Goal: Information Seeking & Learning: Understand process/instructions

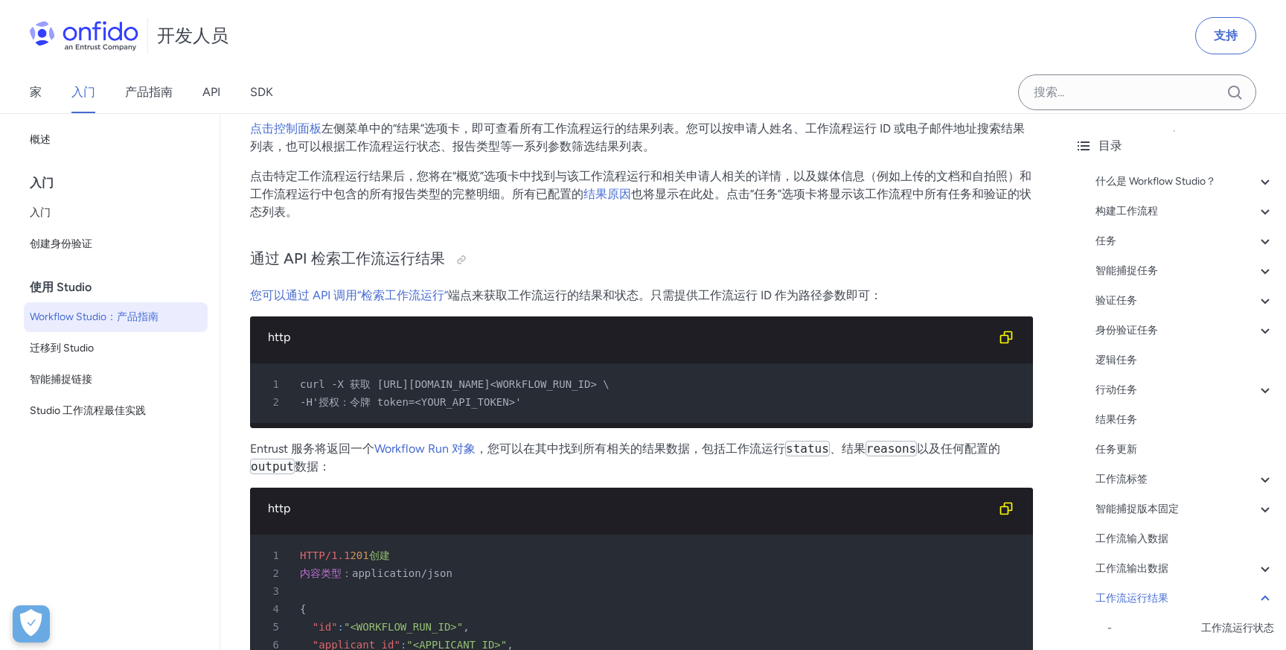
scroll to position [29003, 0]
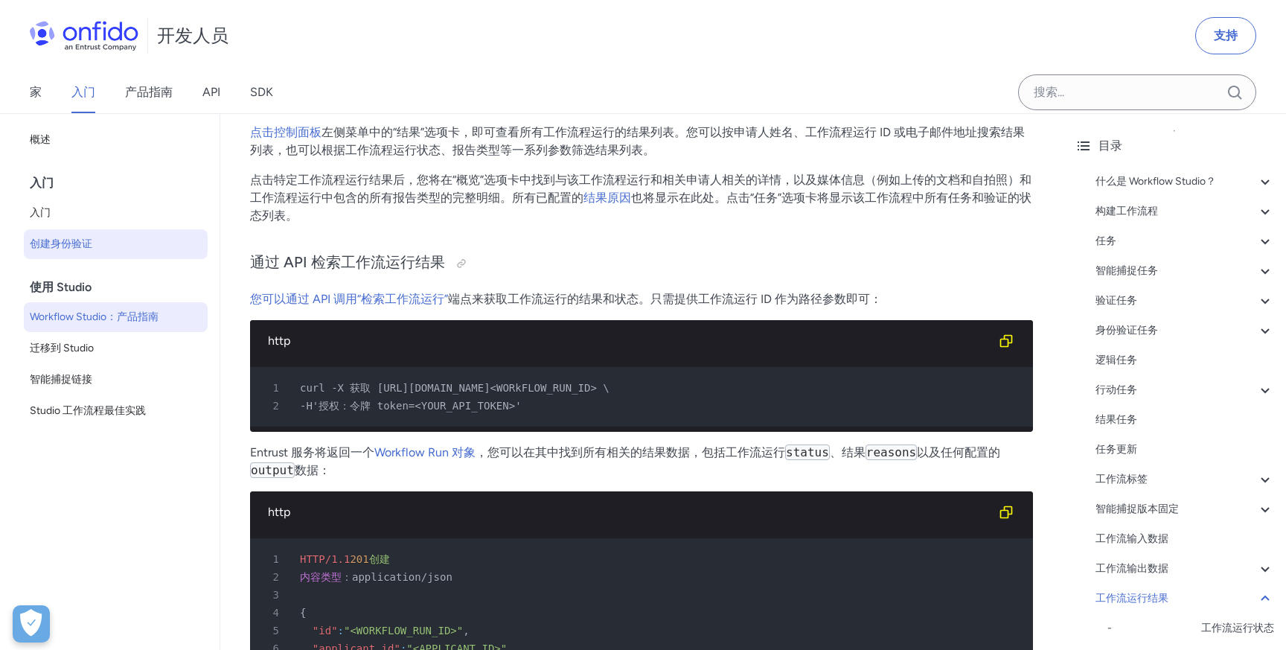
click at [94, 242] on span "创建身份验证" at bounding box center [116, 244] width 172 height 18
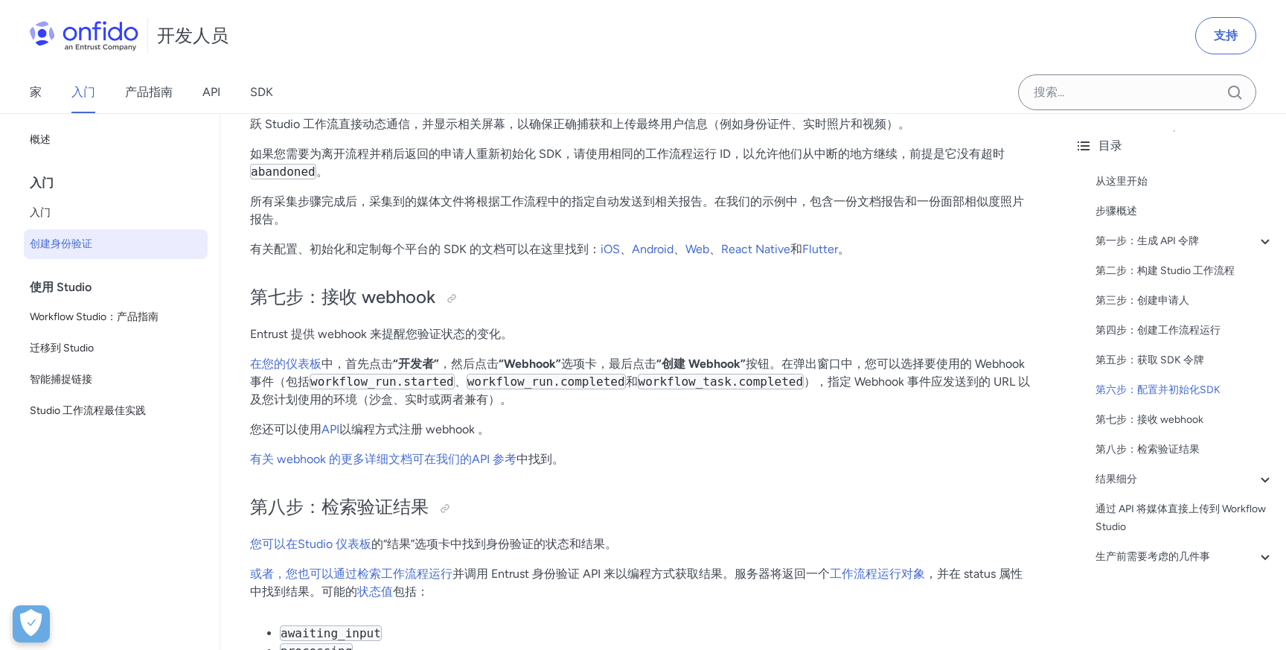
scroll to position [4780, 0]
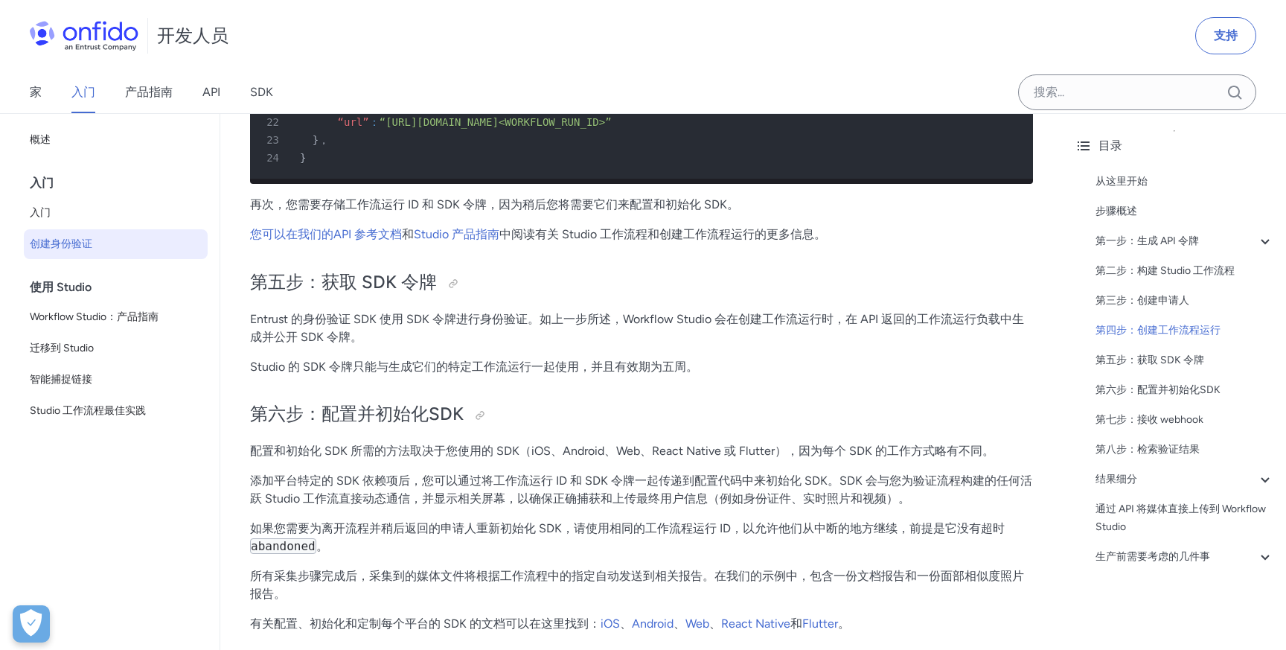
scroll to position [4365, 0]
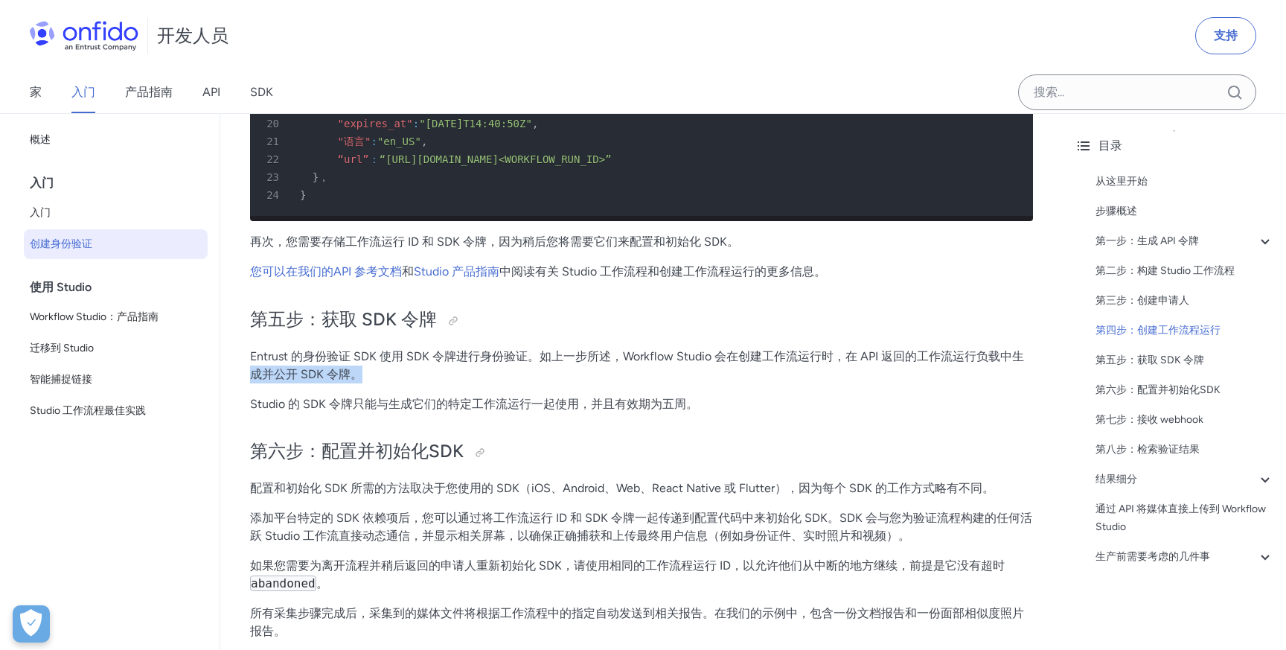
drag, startPoint x: 249, startPoint y: 380, endPoint x: 362, endPoint y: 374, distance: 112.5
drag, startPoint x: 848, startPoint y: 356, endPoint x: 1022, endPoint y: 356, distance: 174.9
click at [1022, 356] on font "Entrust 的身份验证 SDK 使用 SDK 令牌进行身份验证。如上一步所述，Workflow Studio 会在创建工作流运行时，在 API 返回的工作…" at bounding box center [637, 365] width 774 height 32
click at [291, 371] on font "Entrust 的身份验证 SDK 使用 SDK 令牌进行身份验证。如上一步所述，Workflow Studio 会在创建工作流运行时，在 API 返回的工作…" at bounding box center [637, 365] width 774 height 32
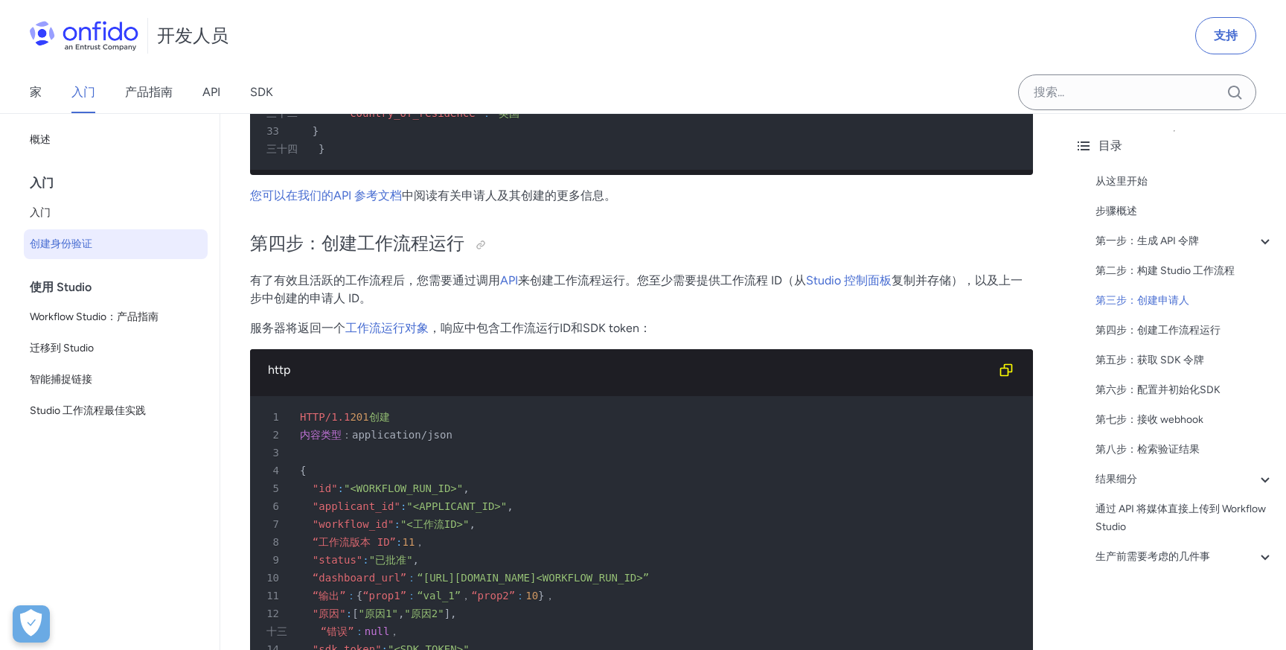
scroll to position [3785, 0]
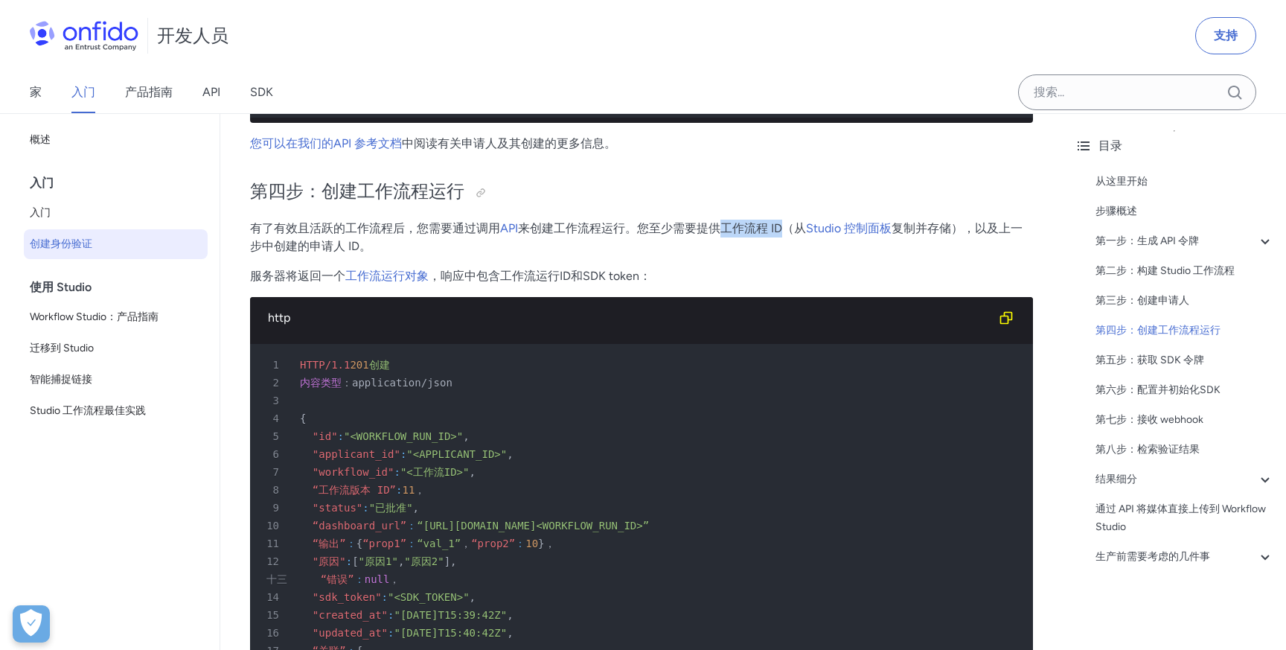
drag, startPoint x: 723, startPoint y: 234, endPoint x: 782, endPoint y: 231, distance: 59.6
click at [782, 231] on font "来创建工作流程运行。您至少需要提供工作流程 ID（从" at bounding box center [662, 228] width 288 height 14
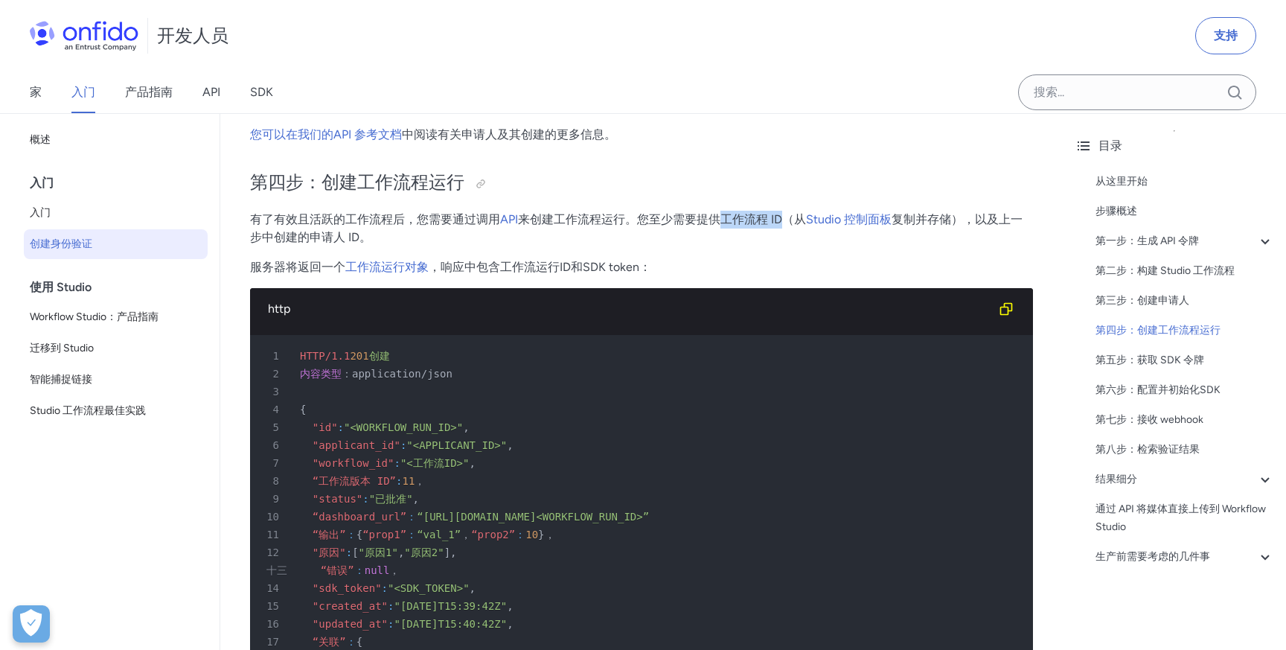
scroll to position [3716, 0]
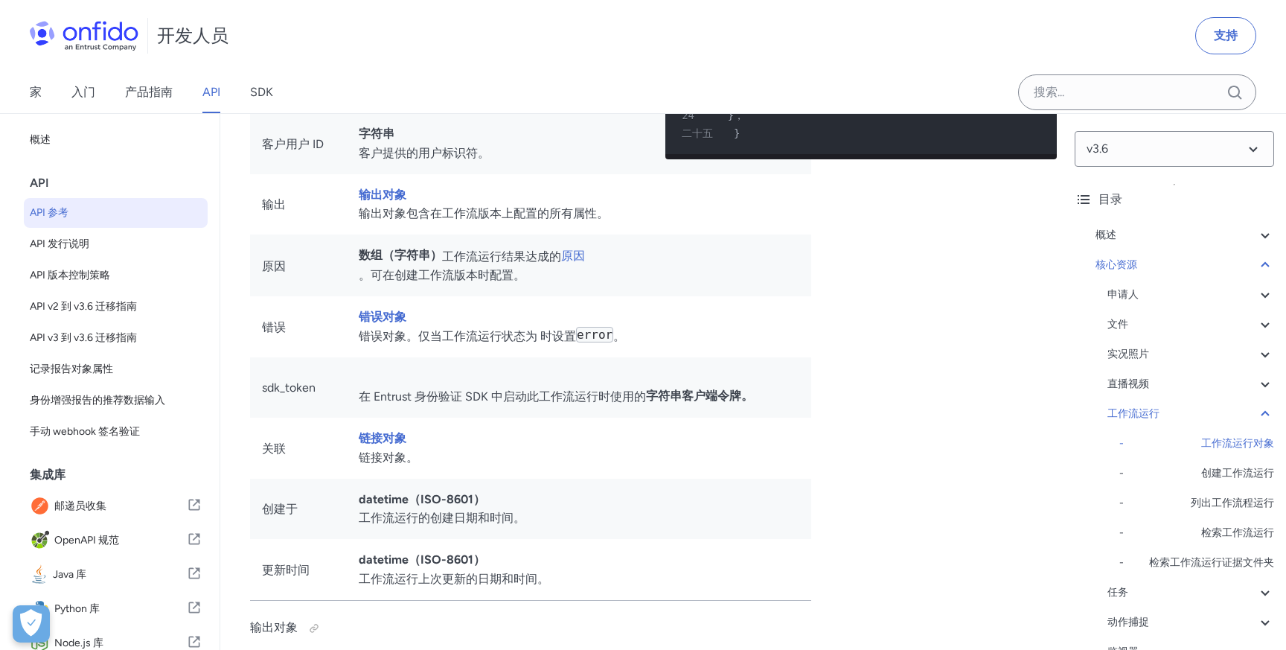
scroll to position [34318, 0]
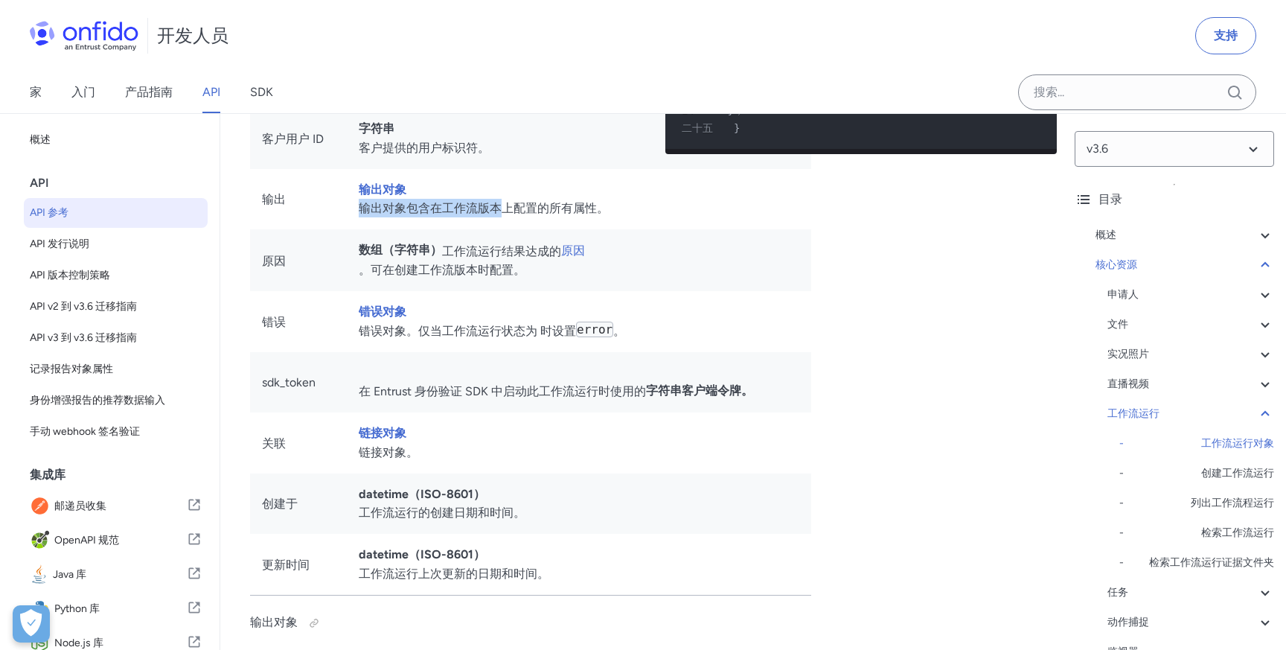
drag, startPoint x: 356, startPoint y: 475, endPoint x: 503, endPoint y: 470, distance: 146.7
click at [503, 230] on td "输出对象 输出对象包含在工作流版本上配置的所有属性。" at bounding box center [579, 199] width 464 height 61
click at [543, 230] on td "输出对象 输出对象包含在工作流版本上配置的所有属性。" at bounding box center [579, 199] width 464 height 61
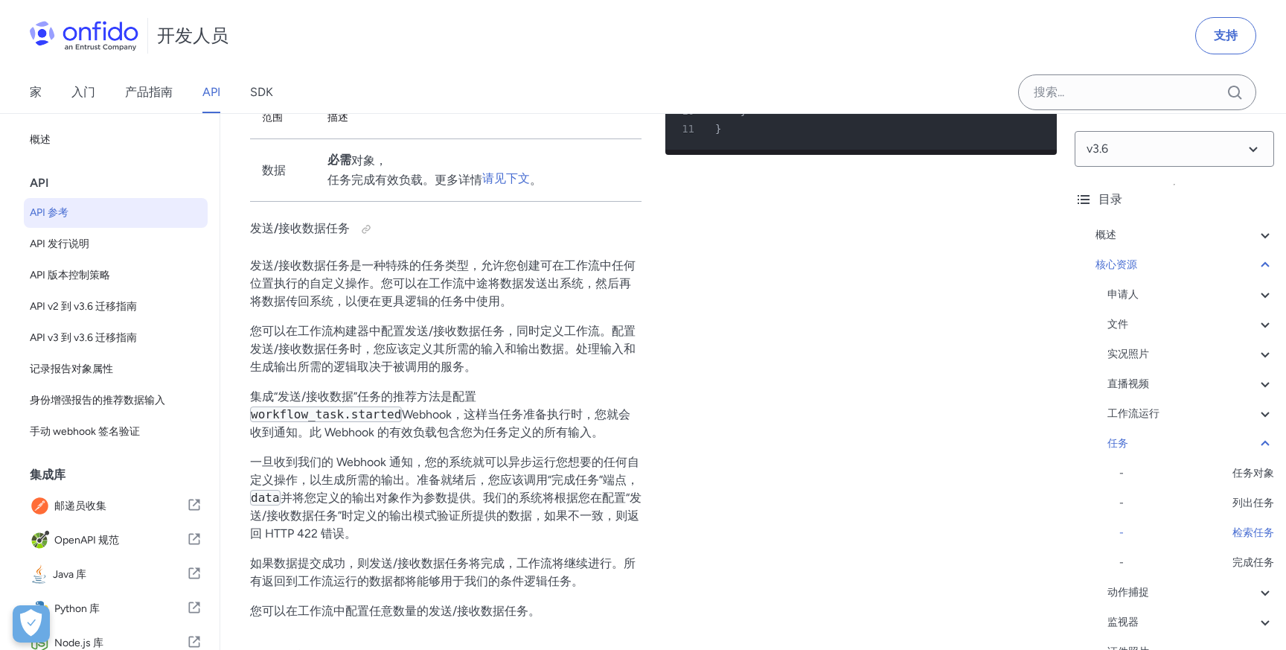
scroll to position [40897, 0]
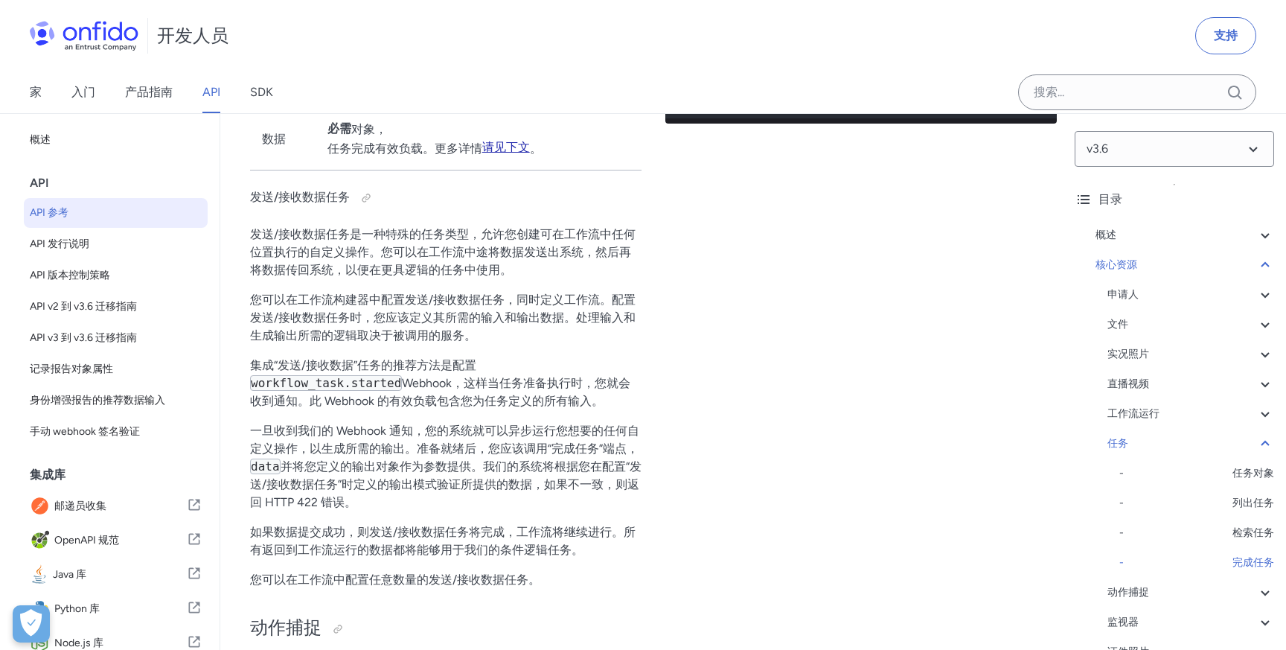
click at [500, 154] on font "请见下文" at bounding box center [506, 147] width 48 height 14
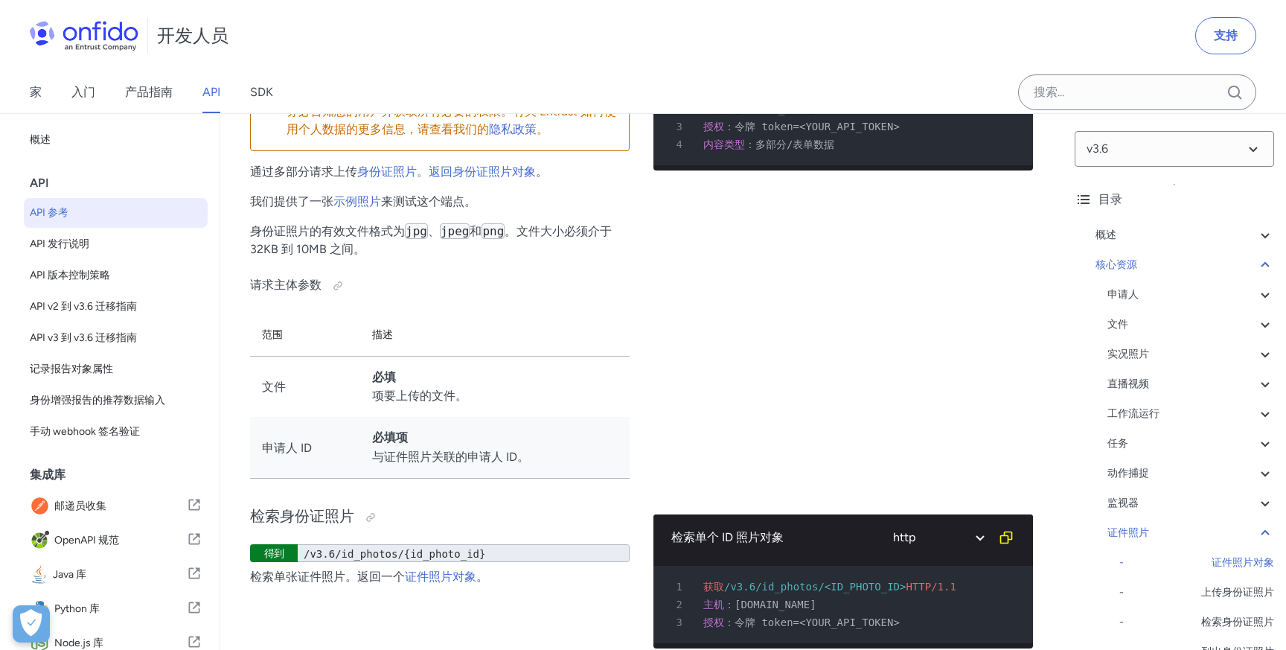
scroll to position [1, 0]
click at [618, 151] on div "在实际环境中使用此端点会导致您向 Entrust 发送个人数据。请务必告知您的用户并获取所有必要的权限。有关 Entrust 如何使用个人数据的更多信息，请查…" at bounding box center [440, 111] width 380 height 79
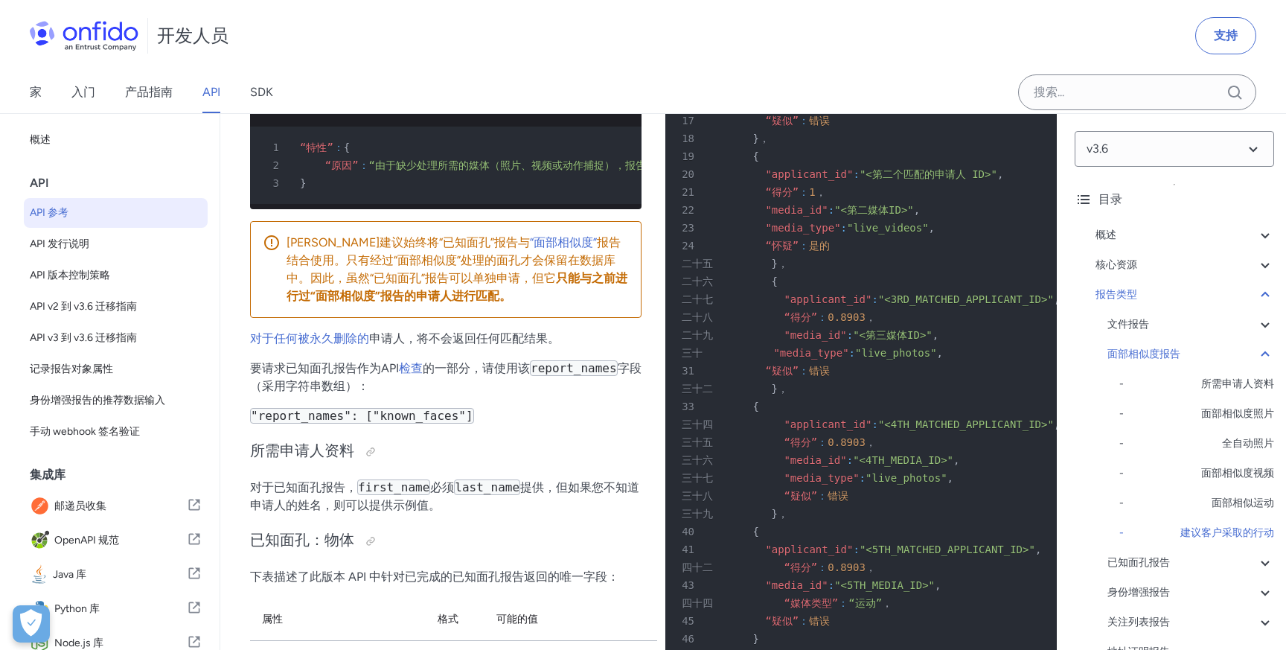
scroll to position [80037, 0]
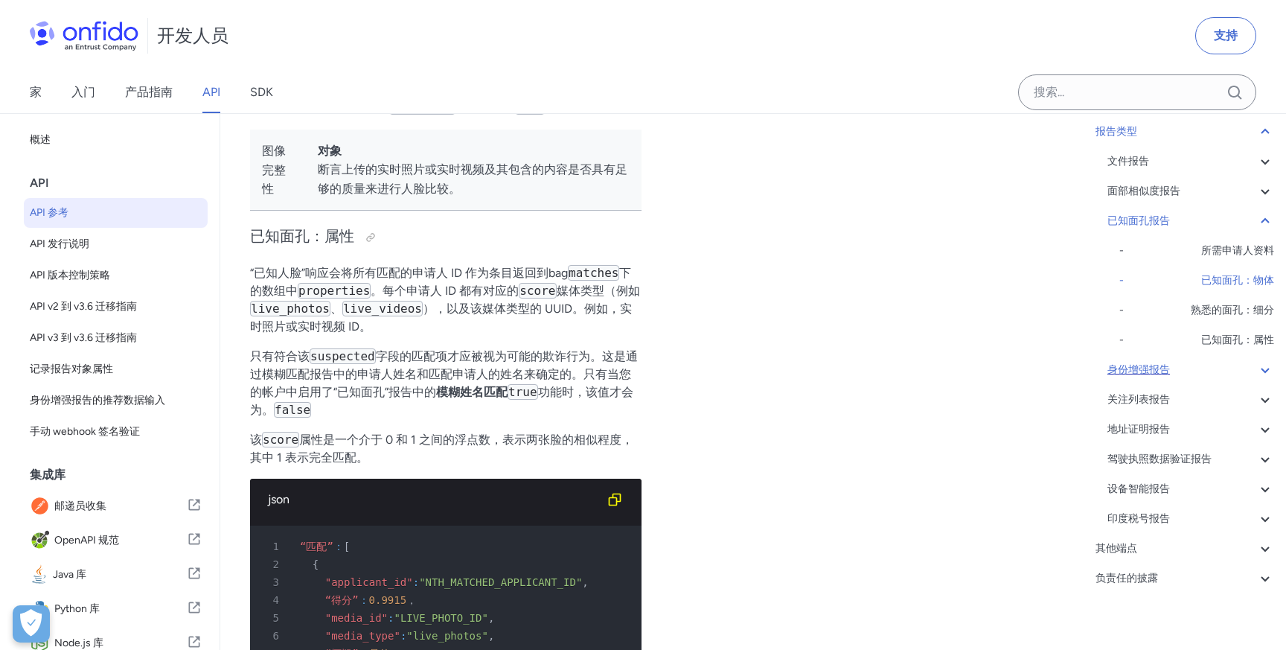
scroll to position [172, 0]
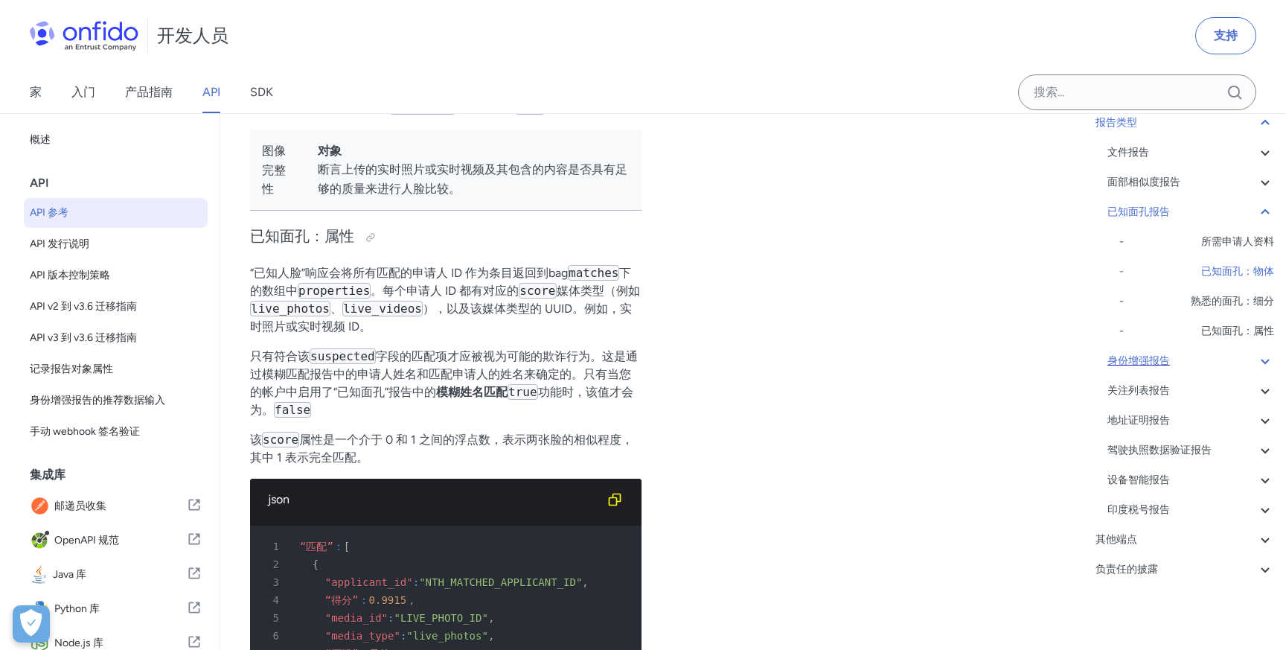
click at [1196, 536] on div "其他端点" at bounding box center [1184, 540] width 179 height 18
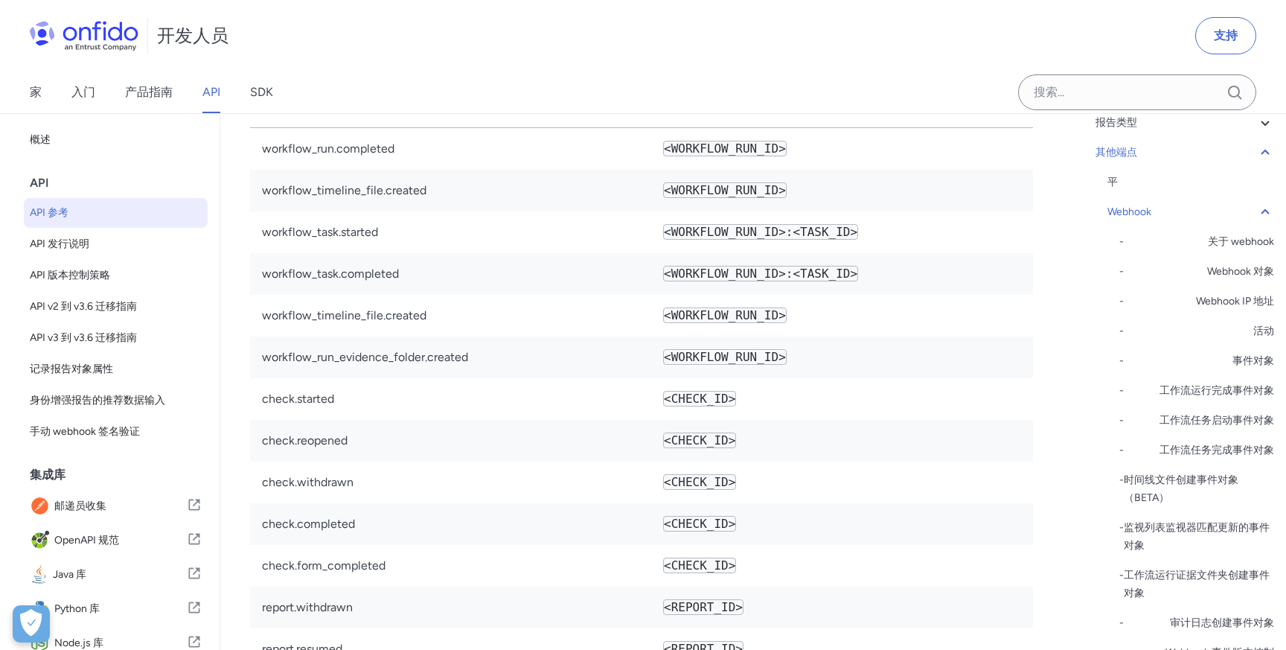
scroll to position [123260, 0]
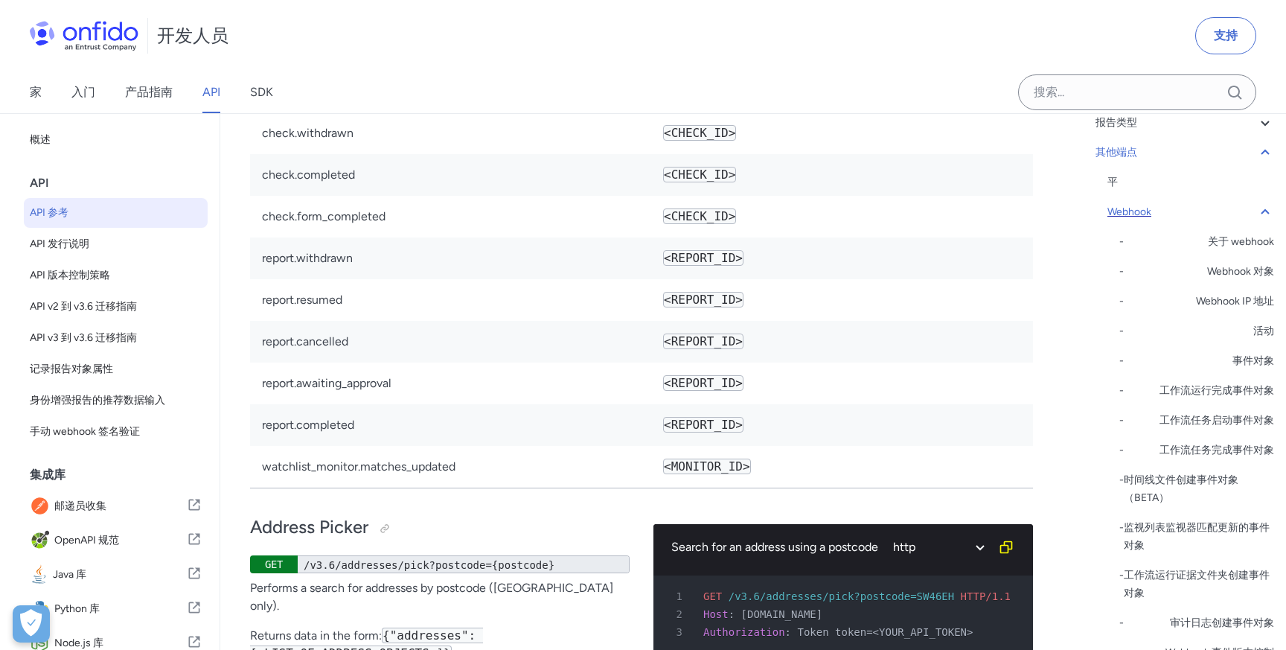
click at [1265, 210] on icon at bounding box center [1265, 211] width 8 height 5
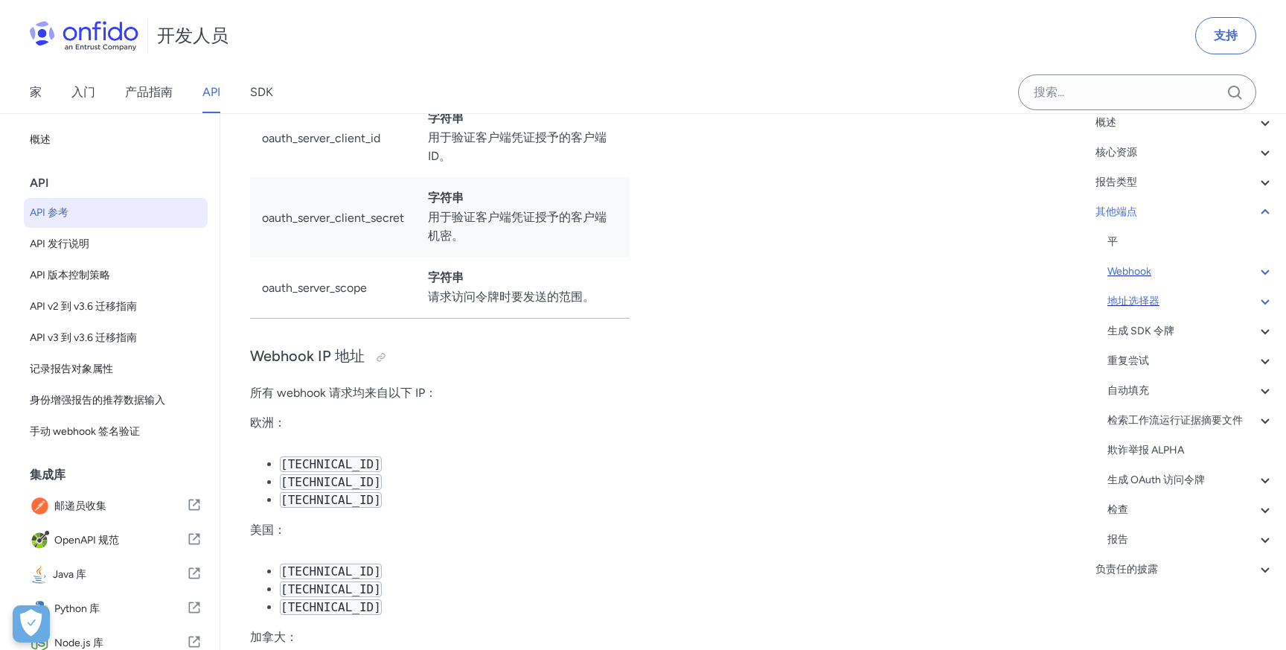
click at [1243, 301] on div "地址选择器" at bounding box center [1190, 301] width 167 height 18
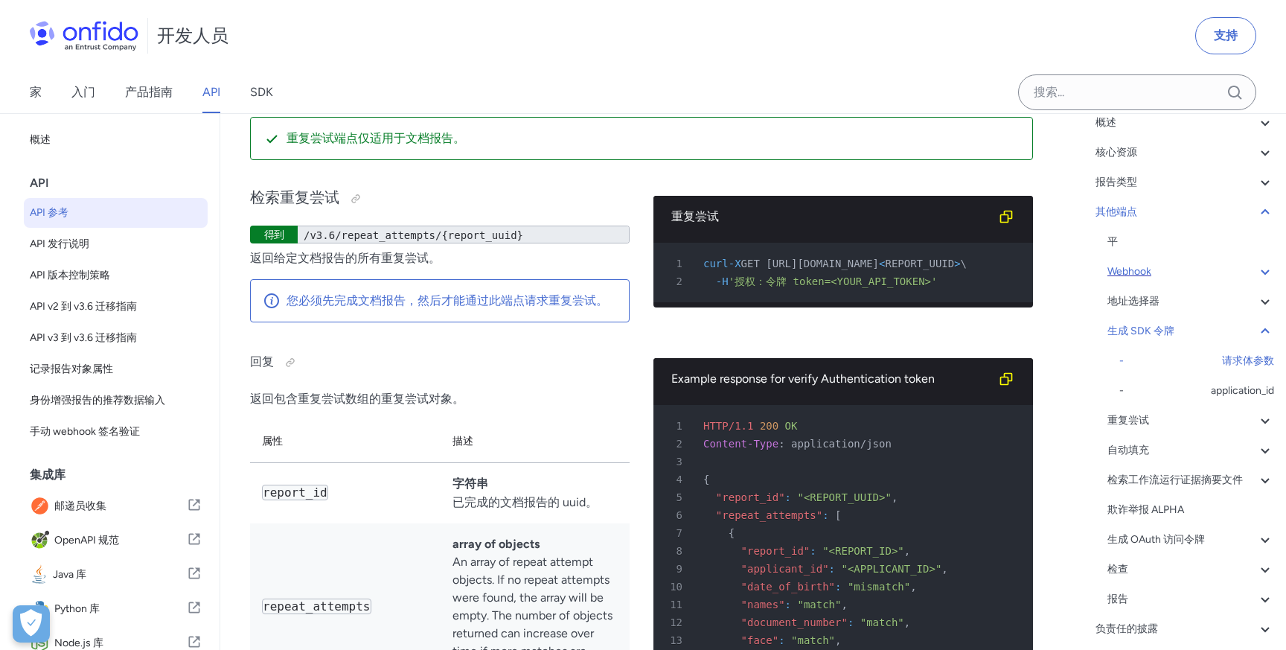
scroll to position [126525, 0]
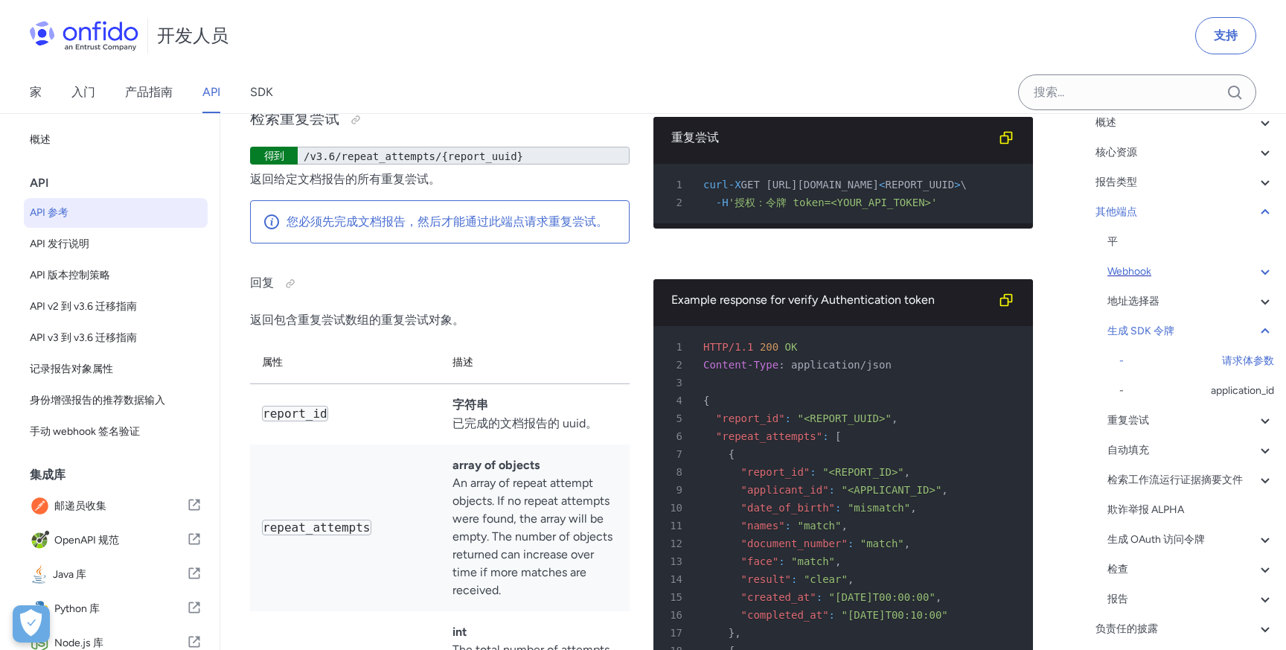
scroll to position [126561, 0]
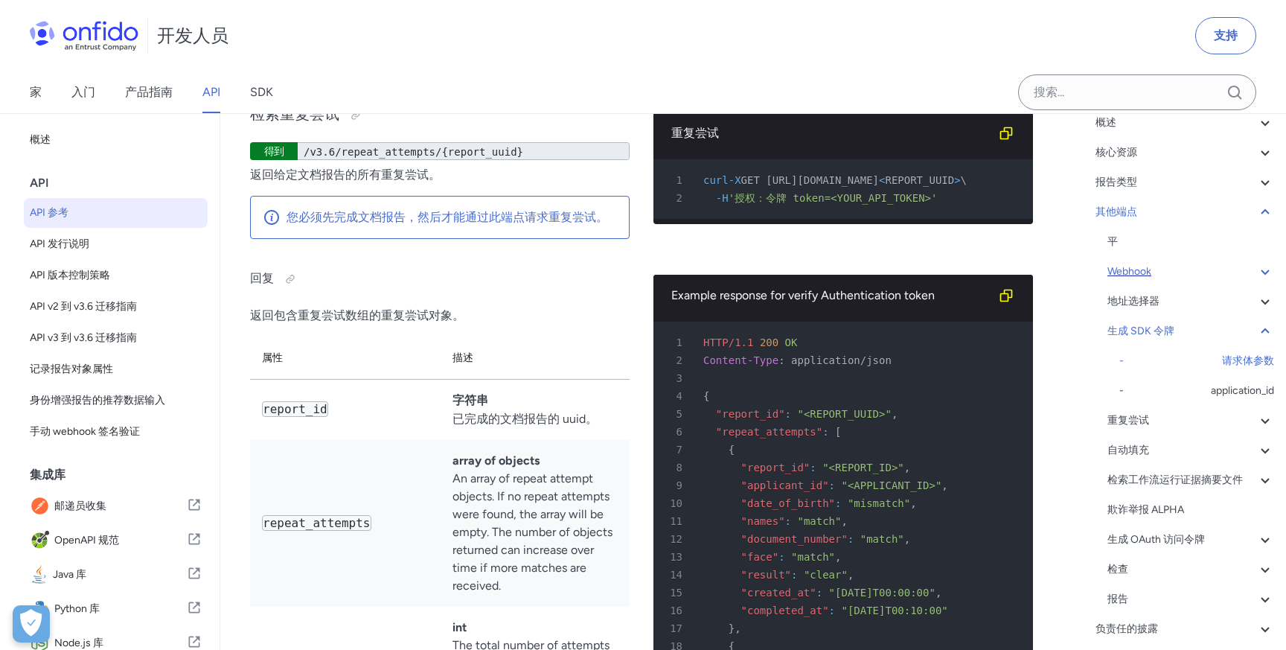
drag, startPoint x: 377, startPoint y: 452, endPoint x: 449, endPoint y: 449, distance: 72.2
drag, startPoint x: 299, startPoint y: 473, endPoint x: 371, endPoint y: 472, distance: 72.2
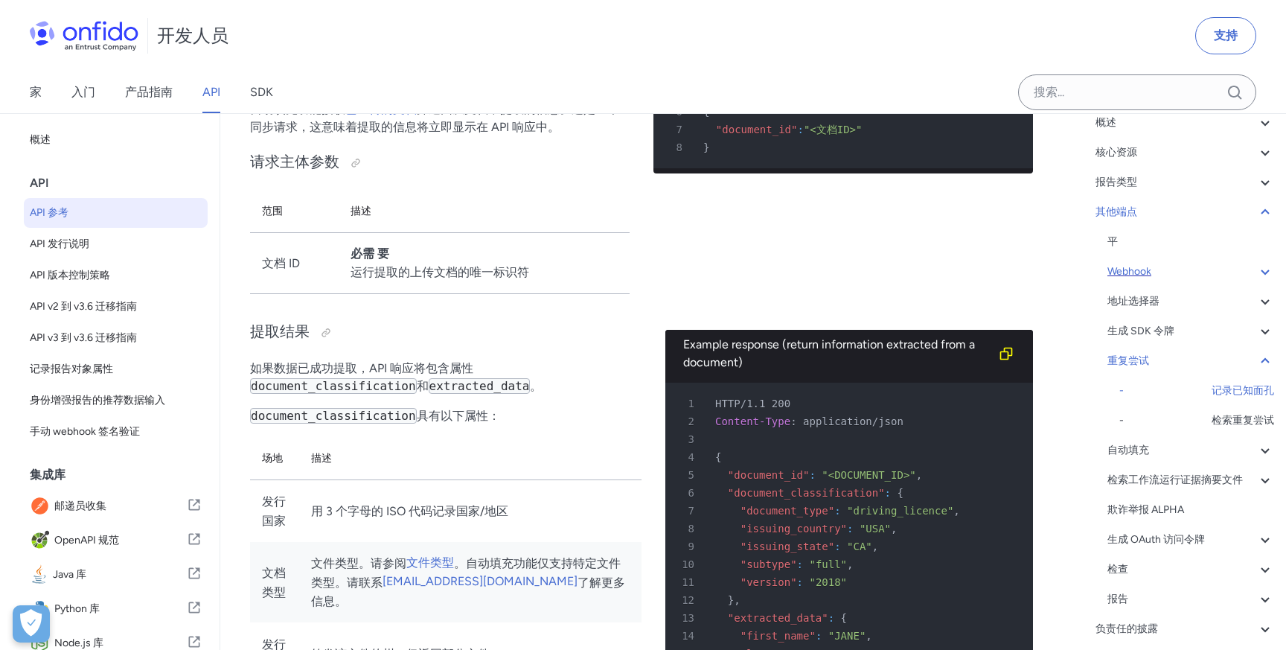
scroll to position [128382, 0]
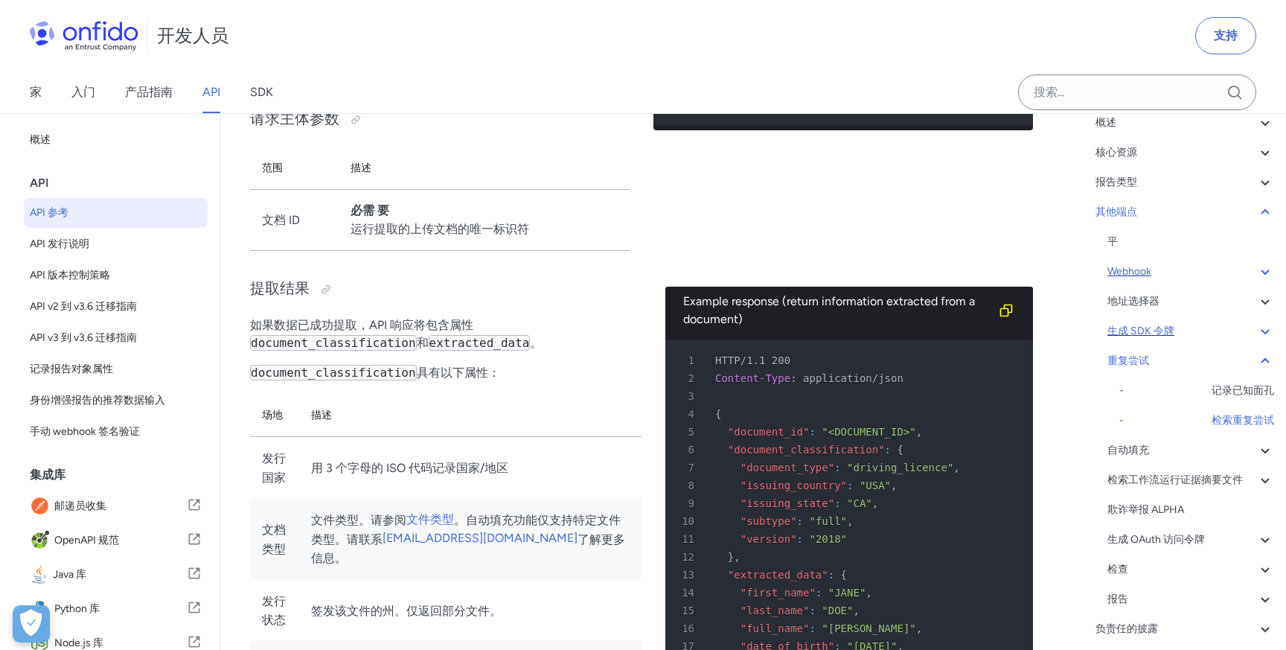
click at [1194, 328] on div "生成 SDK 令牌" at bounding box center [1190, 331] width 167 height 18
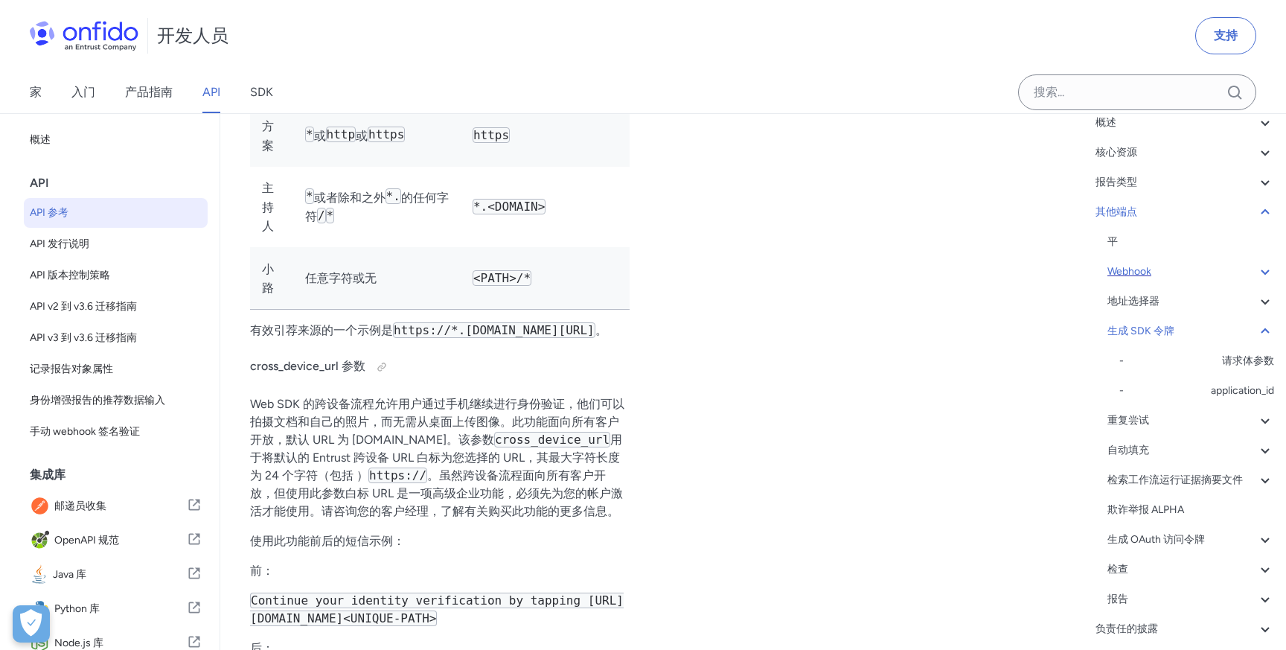
scroll to position [125544, 0]
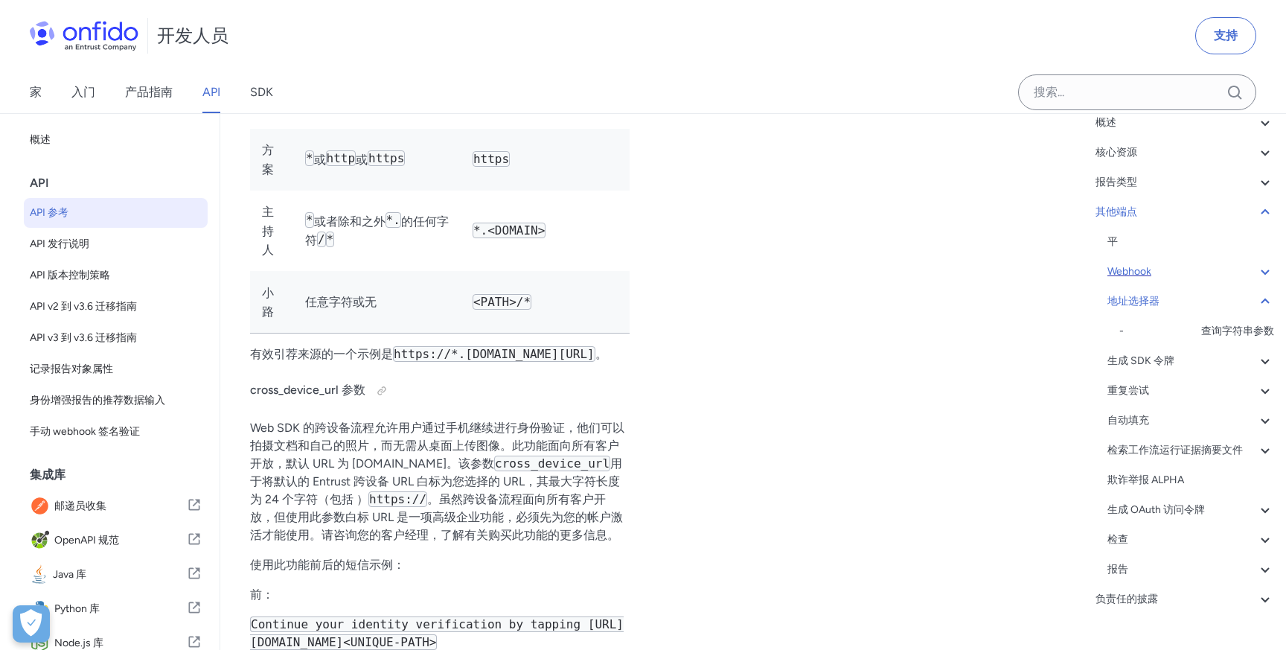
drag, startPoint x: 813, startPoint y: 480, endPoint x: 932, endPoint y: 464, distance: 119.4
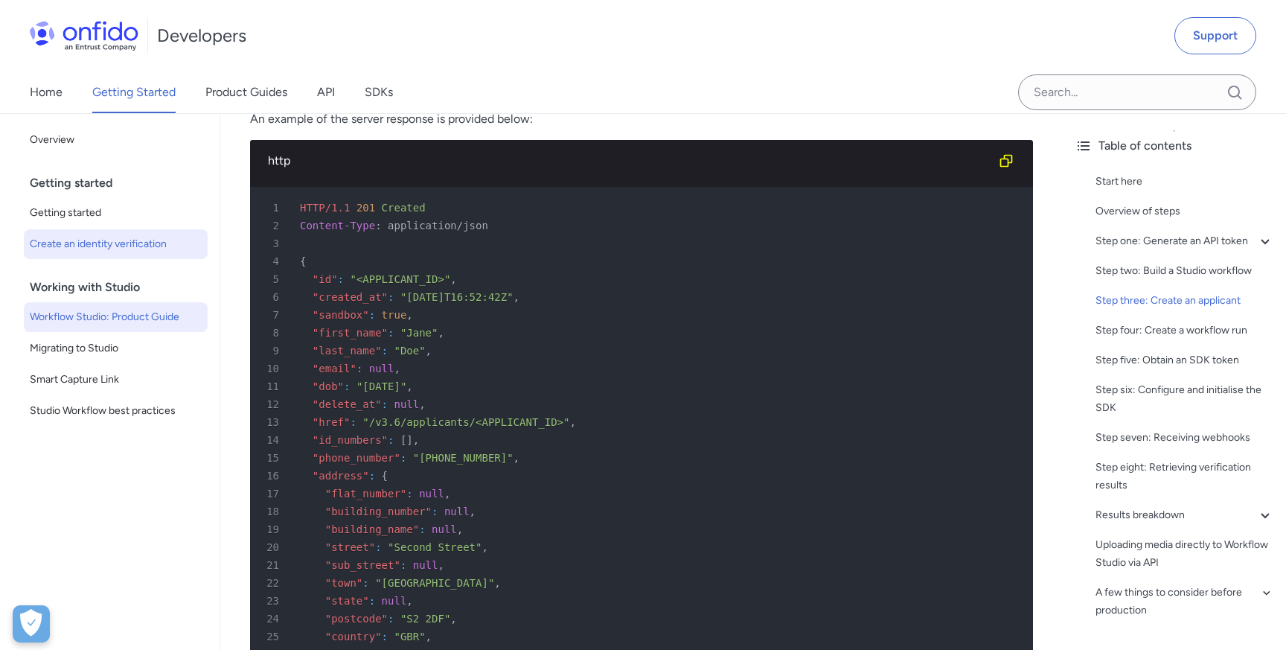
click at [128, 323] on span "Workflow Studio: Product Guide" at bounding box center [116, 317] width 172 height 18
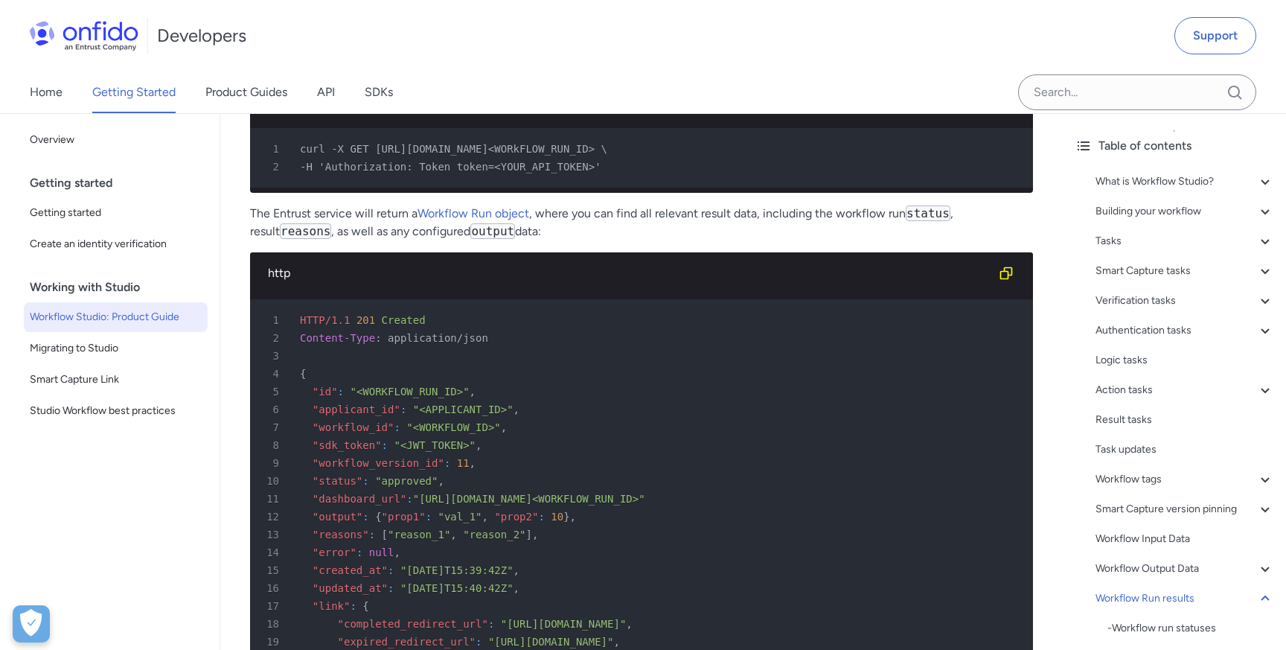
scroll to position [31875, 0]
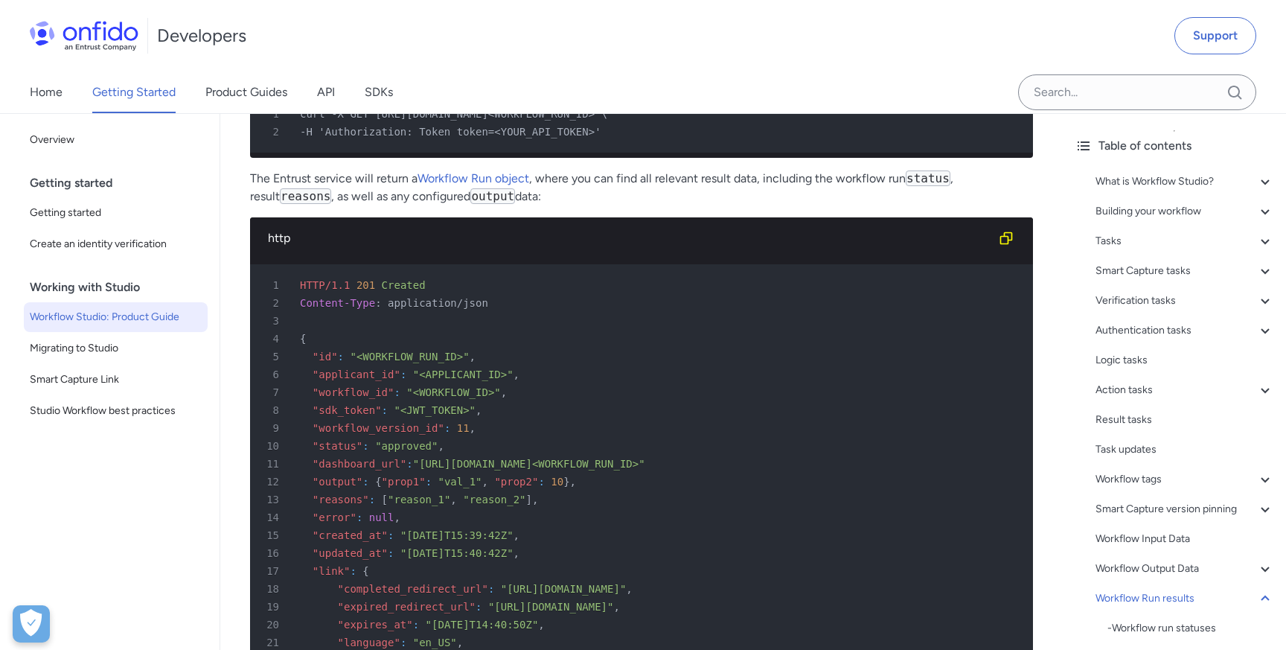
click at [413, 445] on span ""approved"" at bounding box center [406, 446] width 63 height 12
click at [409, 510] on div "14 "error" : null ," at bounding box center [634, 517] width 756 height 18
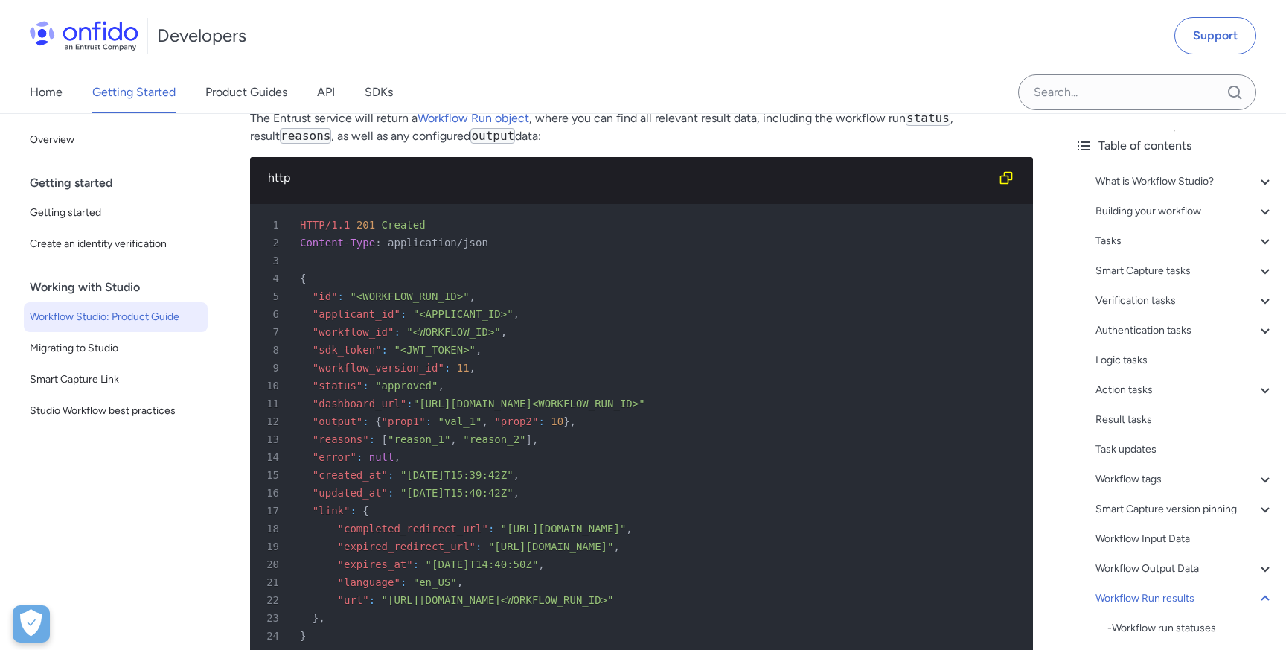
scroll to position [31708, 0]
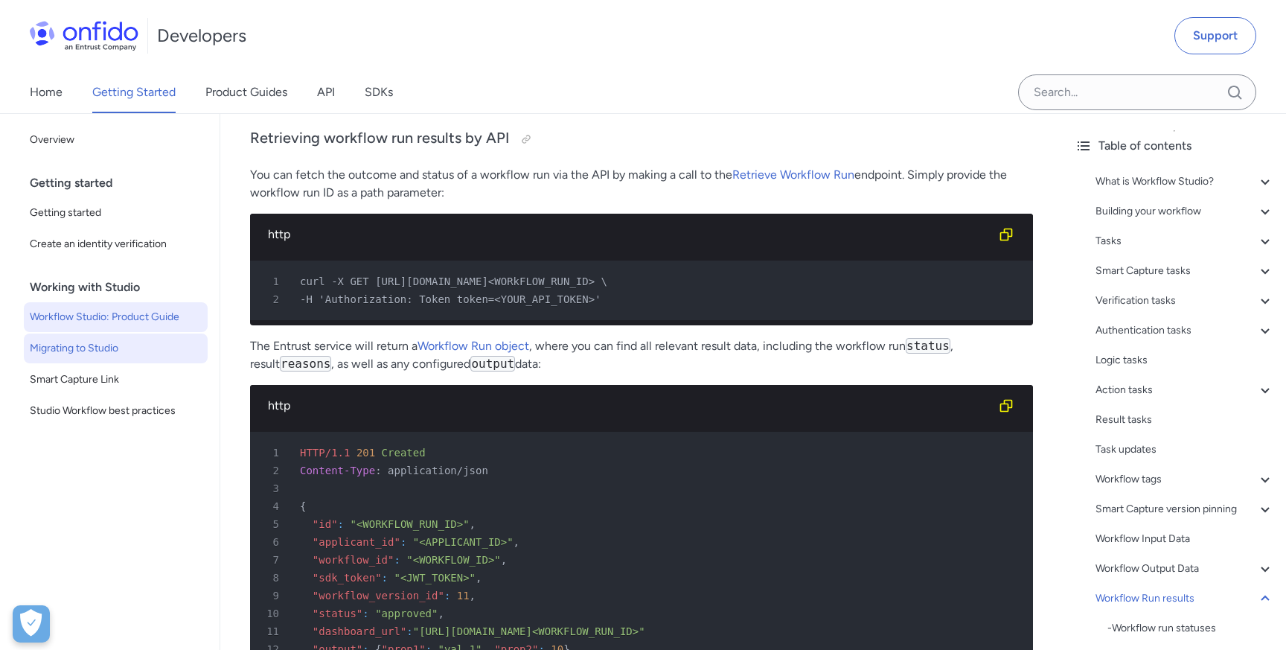
click at [122, 356] on span "Migrating to Studio" at bounding box center [116, 348] width 172 height 18
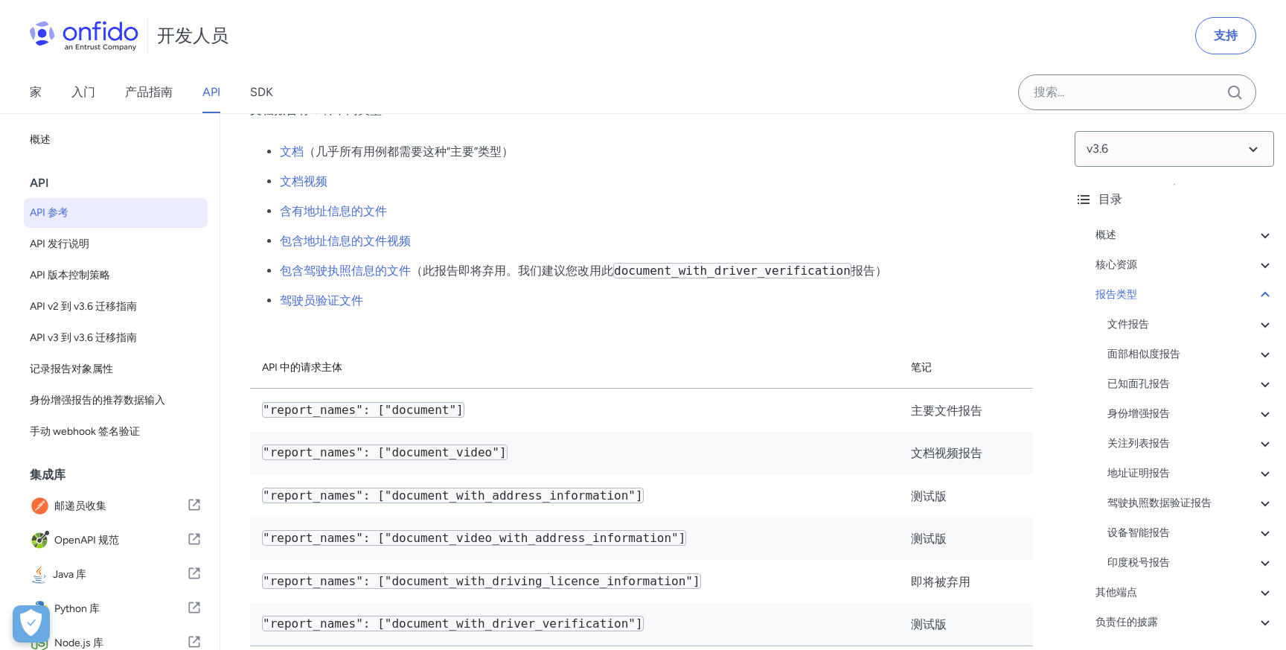
scroll to position [53, 0]
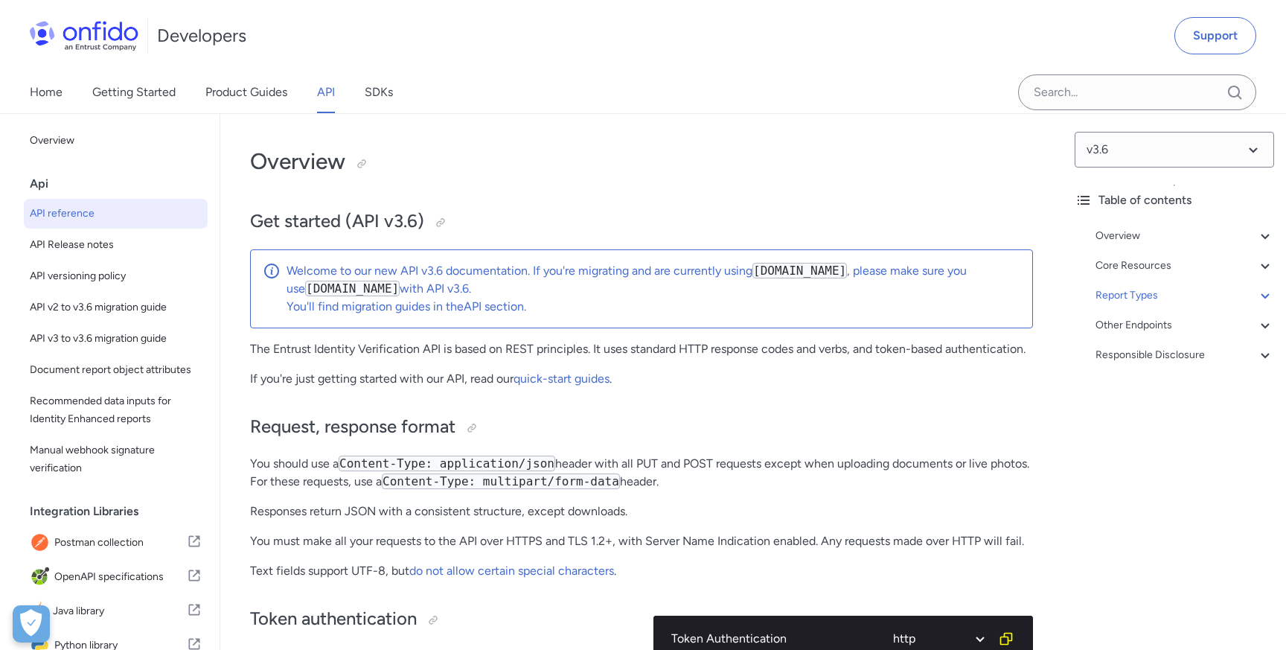
select select "http"
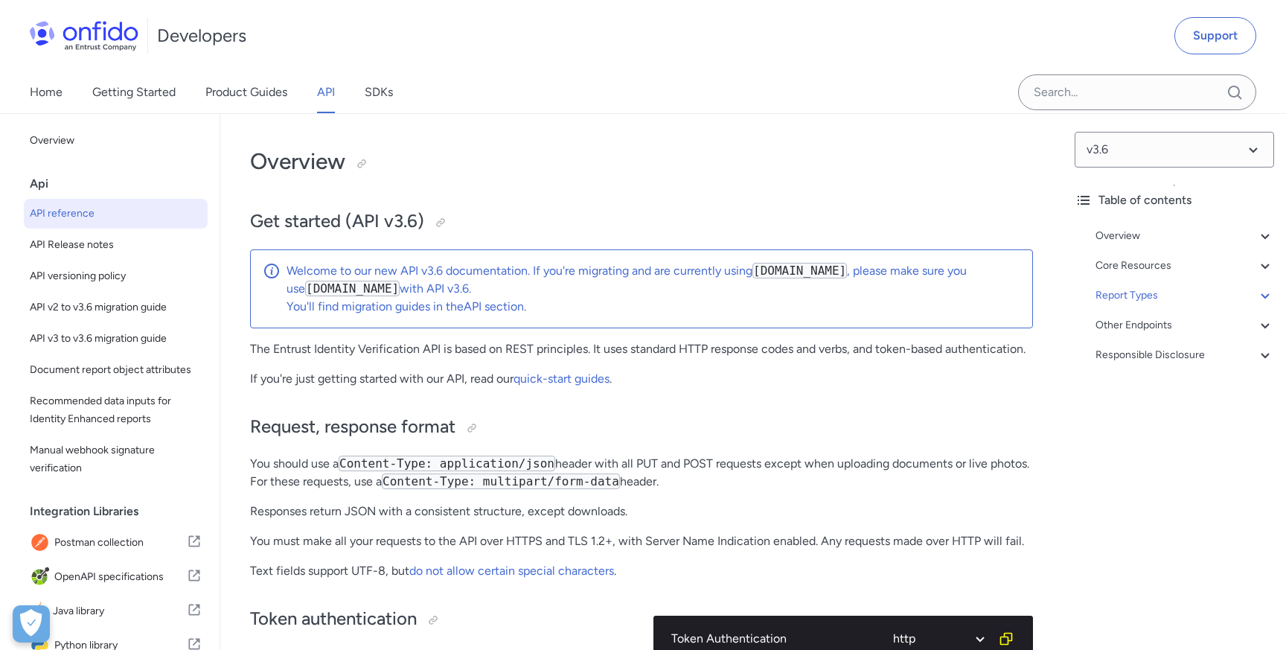
select select "http"
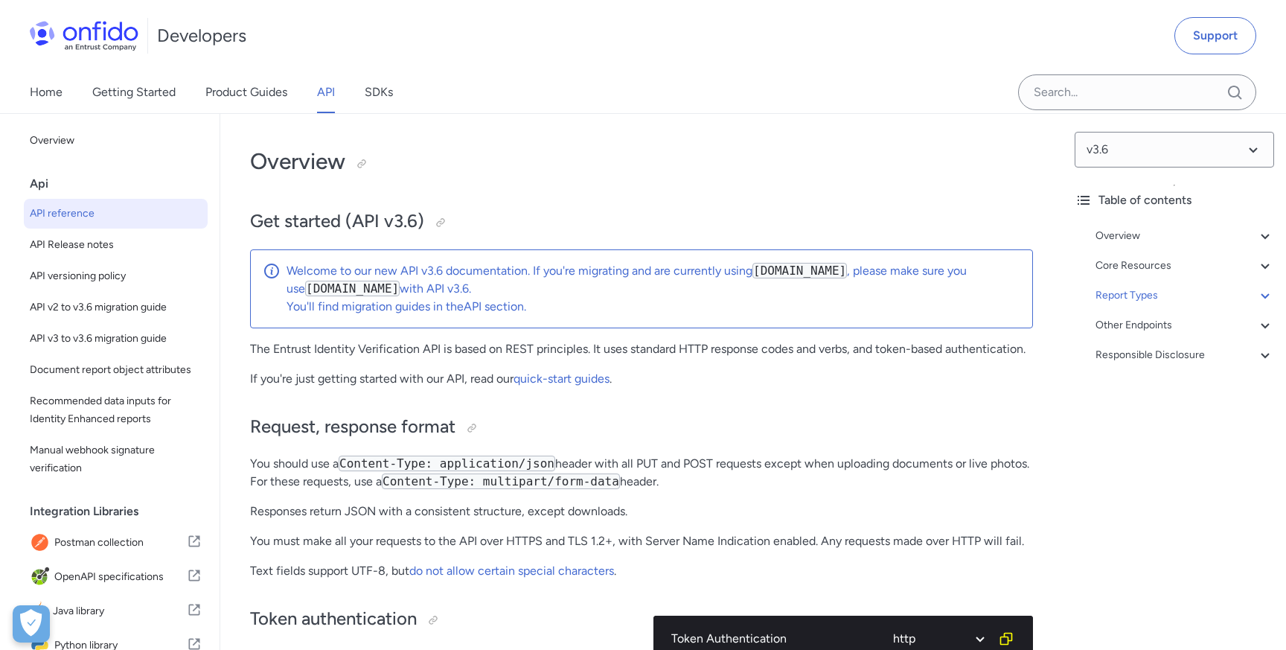
select select "http"
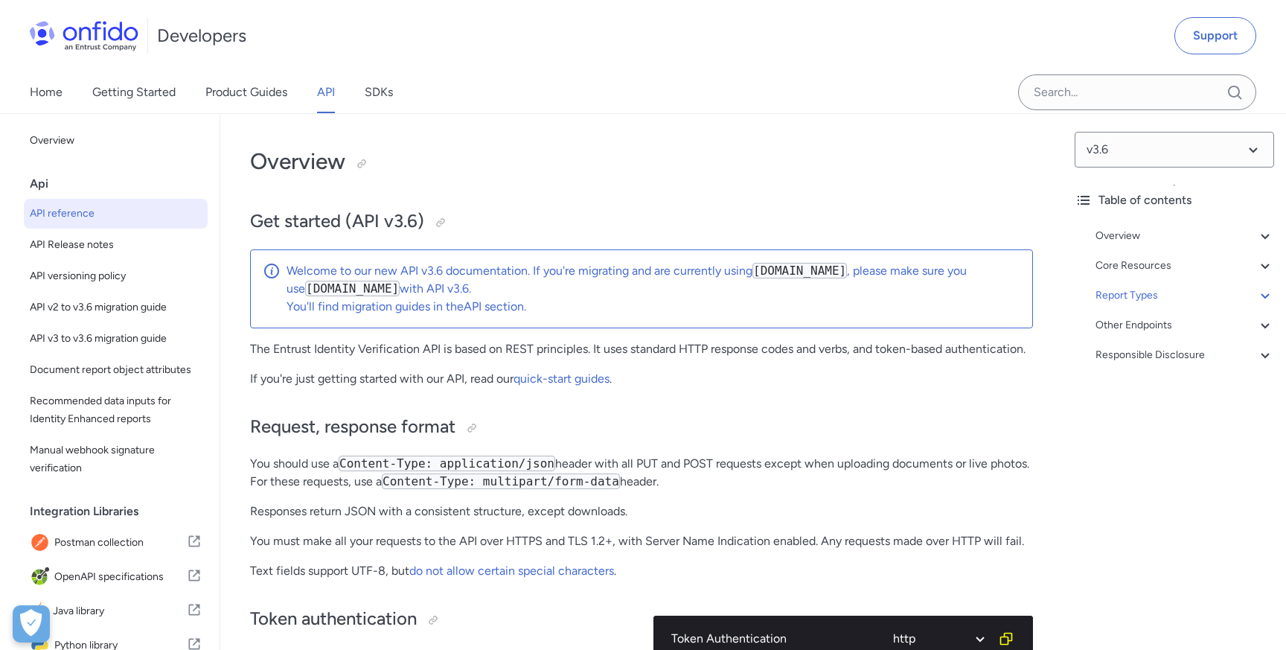
select select "http"
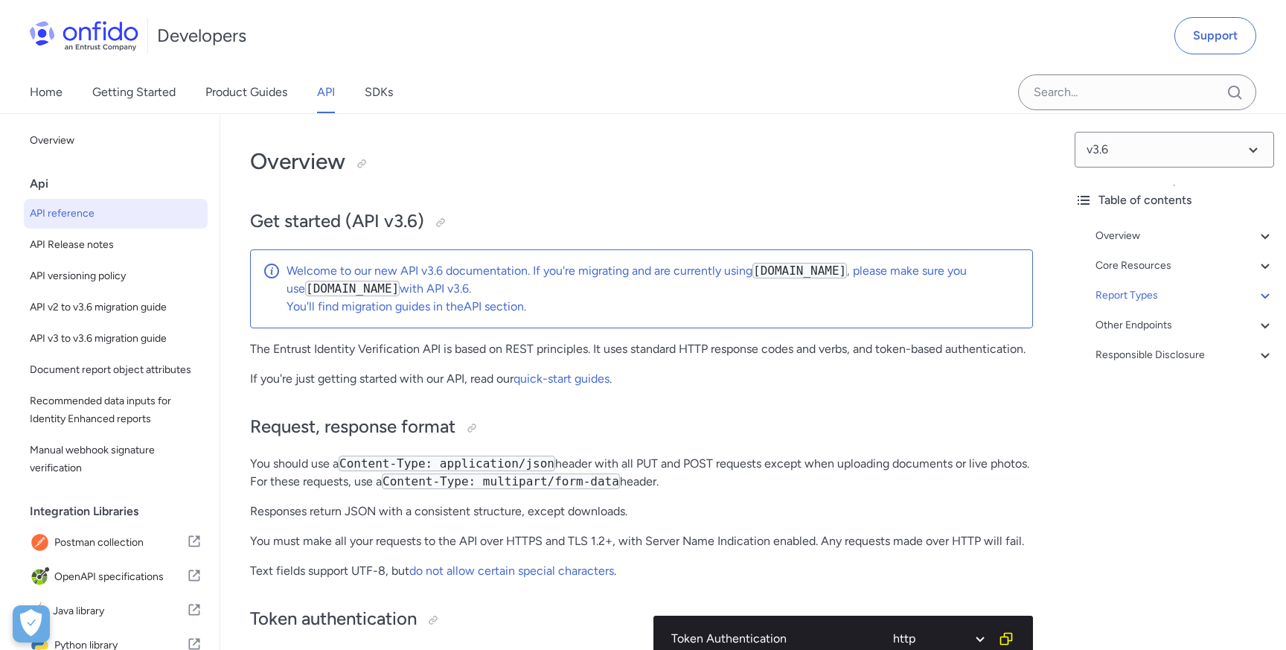
select select "http"
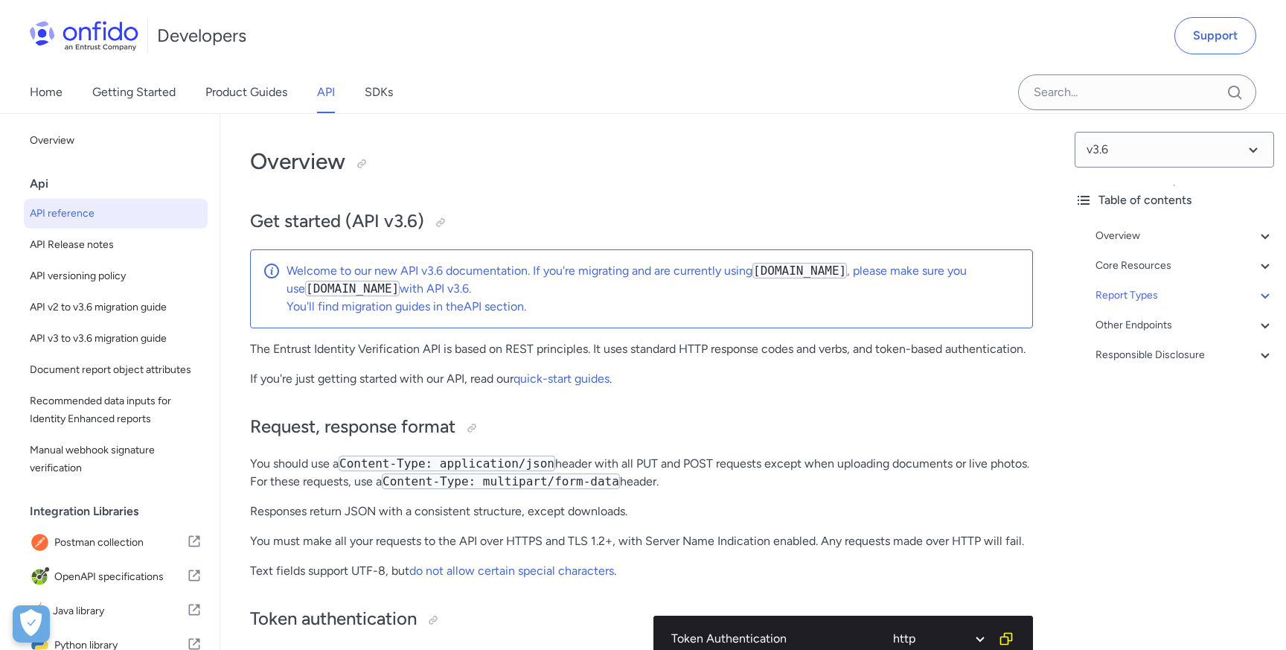
select select "http"
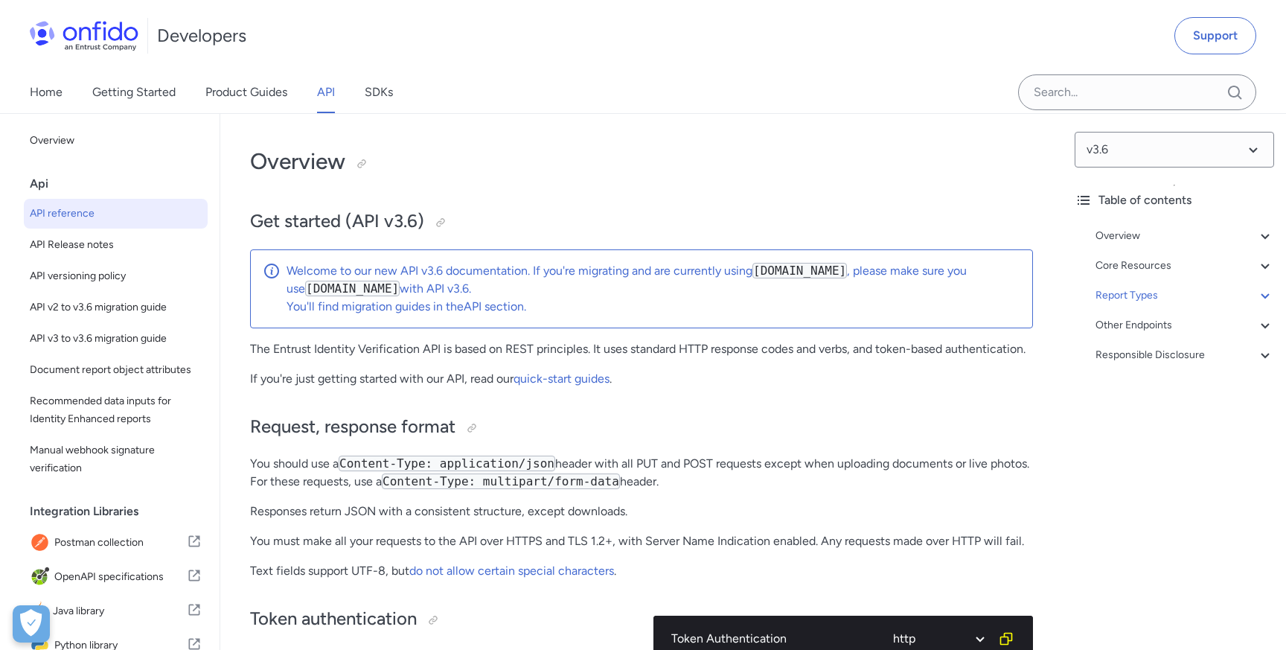
select select "http"
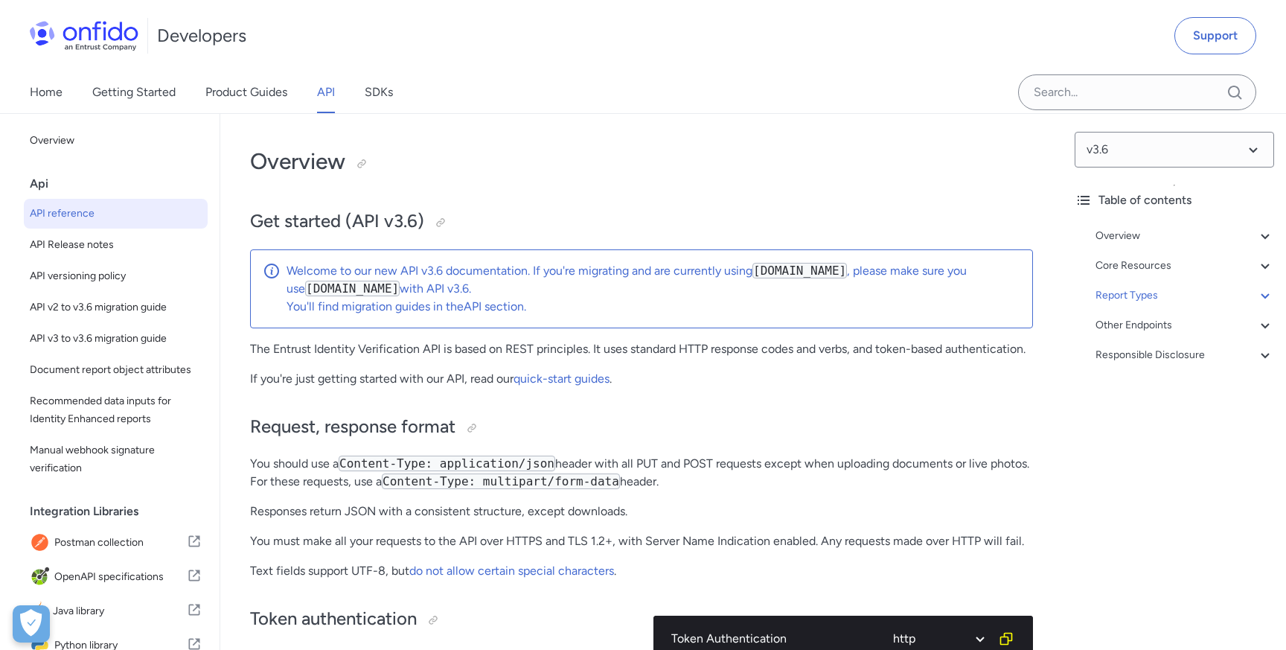
select select "http"
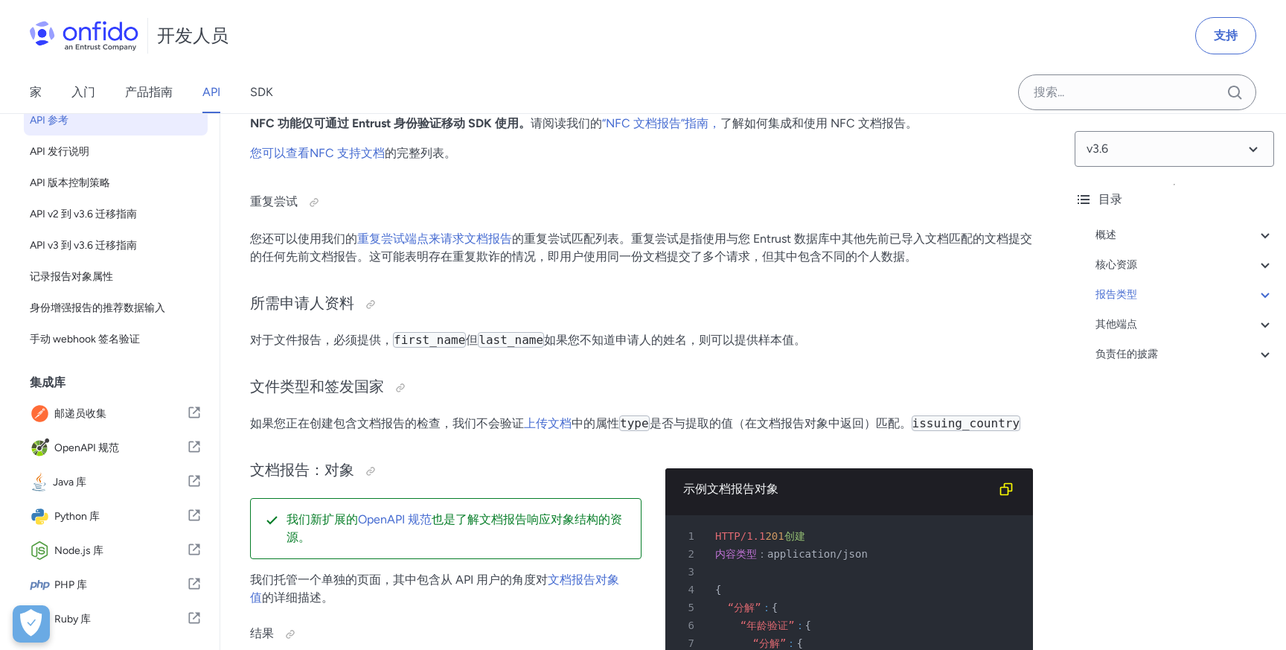
scroll to position [55557, 0]
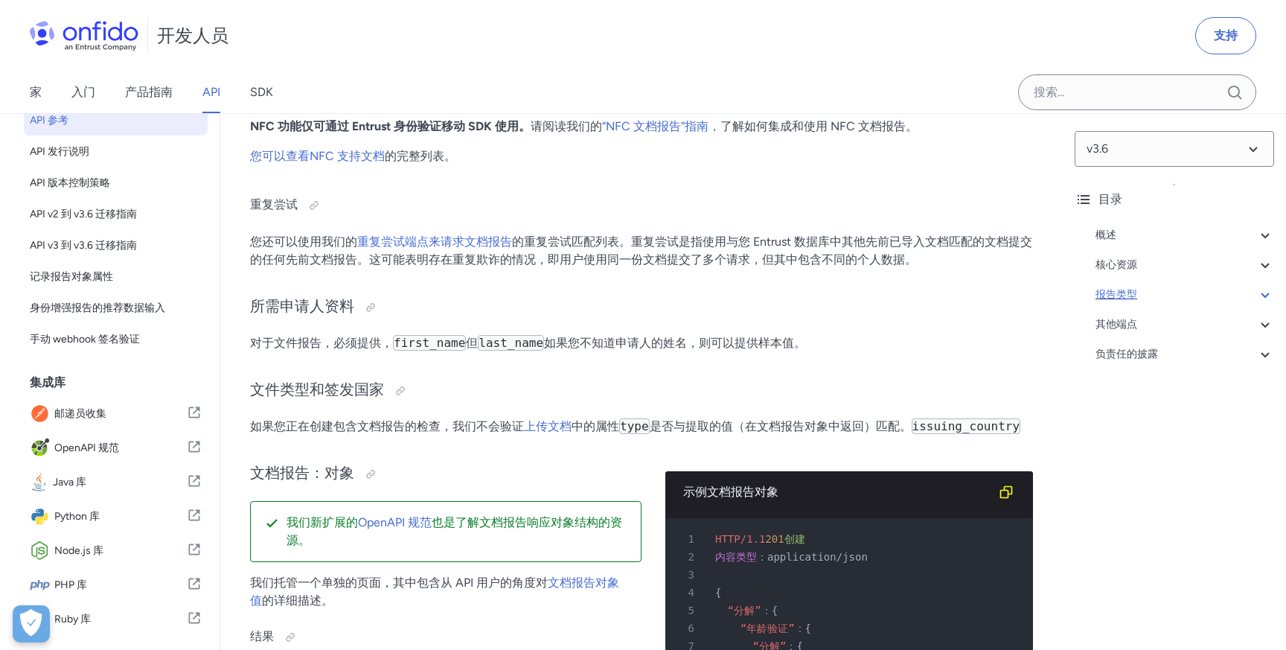
click at [1258, 292] on icon at bounding box center [1265, 295] width 18 height 18
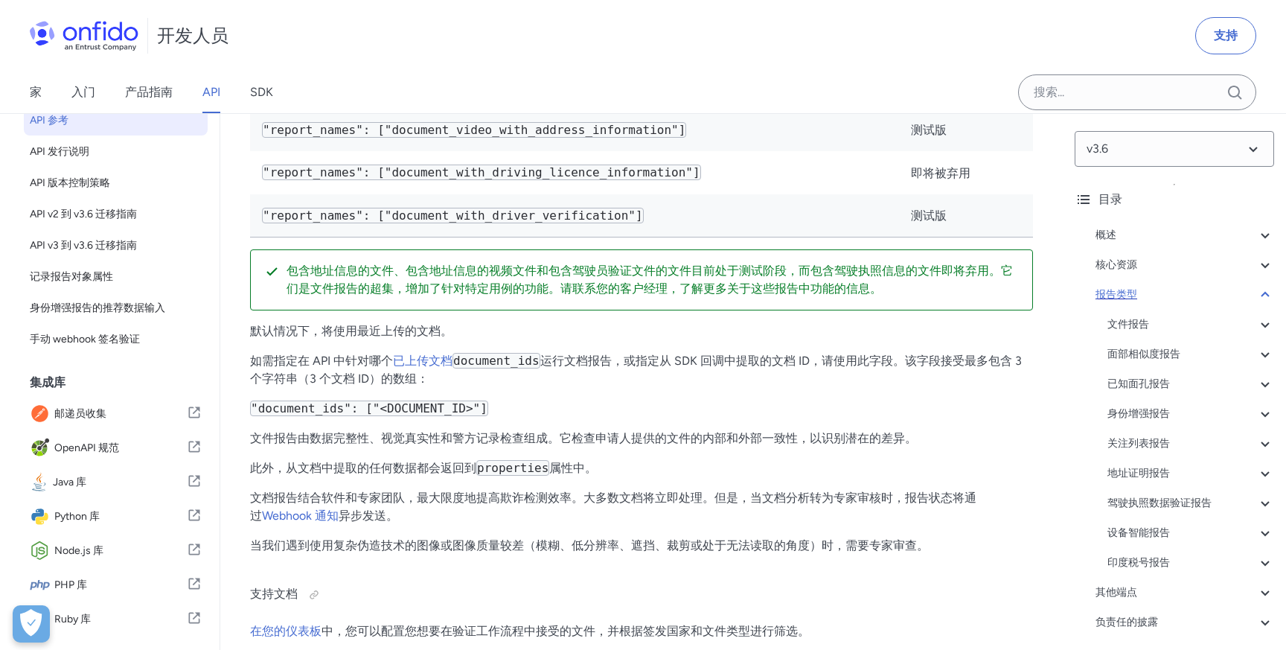
scroll to position [54780, 0]
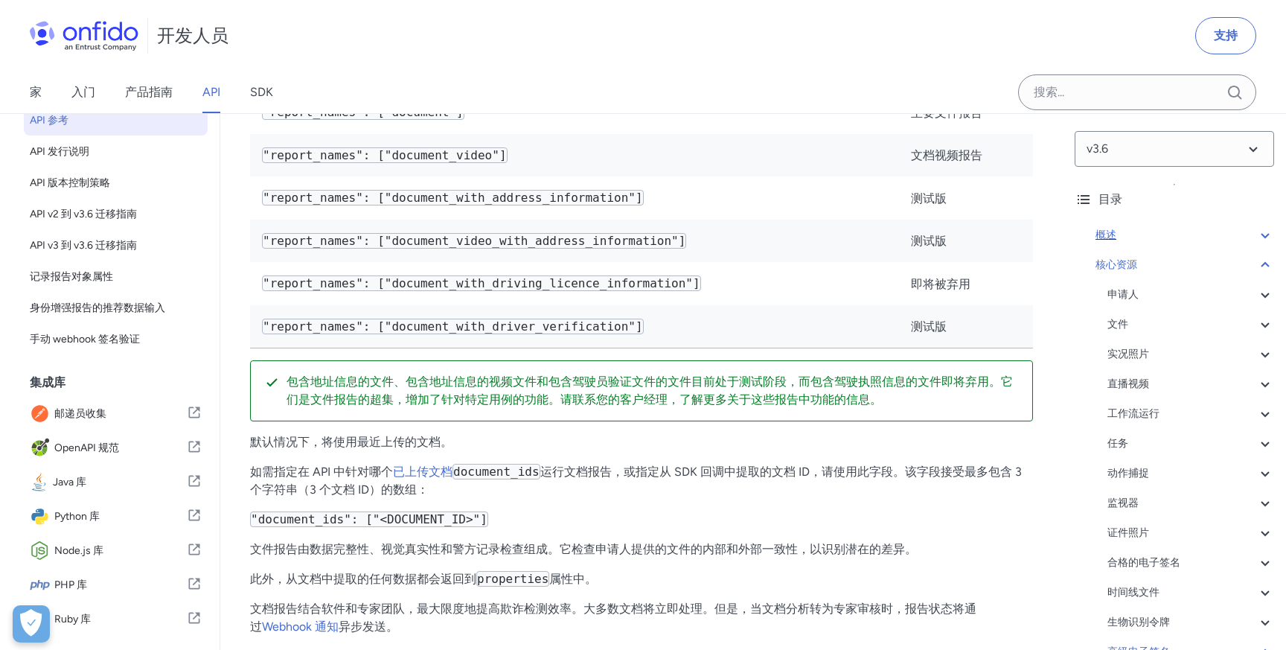
click at [1229, 234] on div "概述" at bounding box center [1184, 235] width 179 height 18
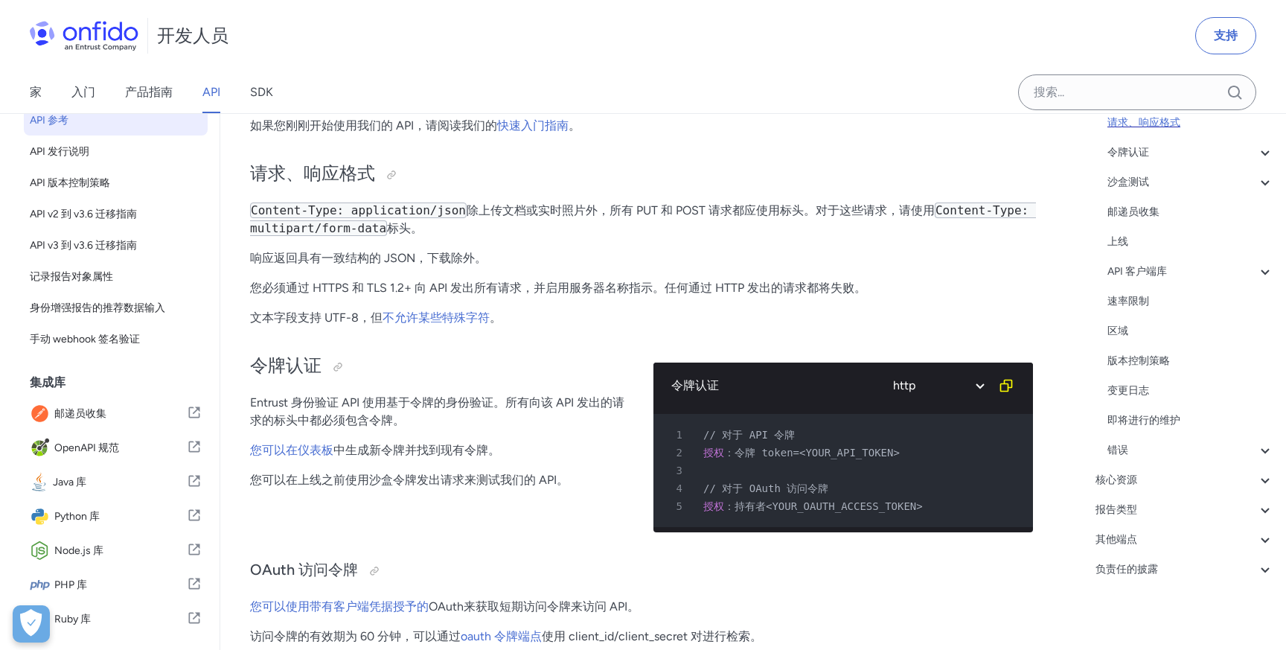
scroll to position [236, 0]
click at [1222, 442] on div "错误" at bounding box center [1190, 450] width 167 height 18
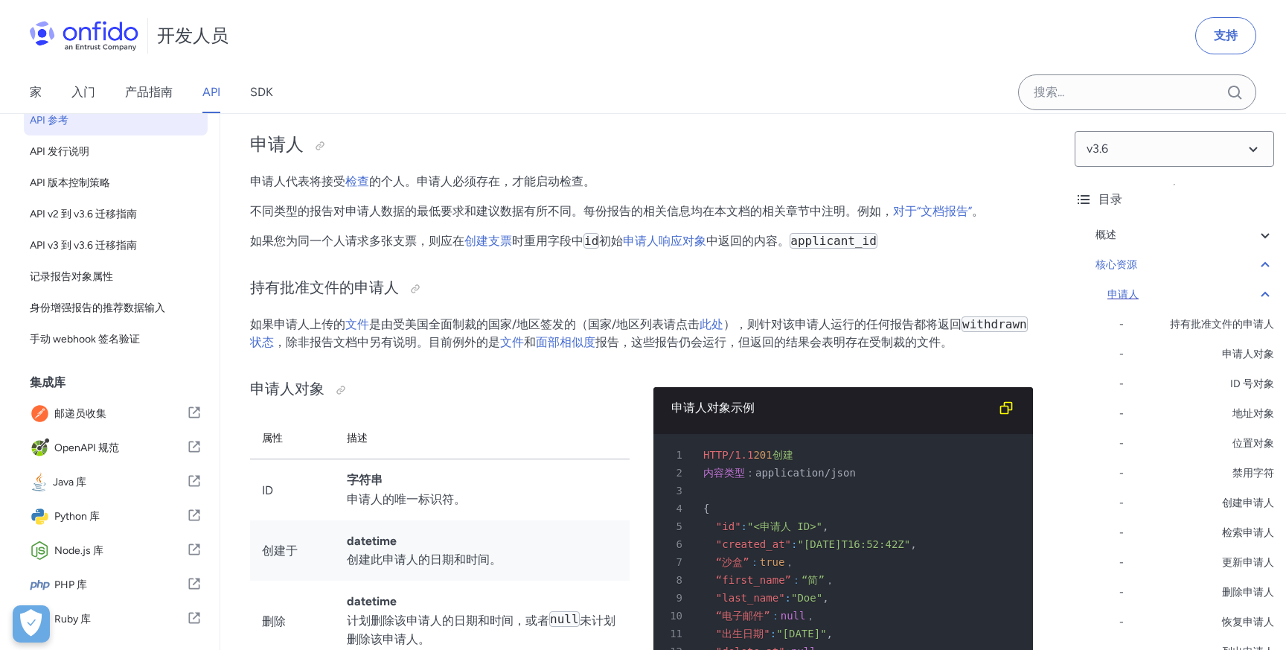
click at [1241, 292] on div "申请人" at bounding box center [1190, 295] width 167 height 18
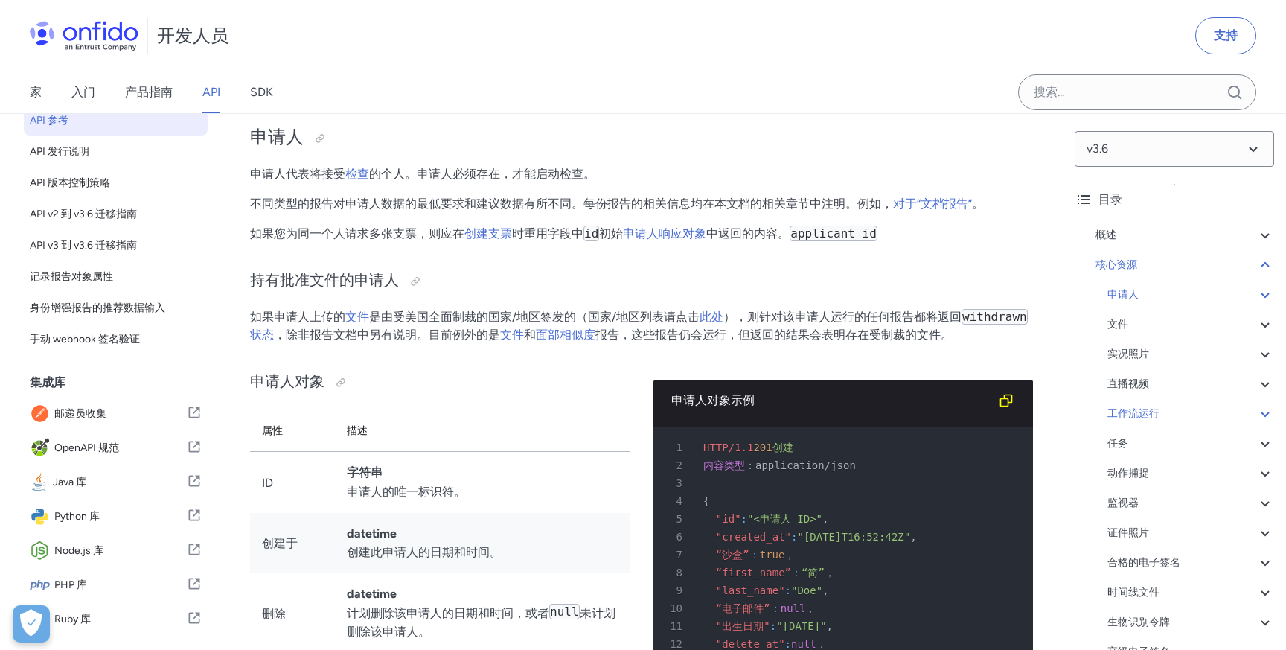
click at [1217, 417] on div "工作流运行" at bounding box center [1190, 414] width 167 height 18
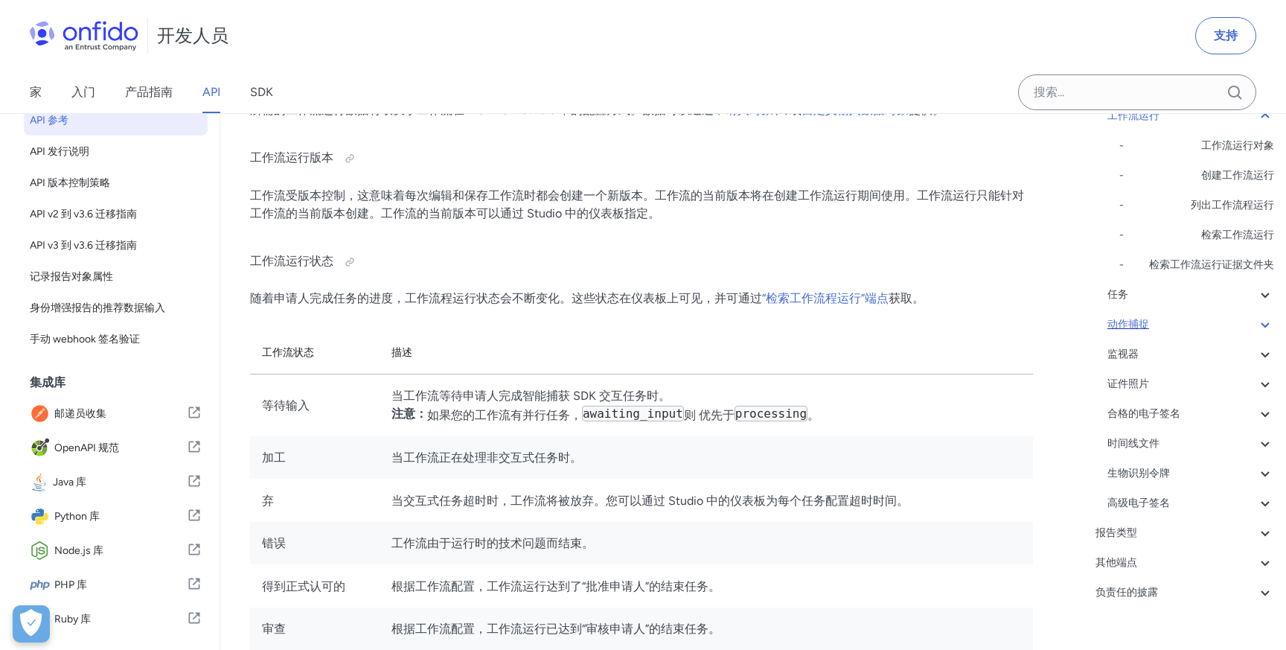
scroll to position [321, 0]
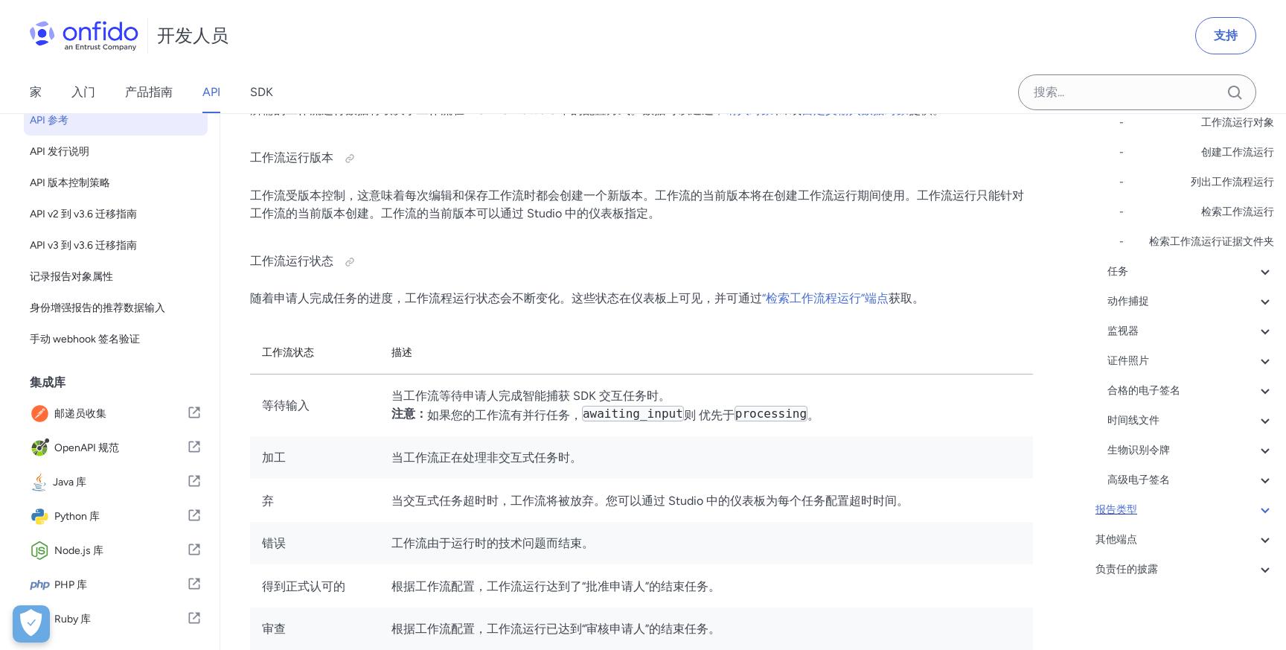
click at [1217, 510] on div "报告类型" at bounding box center [1184, 510] width 179 height 18
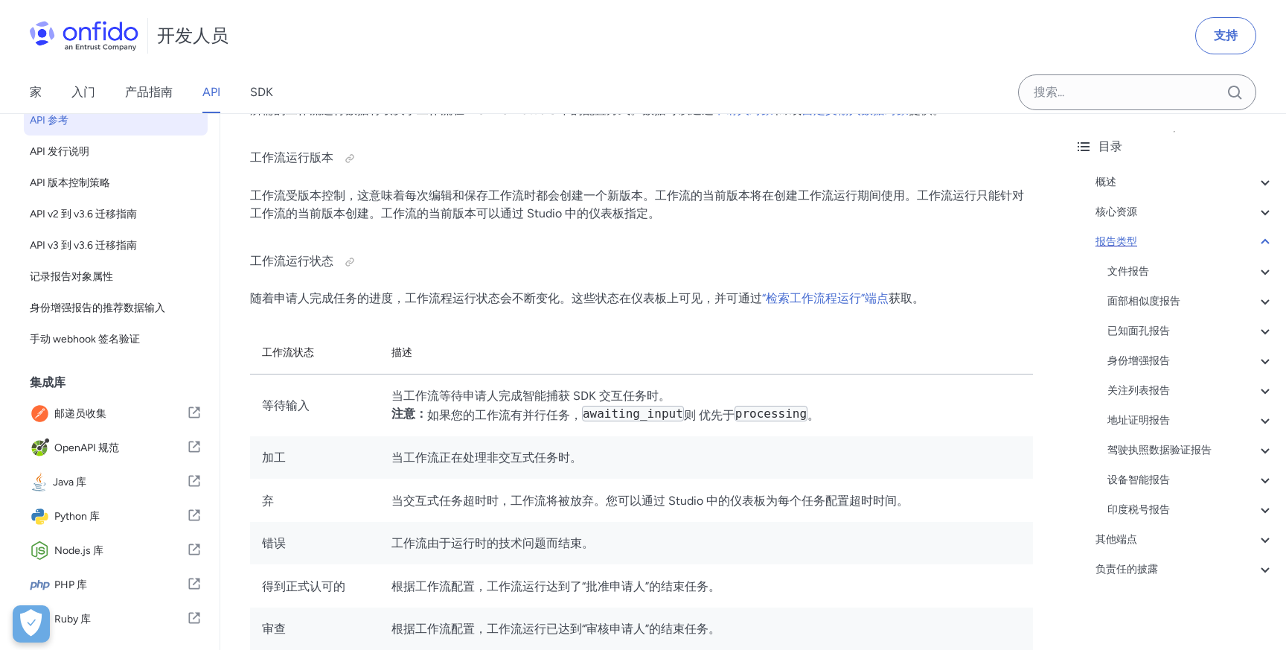
scroll to position [53, 0]
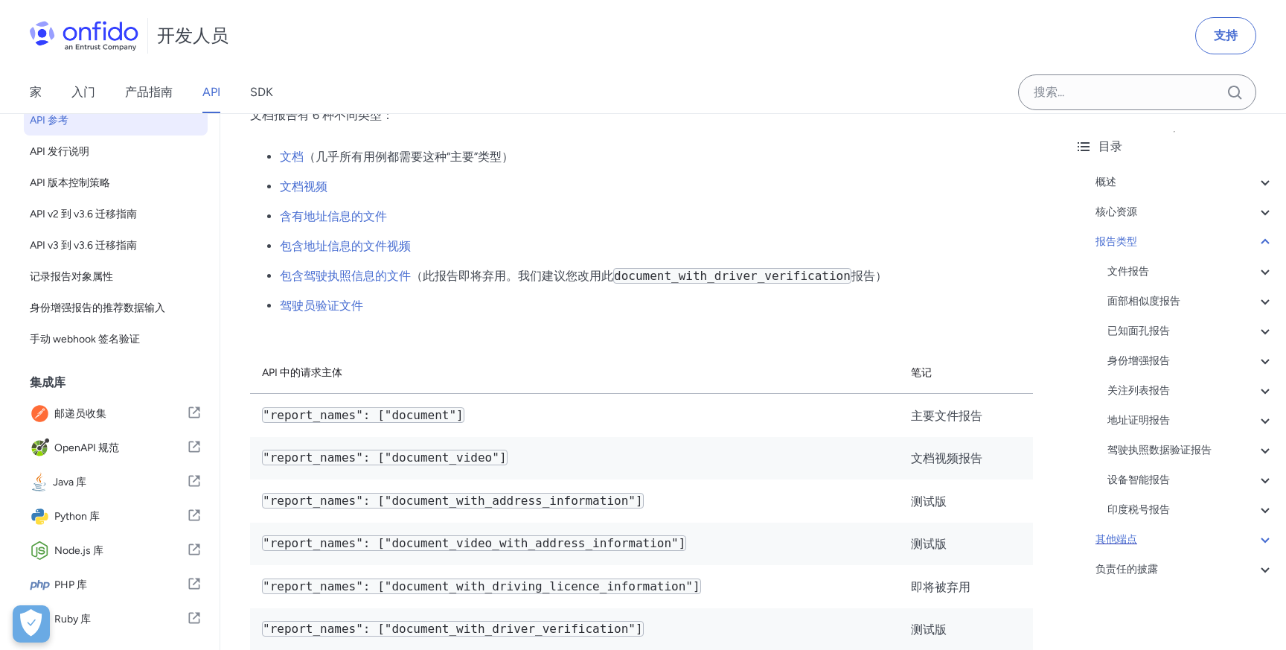
click at [1220, 535] on div "其他端点" at bounding box center [1184, 540] width 179 height 18
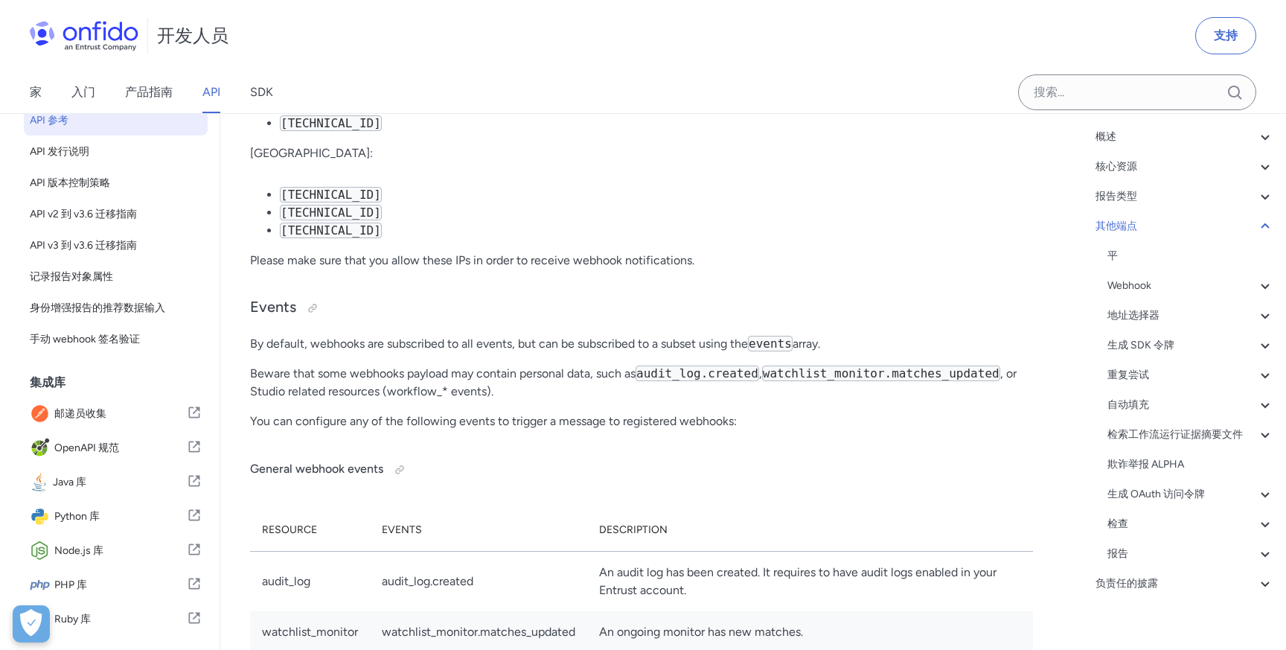
scroll to position [112, 0]
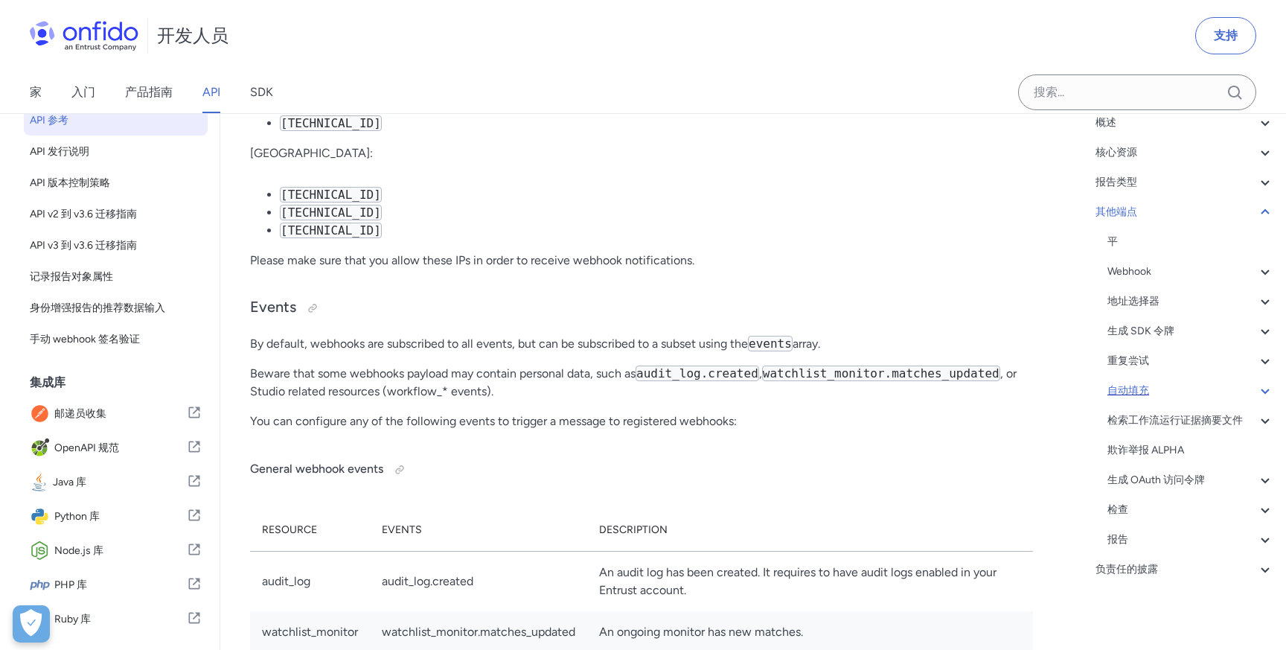
click at [1186, 385] on div "自动填充" at bounding box center [1190, 391] width 167 height 18
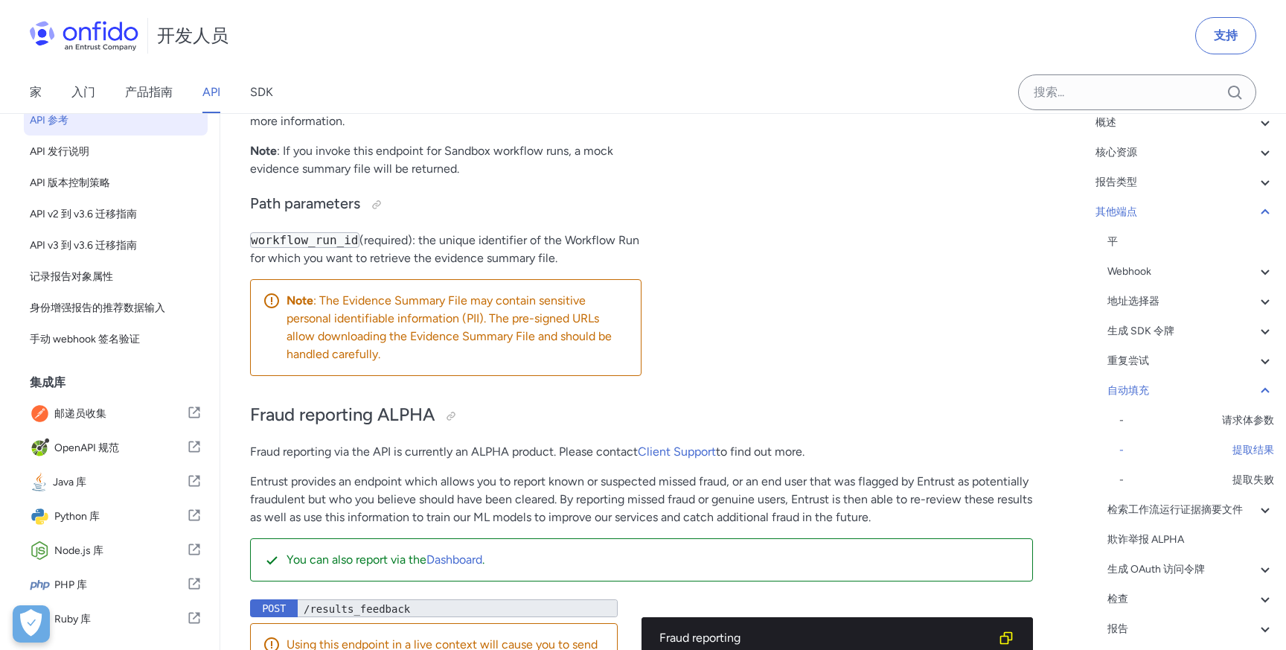
scroll to position [134758, 0]
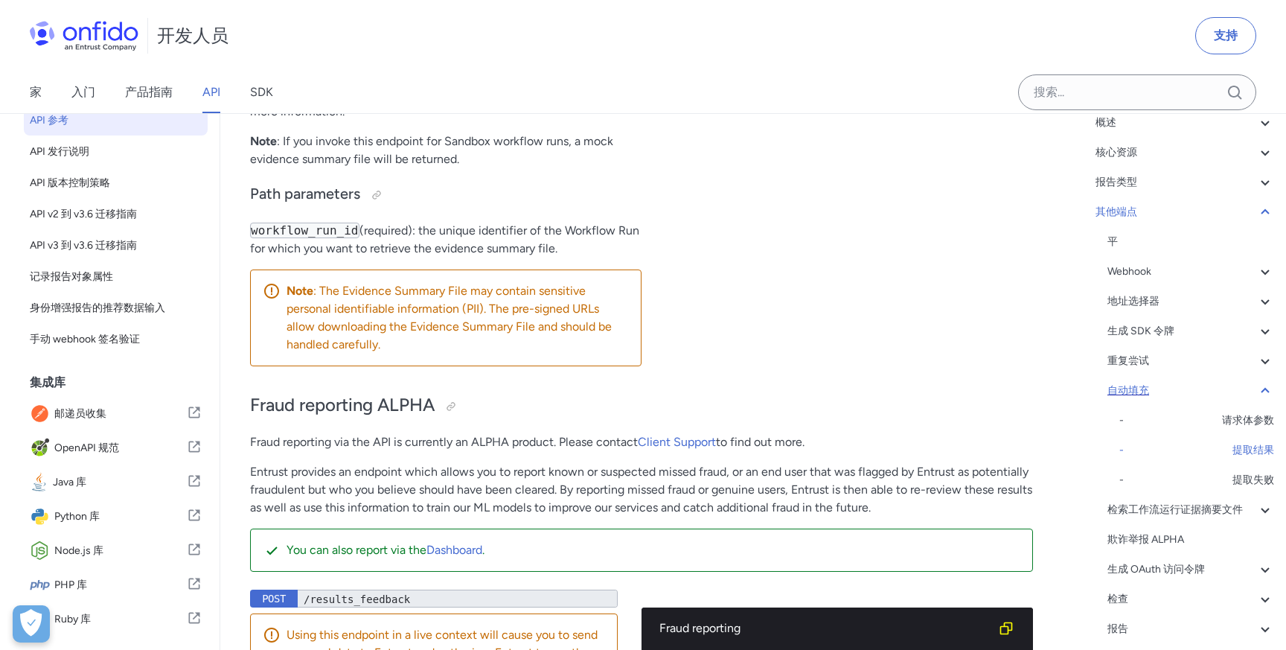
click at [1253, 394] on div "自动填充" at bounding box center [1190, 391] width 167 height 18
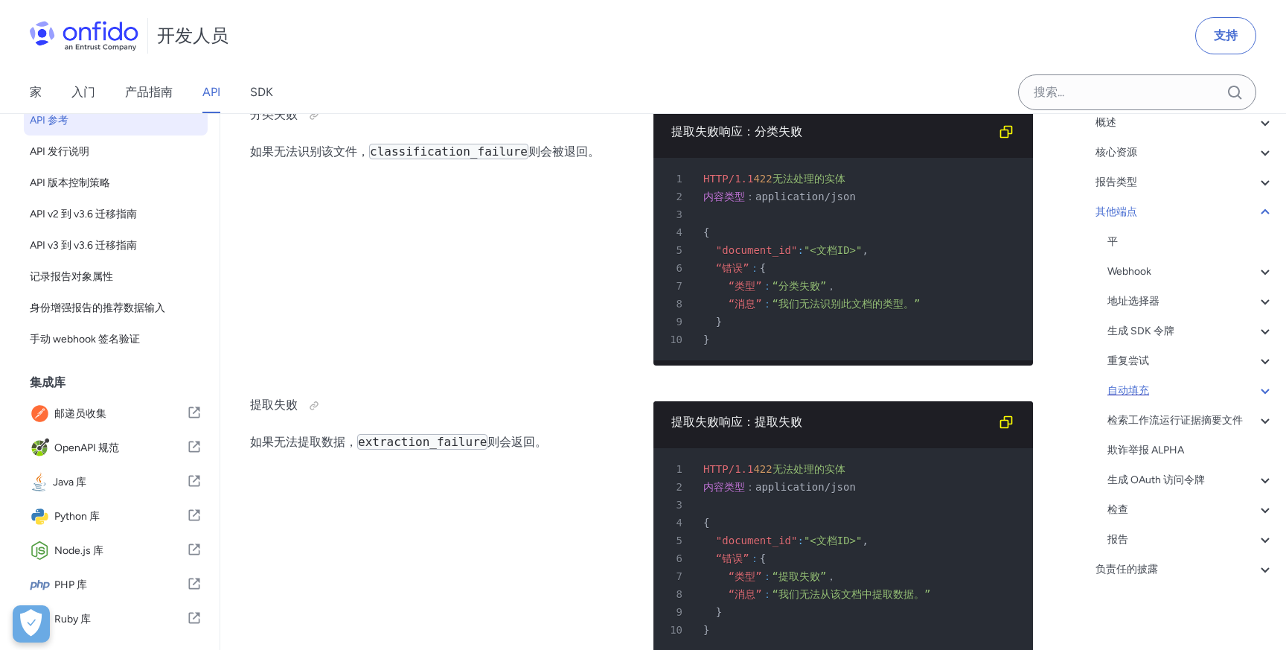
scroll to position [133970, 0]
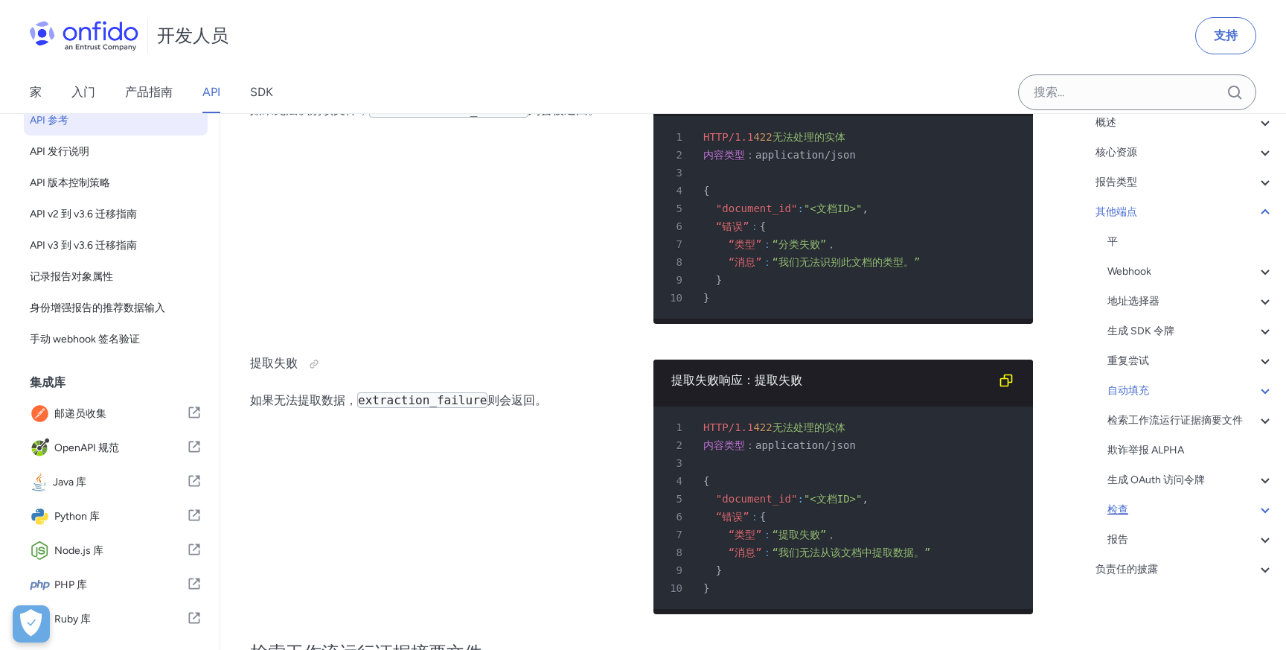
click at [1252, 509] on div "检查" at bounding box center [1190, 510] width 167 height 18
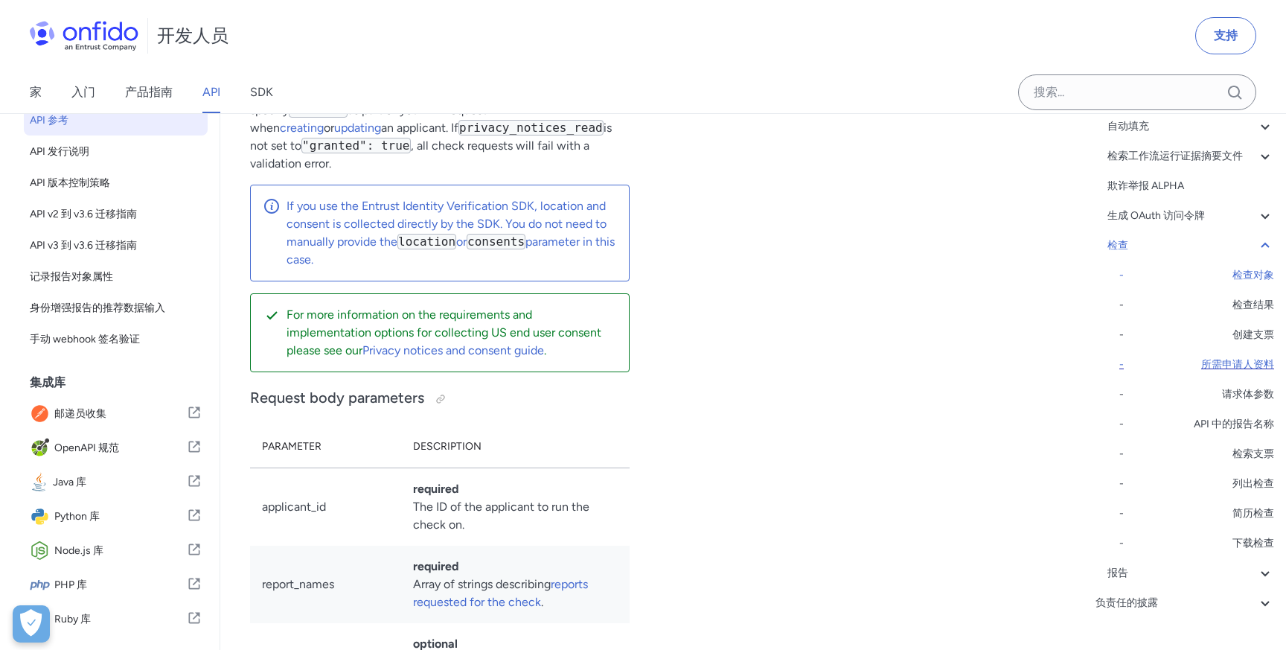
scroll to position [377, 0]
click at [1214, 573] on div "报告" at bounding box center [1190, 572] width 167 height 18
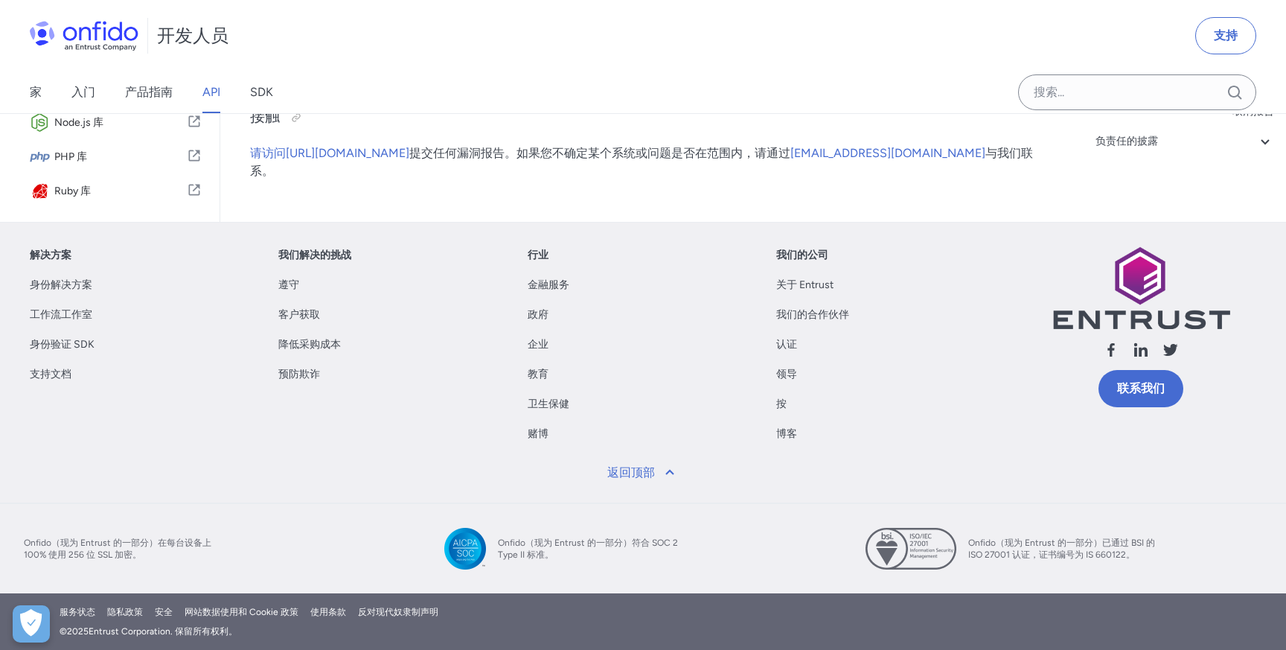
scroll to position [148142, 0]
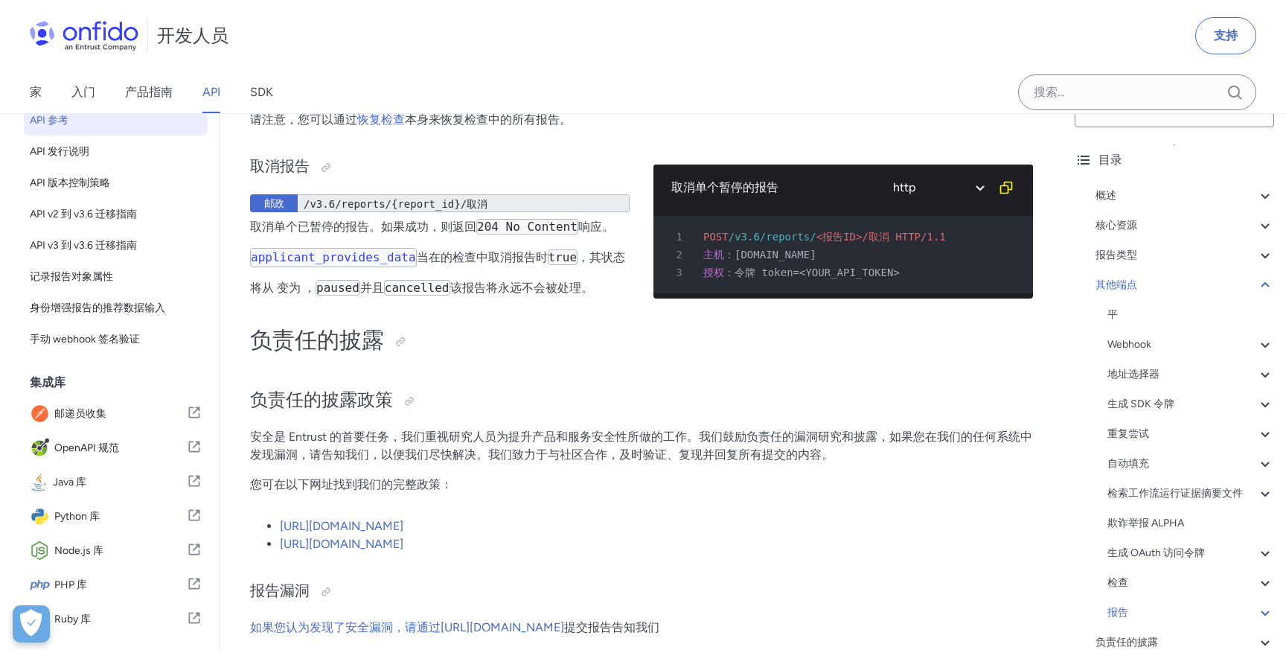
scroll to position [25, 0]
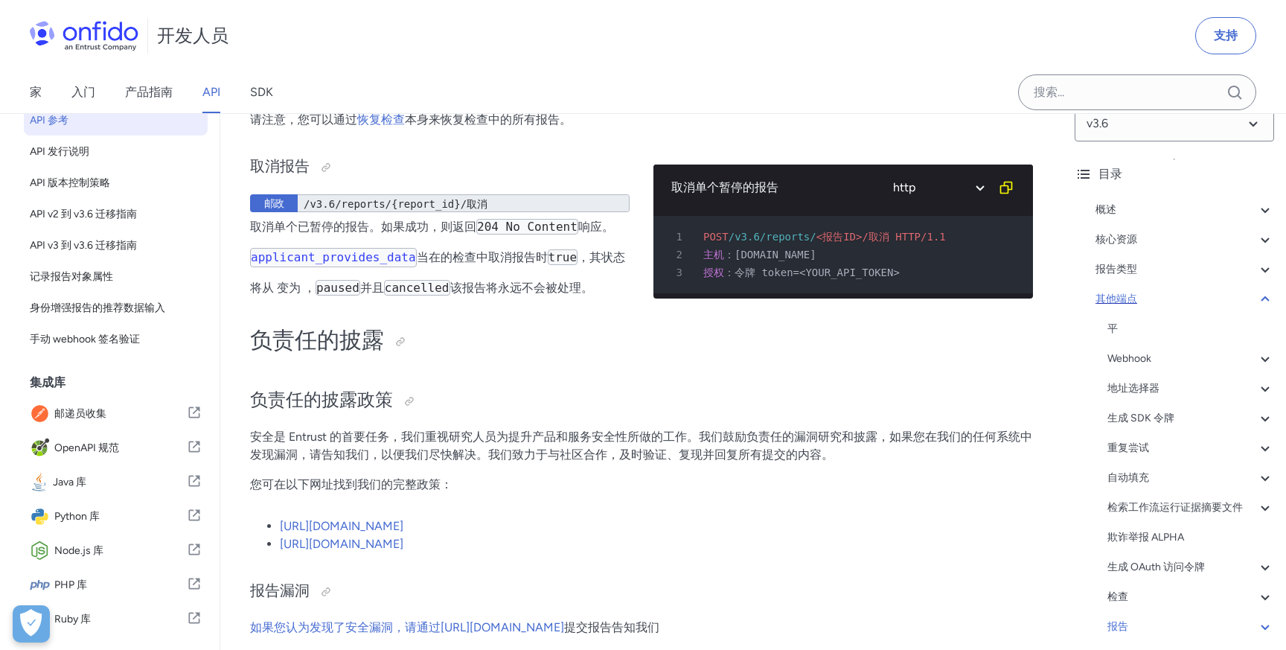
click at [1214, 292] on div "其他端点" at bounding box center [1184, 299] width 179 height 18
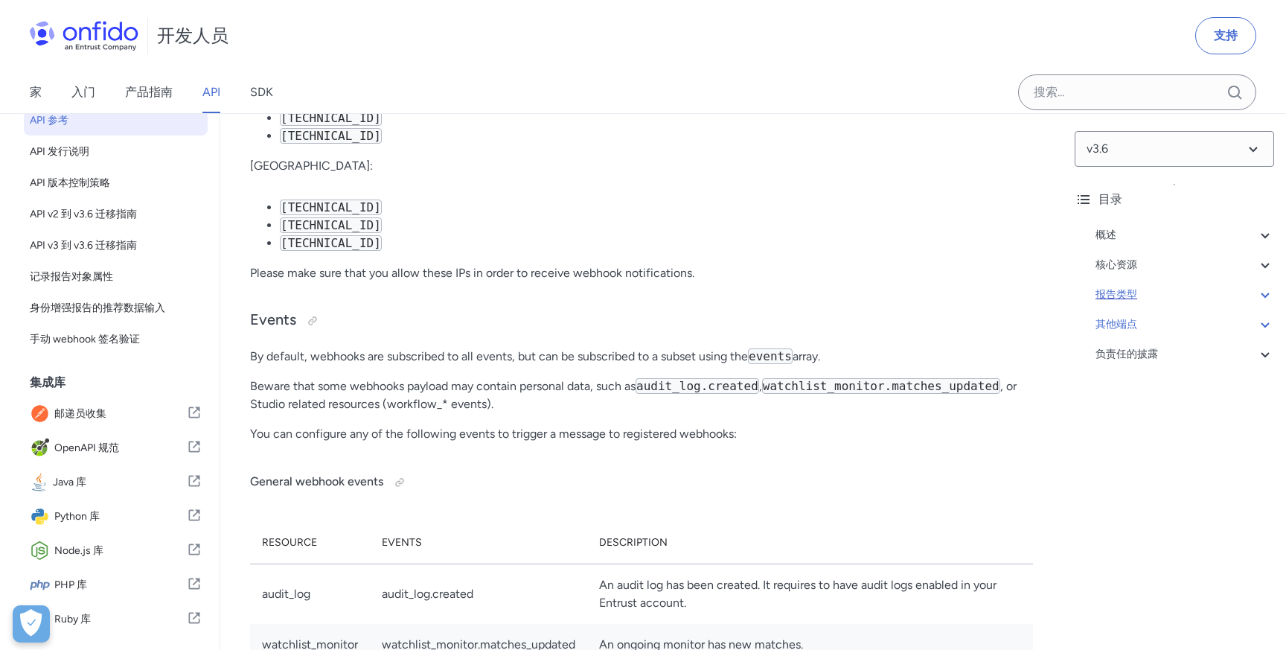
click at [1233, 287] on div "报告类型" at bounding box center [1184, 295] width 179 height 18
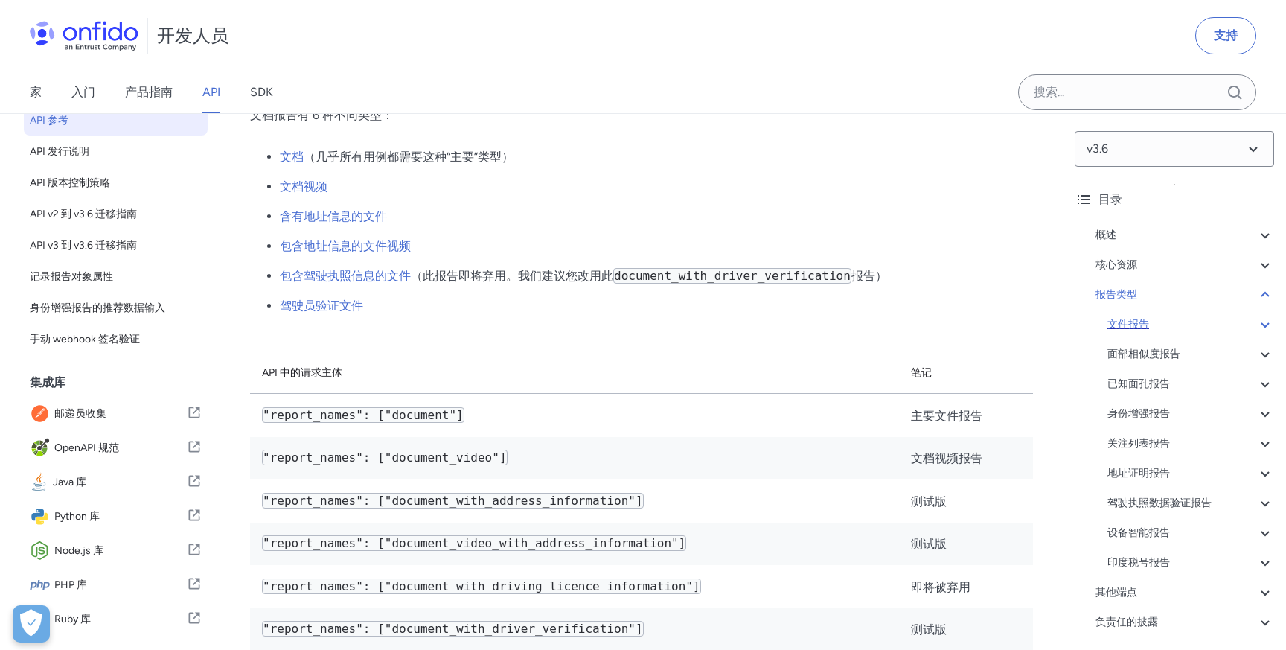
click at [1217, 318] on div "文件报告" at bounding box center [1190, 325] width 167 height 18
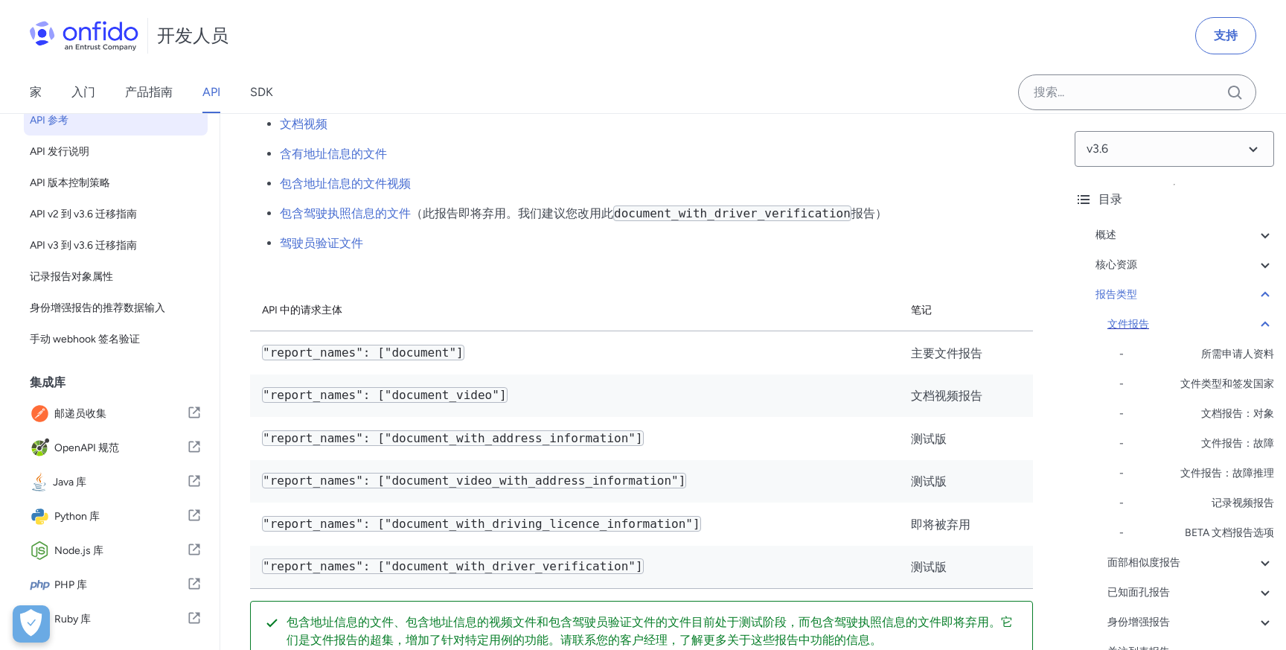
click at [1217, 318] on div "文件报告" at bounding box center [1190, 325] width 167 height 18
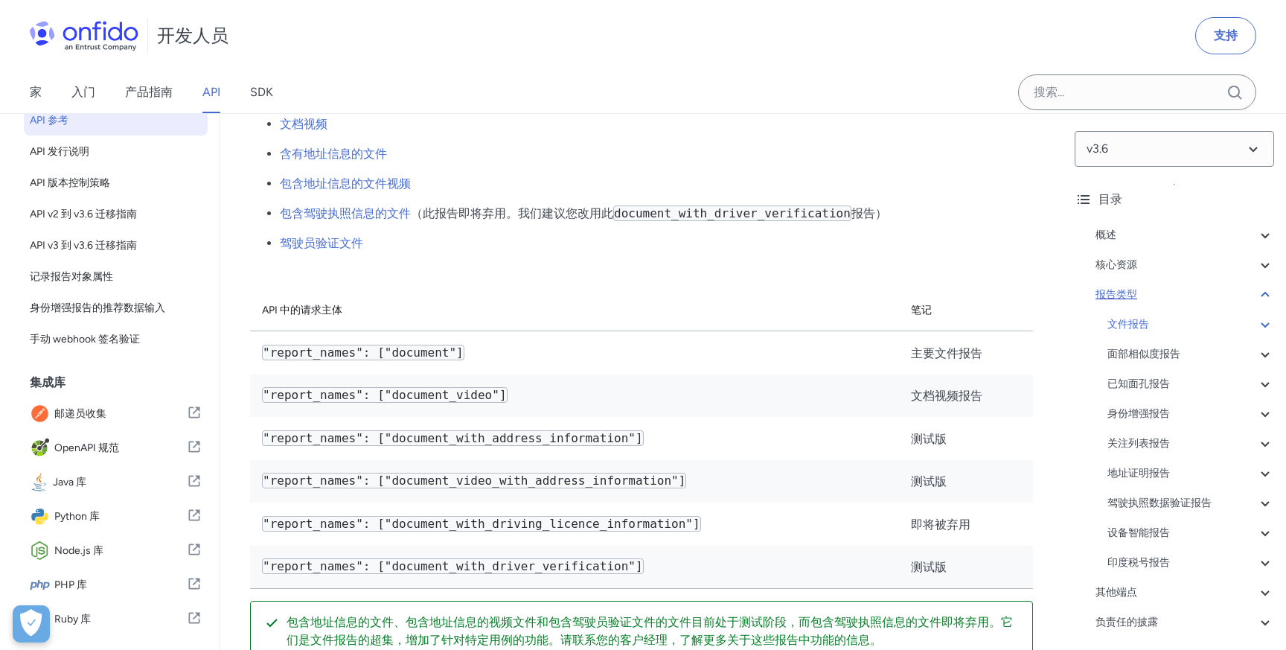
click at [1201, 294] on div "报告类型" at bounding box center [1184, 295] width 179 height 18
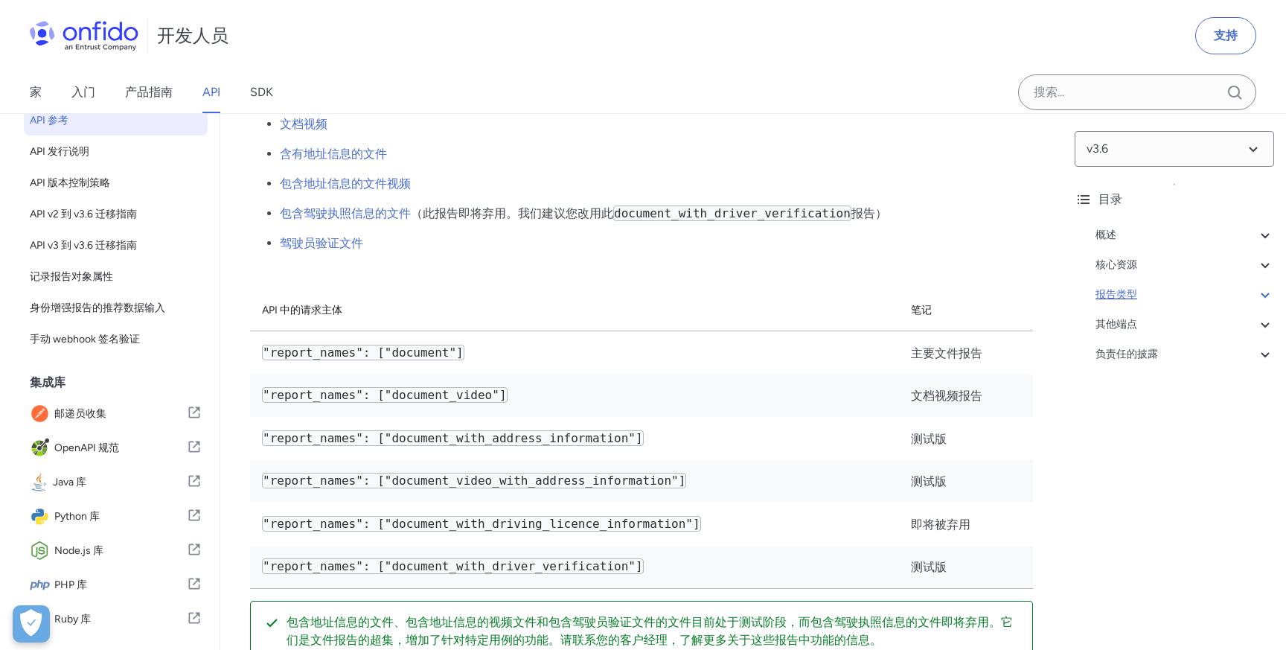
scroll to position [54221, 0]
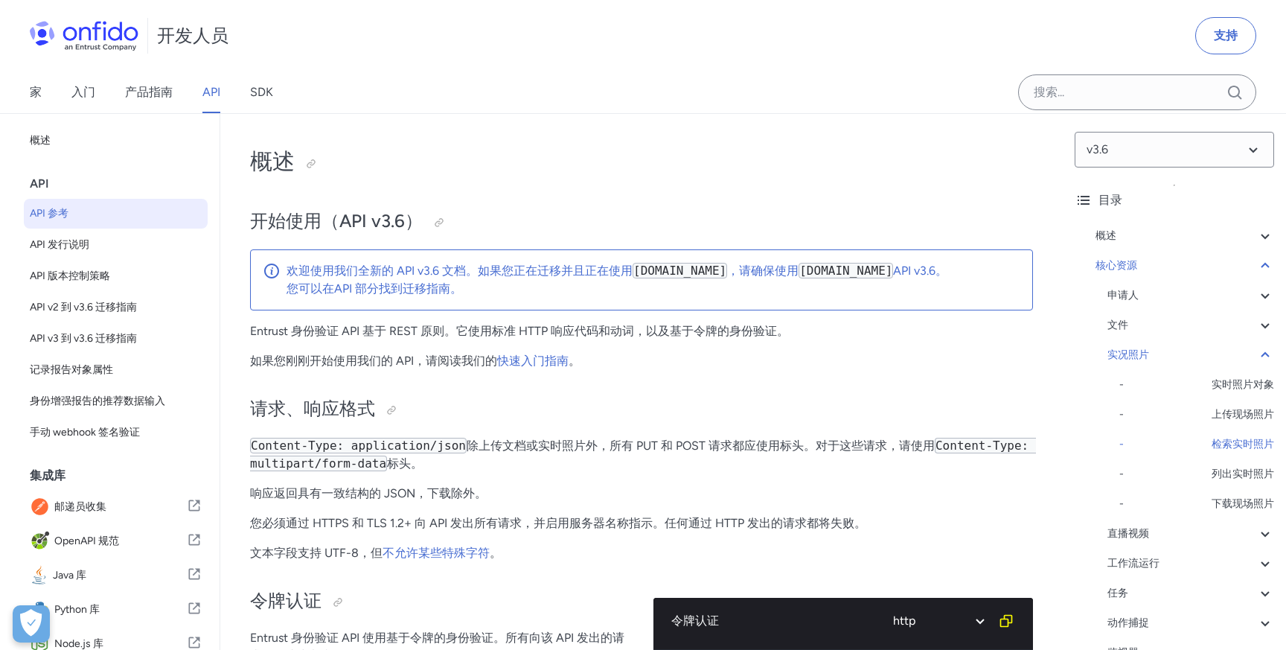
select select "http"
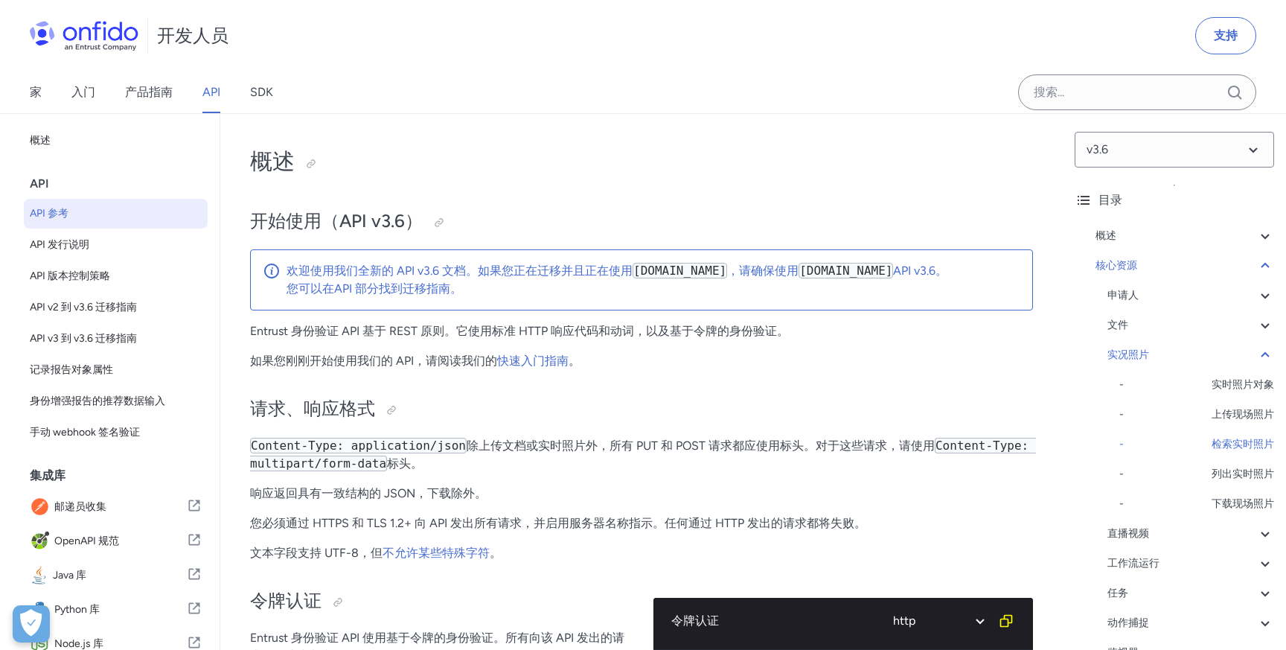
select select "http"
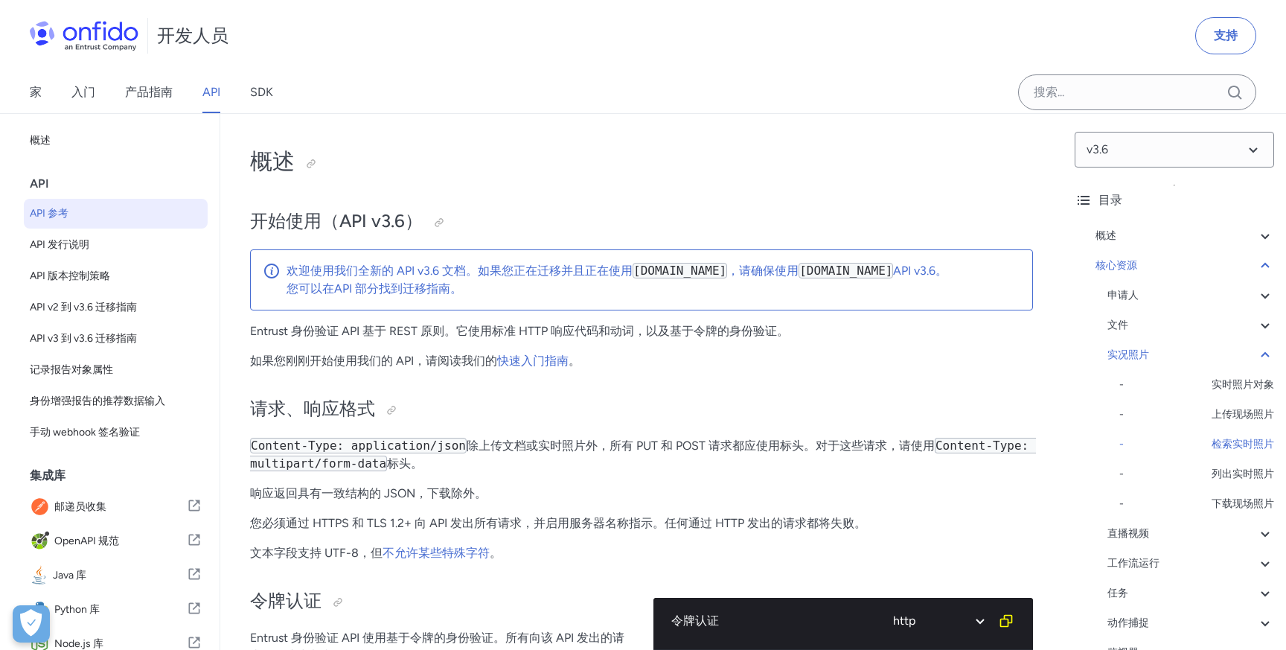
select select "http"
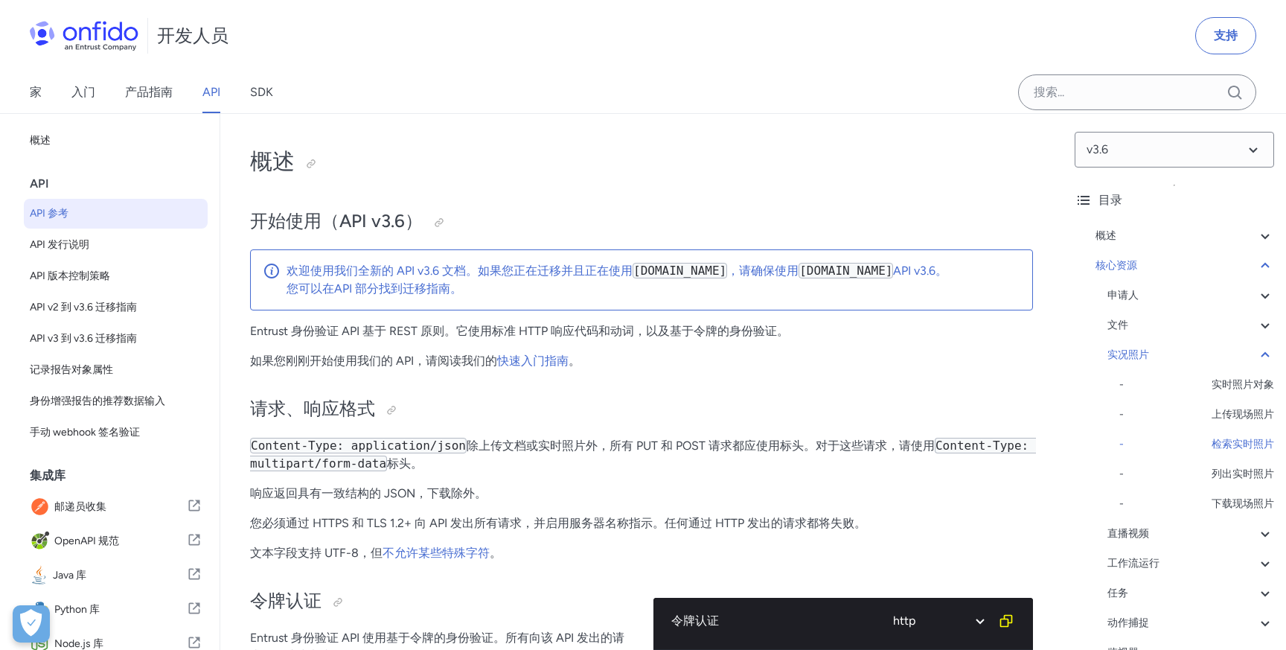
select select "http"
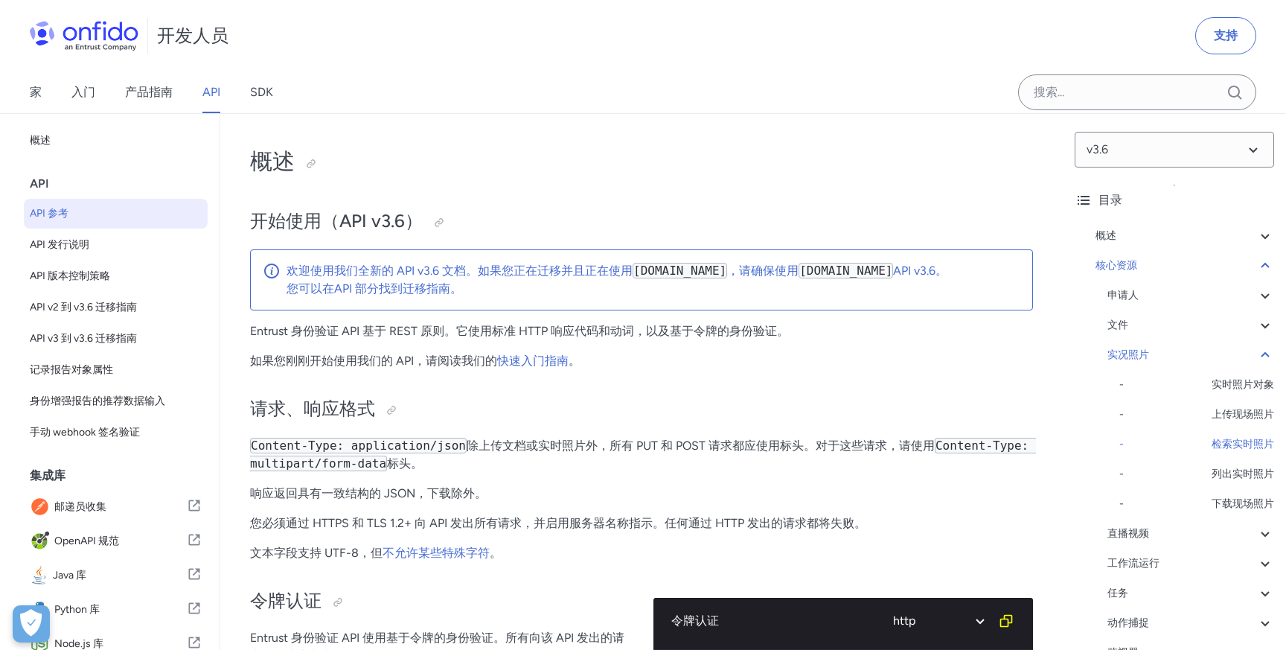
select select "http"
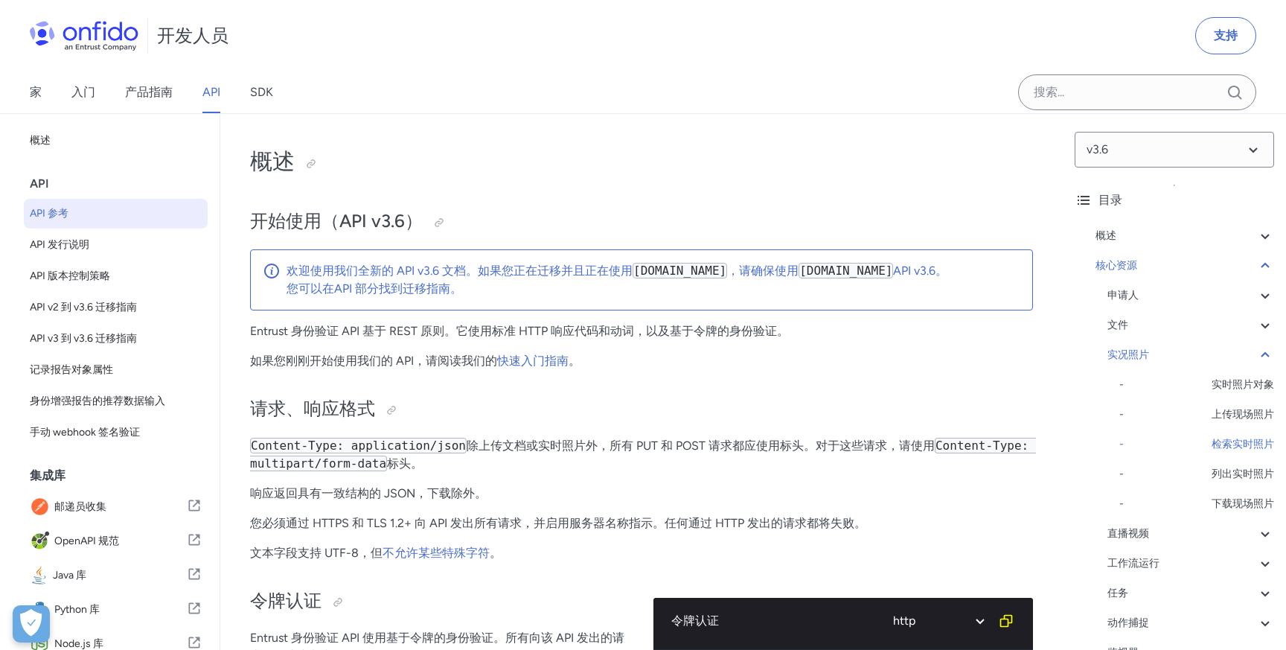
select select "http"
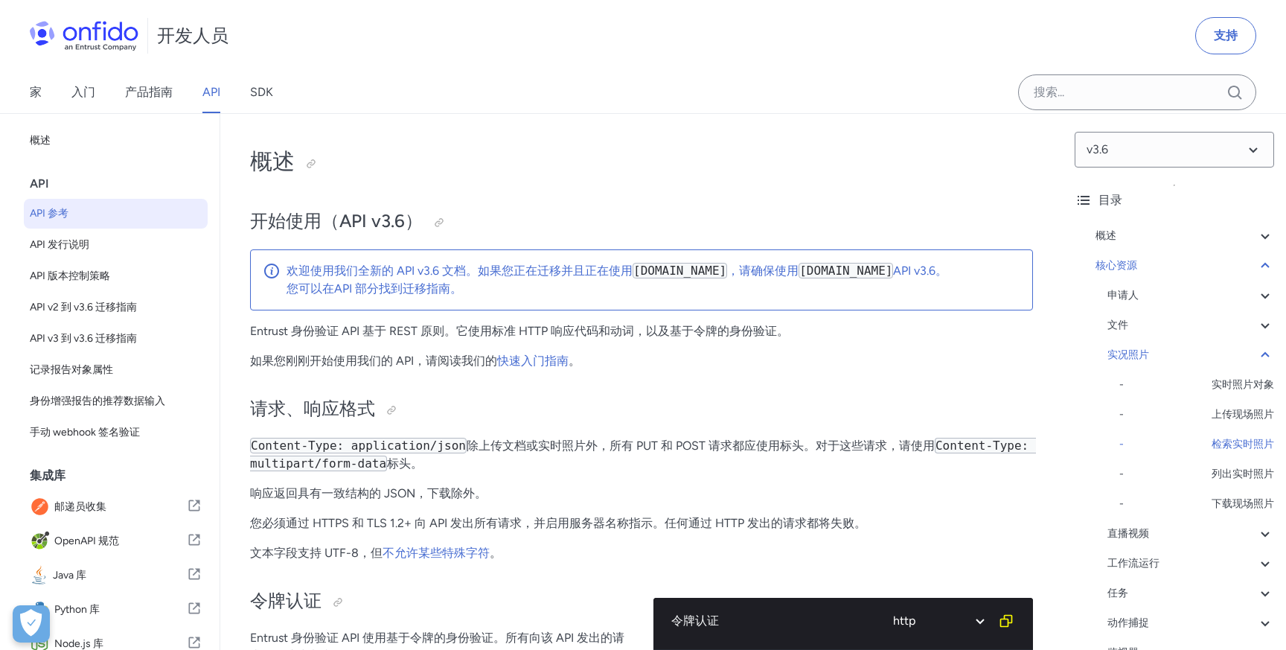
select select "http"
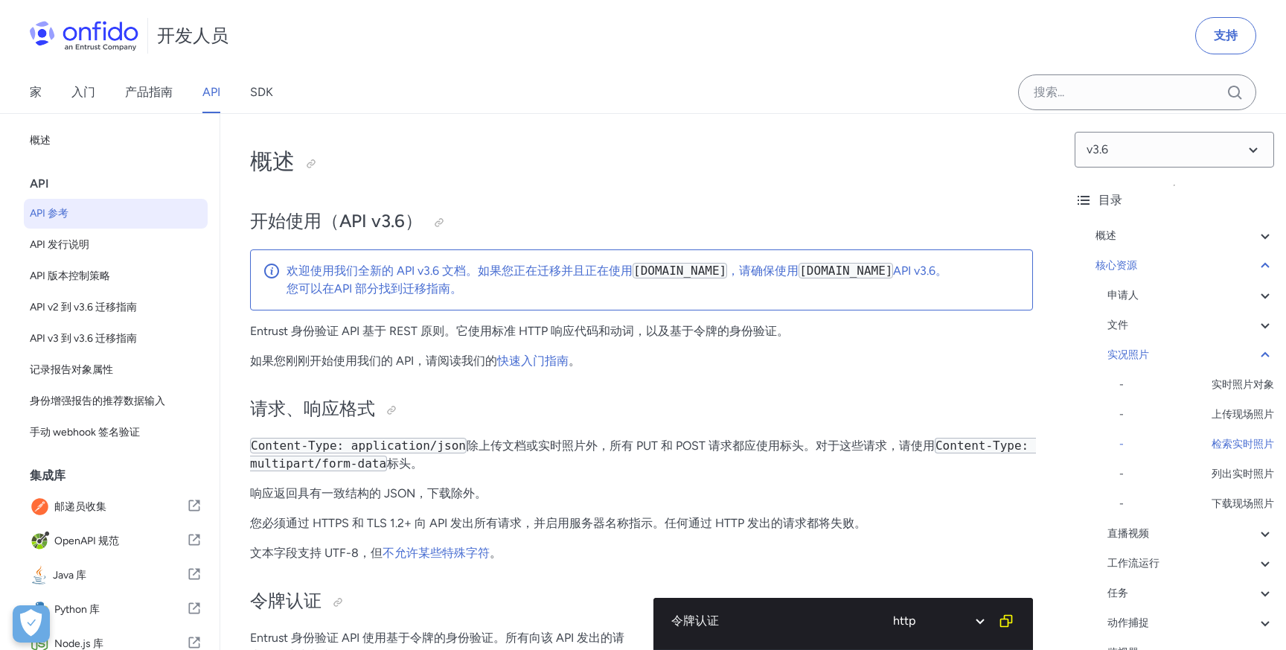
select select "http"
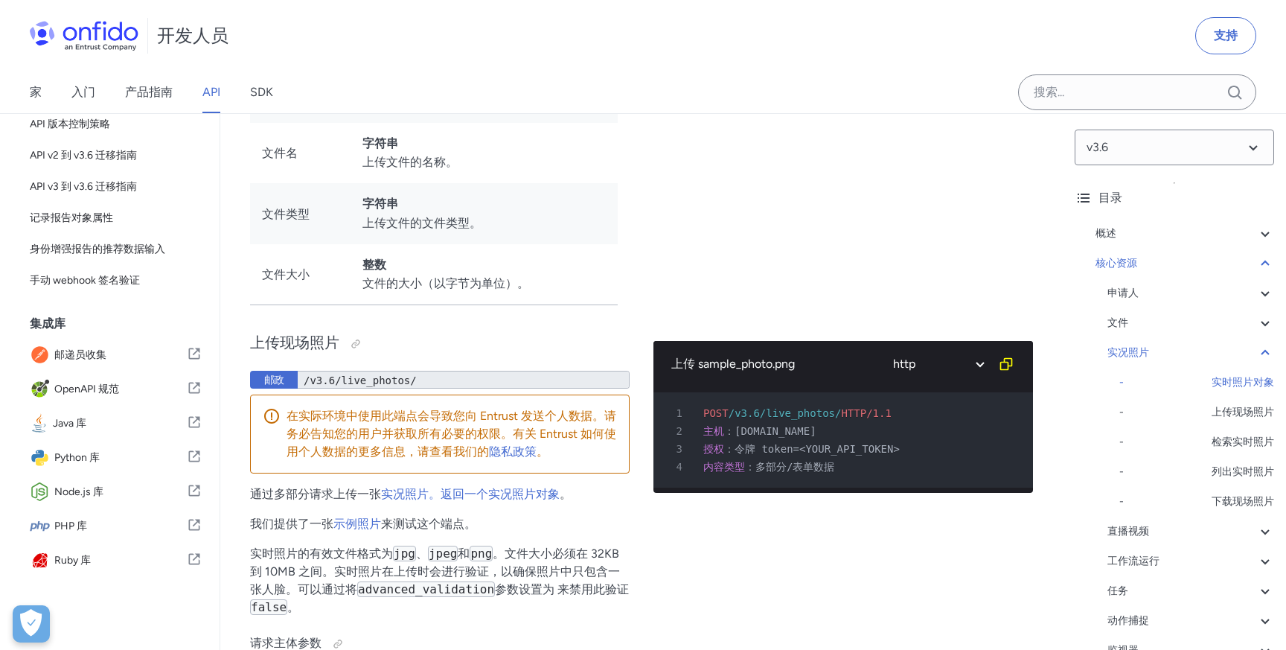
scroll to position [27129, 0]
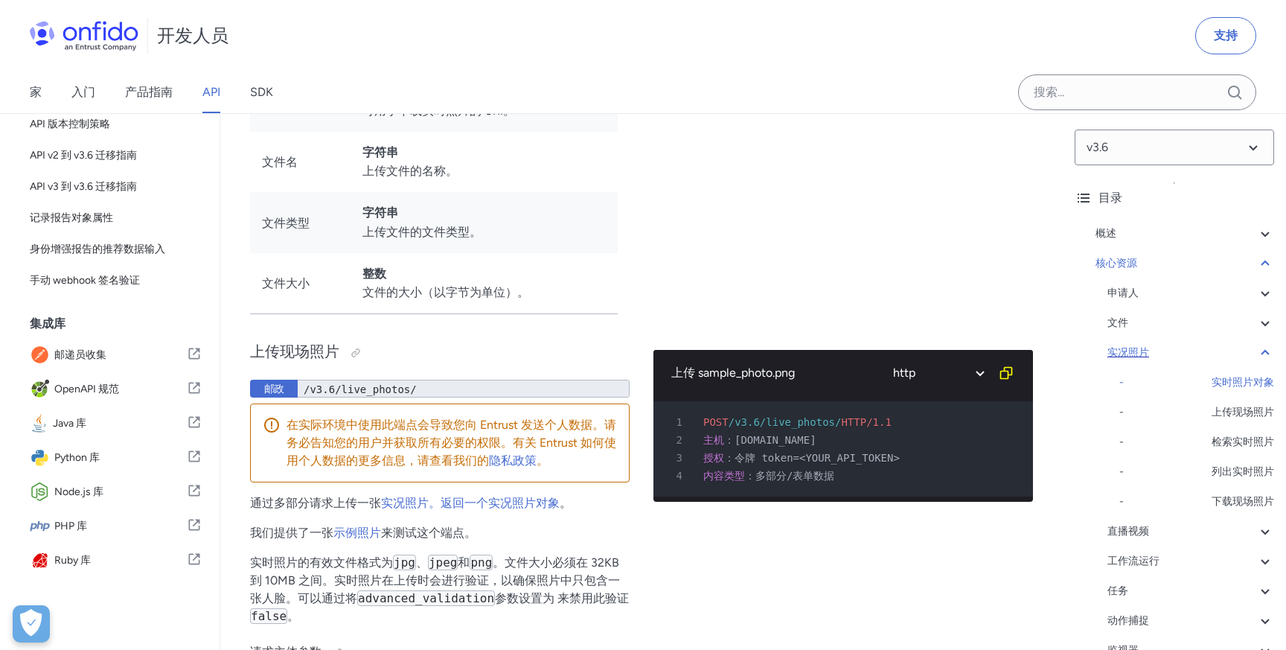
click at [1207, 349] on div "实况照片" at bounding box center [1190, 353] width 167 height 18
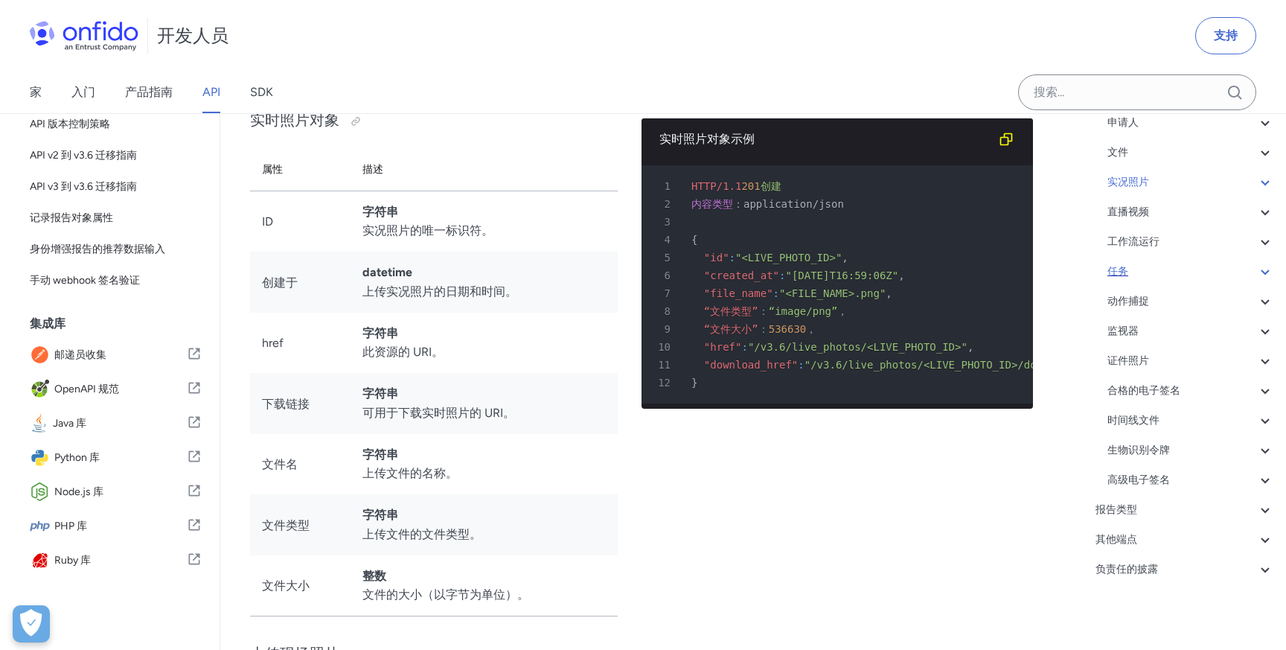
scroll to position [138, 0]
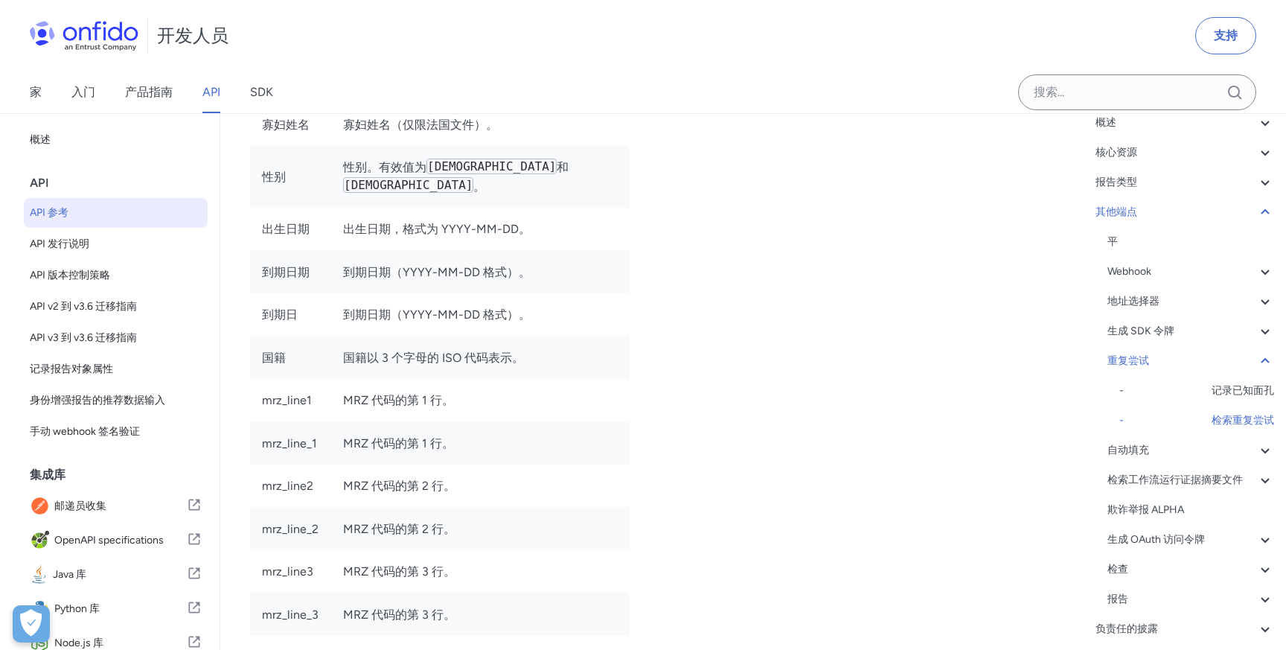
scroll to position [130121, 0]
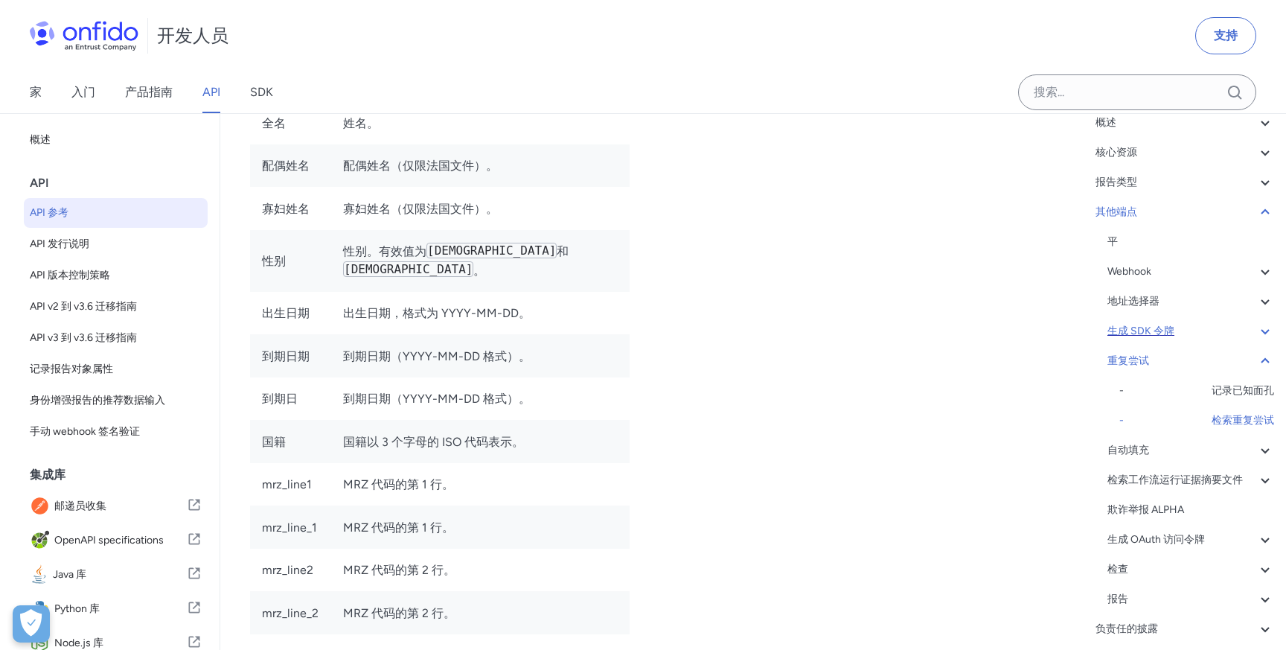
click at [1223, 324] on div "生成 SDK 令牌" at bounding box center [1190, 331] width 167 height 18
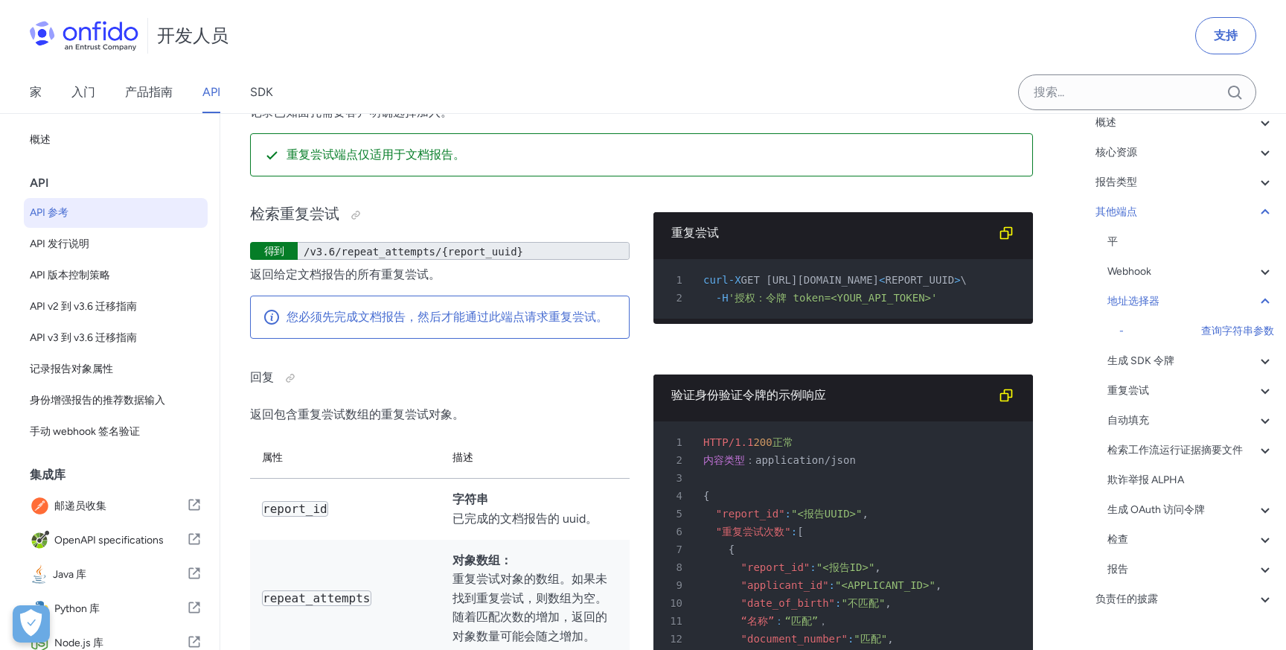
scroll to position [126738, 0]
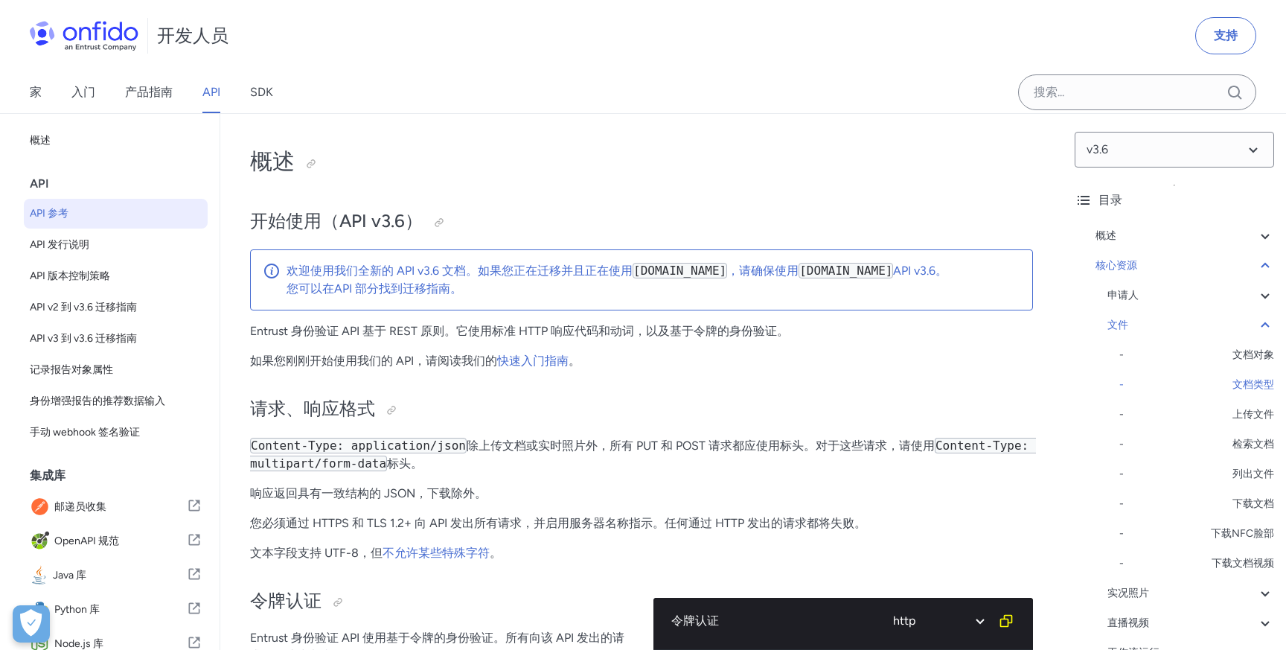
select select "http"
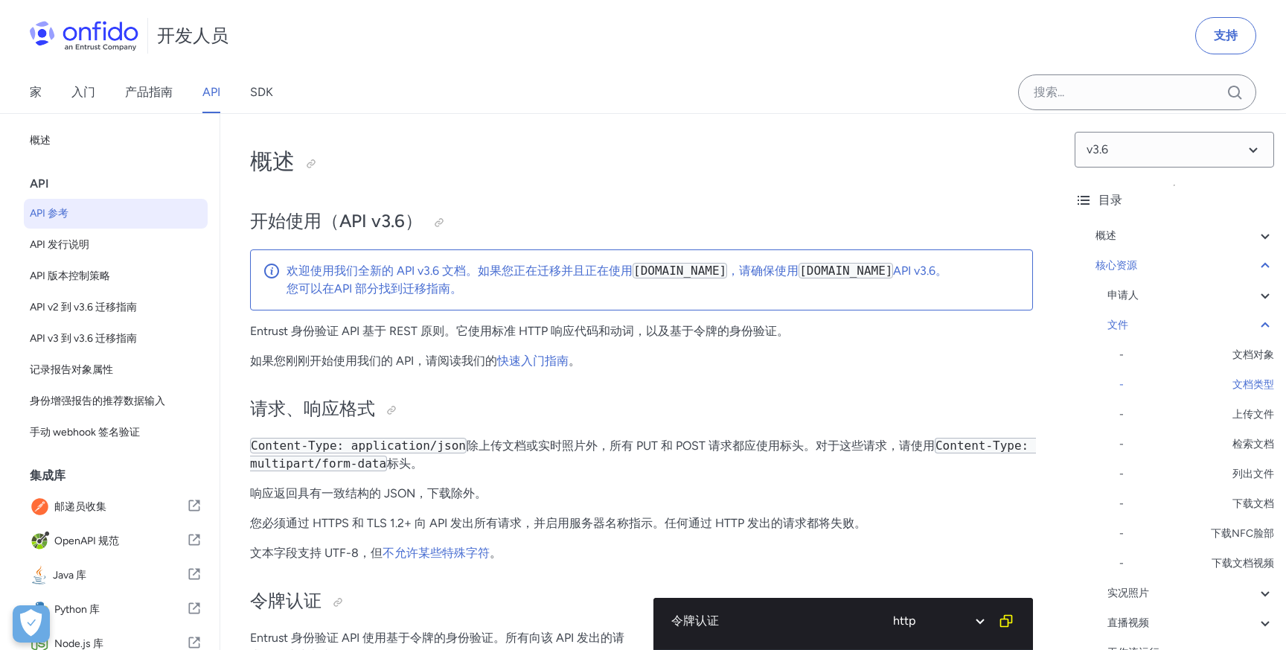
select select "http"
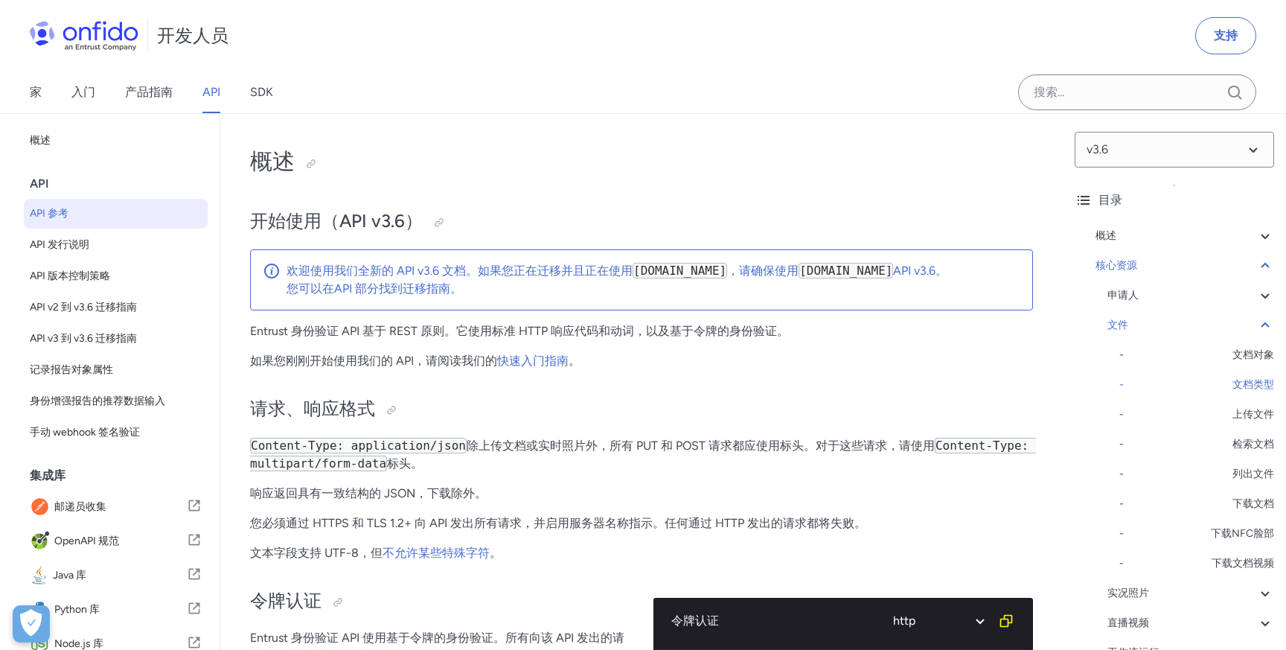
select select "http"
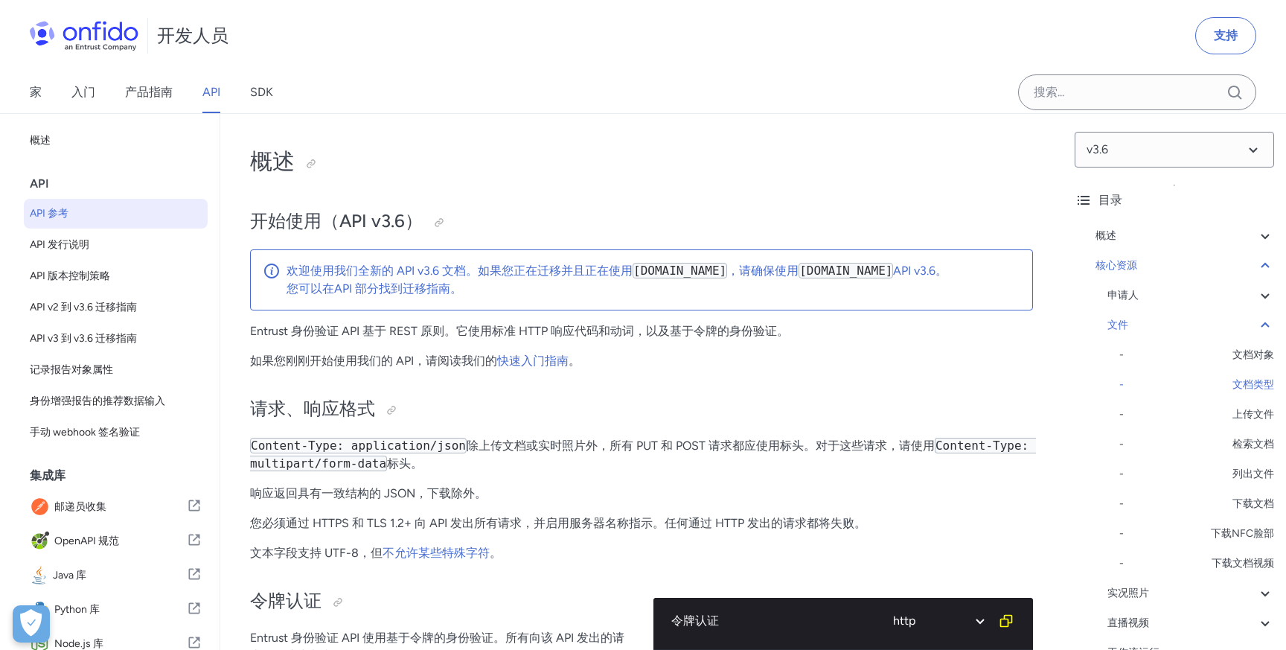
select select "http"
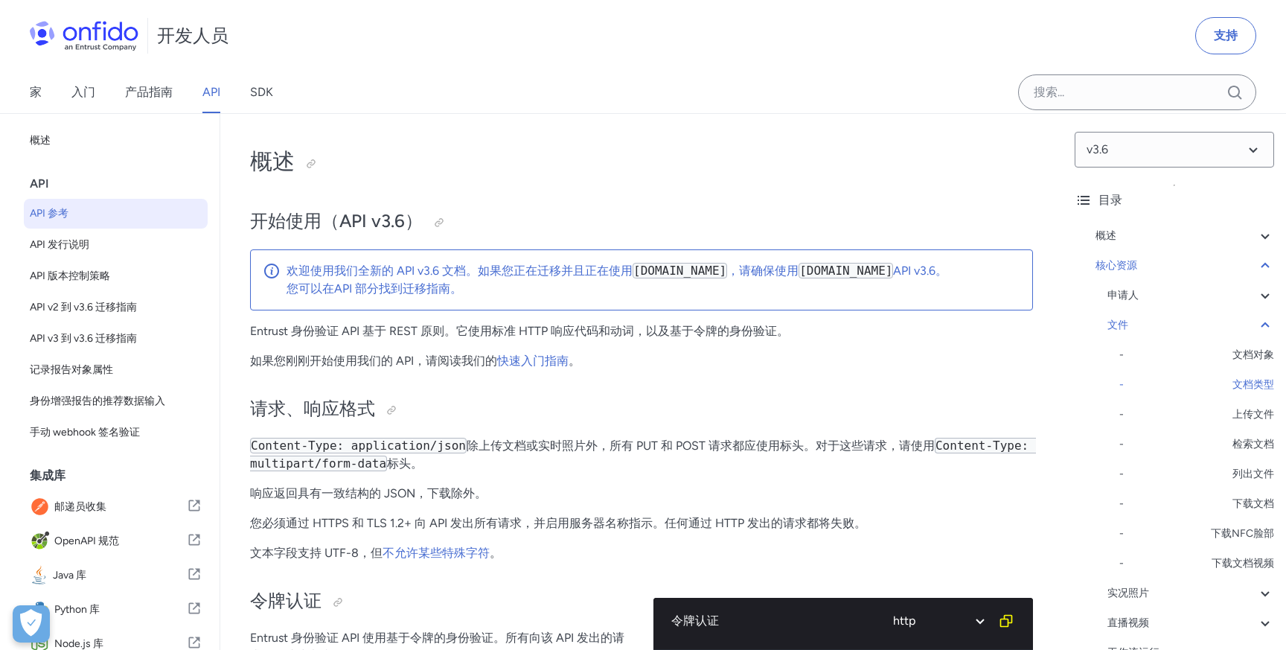
select select "http"
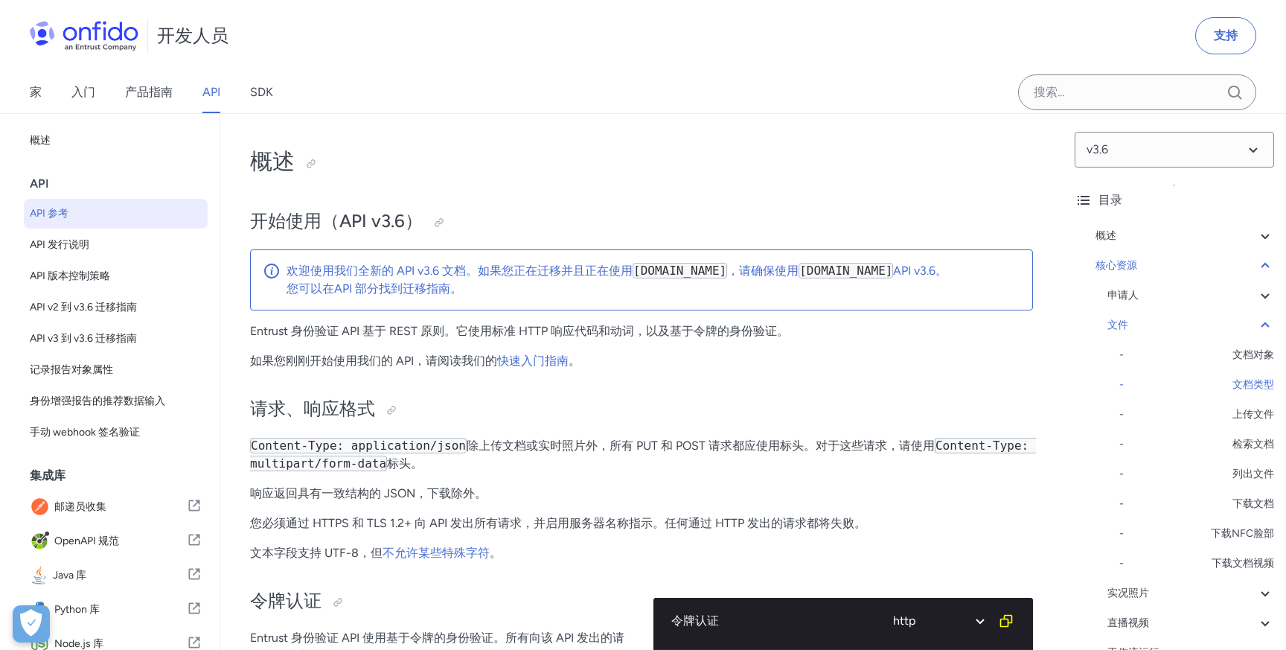
select select "http"
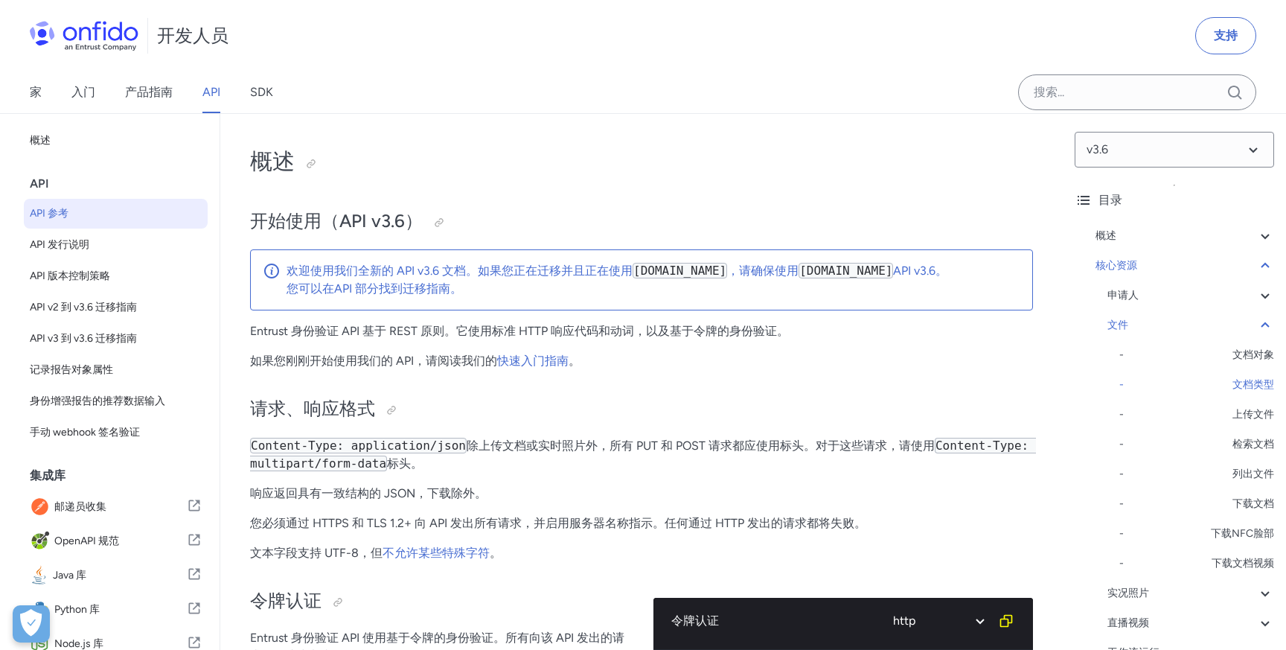
select select "http"
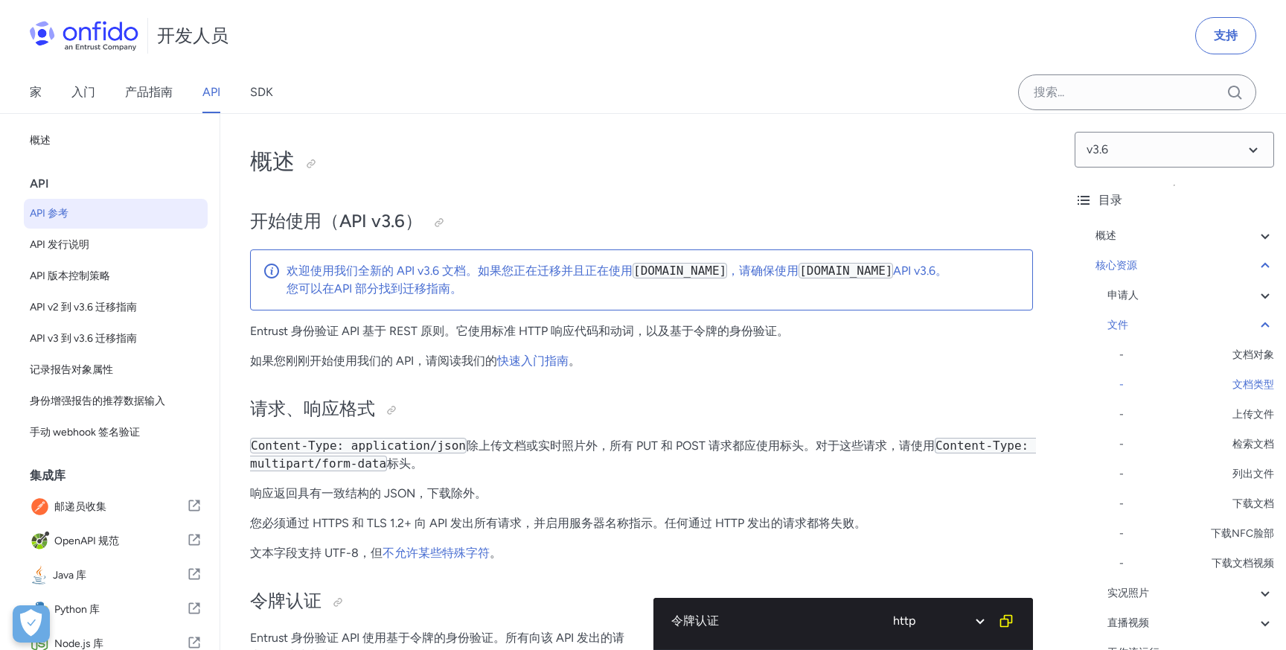
select select "http"
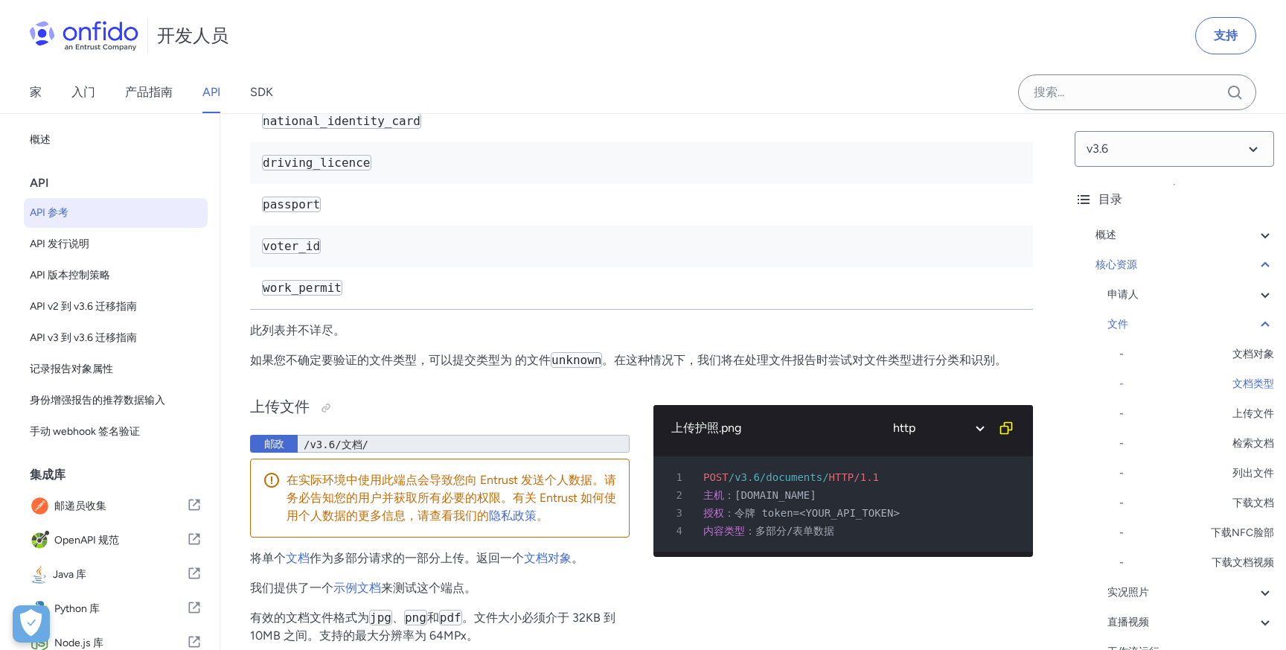
scroll to position [24742, 0]
